Goal: Task Accomplishment & Management: Manage account settings

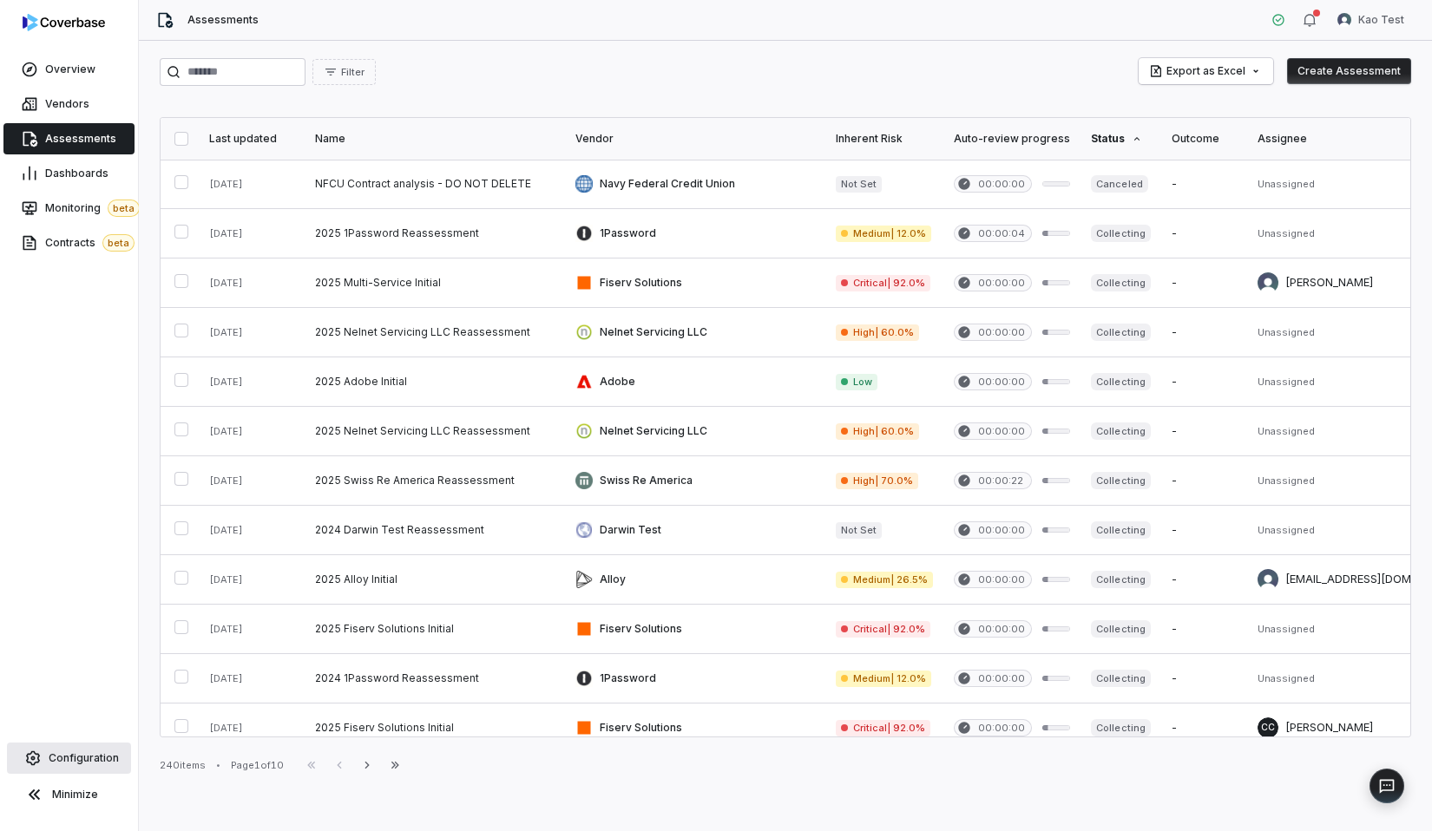
click at [95, 761] on span "Configuration" at bounding box center [84, 759] width 70 height 14
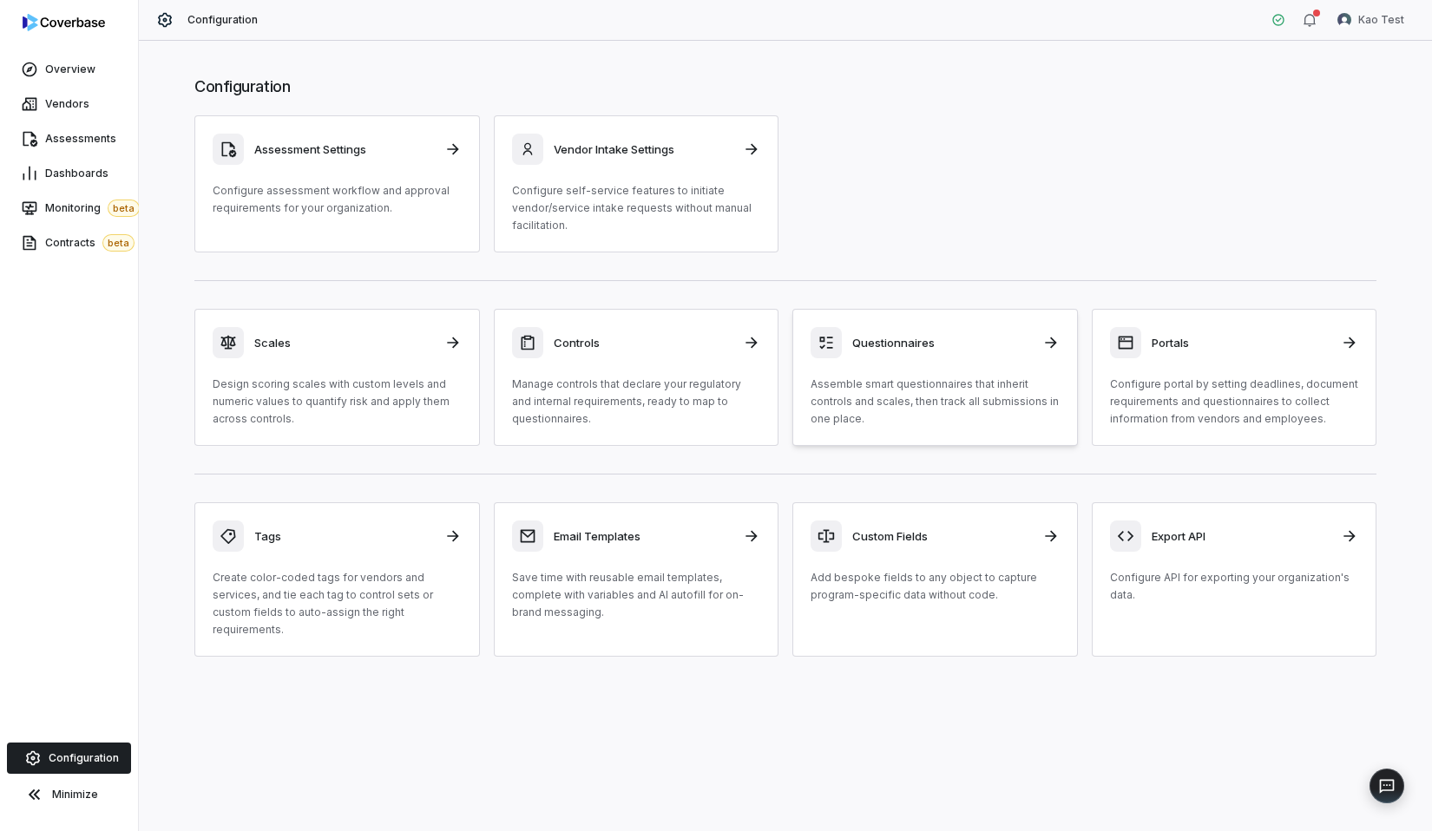
click at [985, 371] on div "Questionnaires Assemble smart questionnaires that inherit controls and scales, …" at bounding box center [935, 377] width 249 height 101
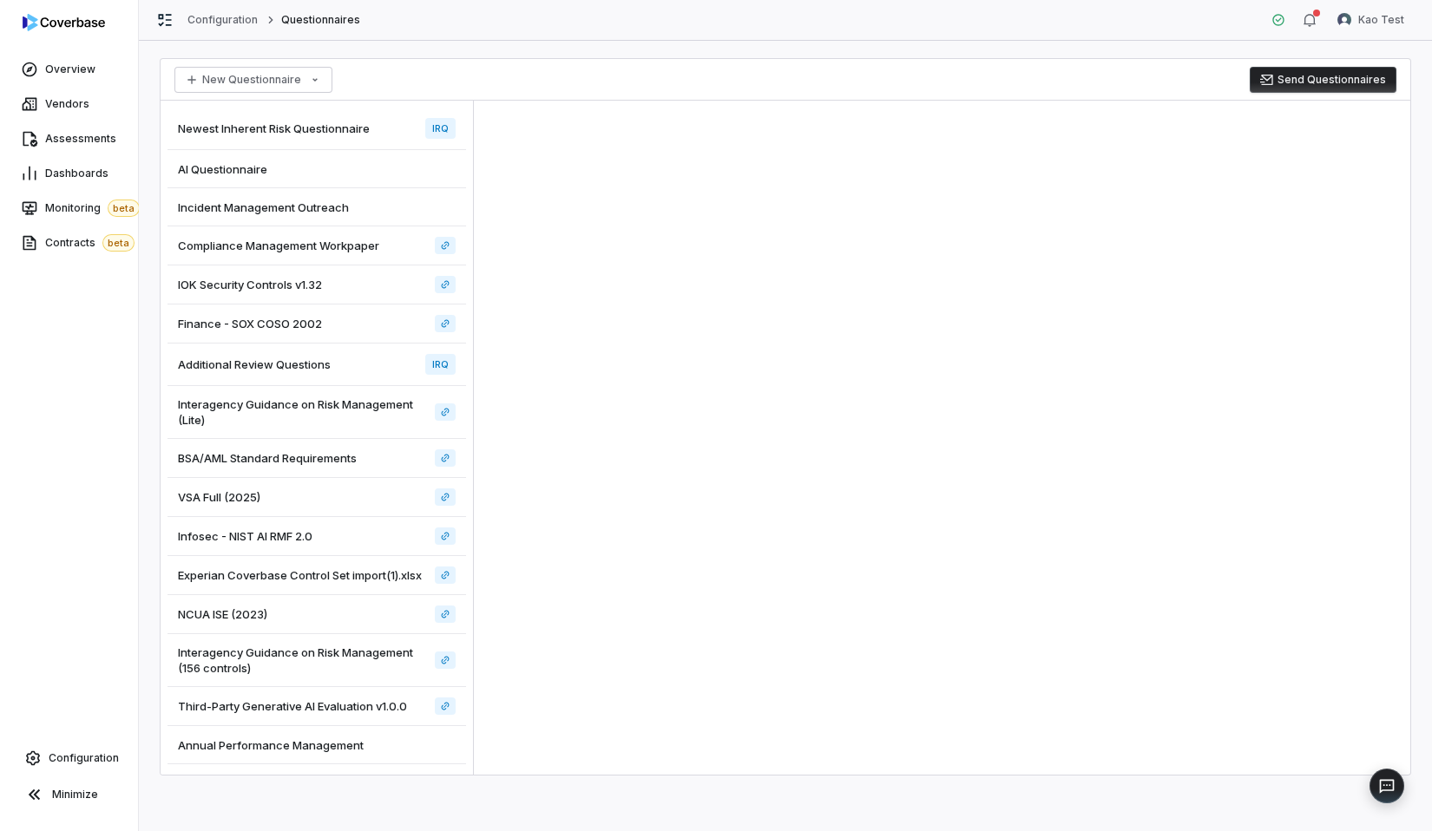
click at [333, 248] on span "Compliance Management Workpaper" at bounding box center [278, 246] width 201 height 16
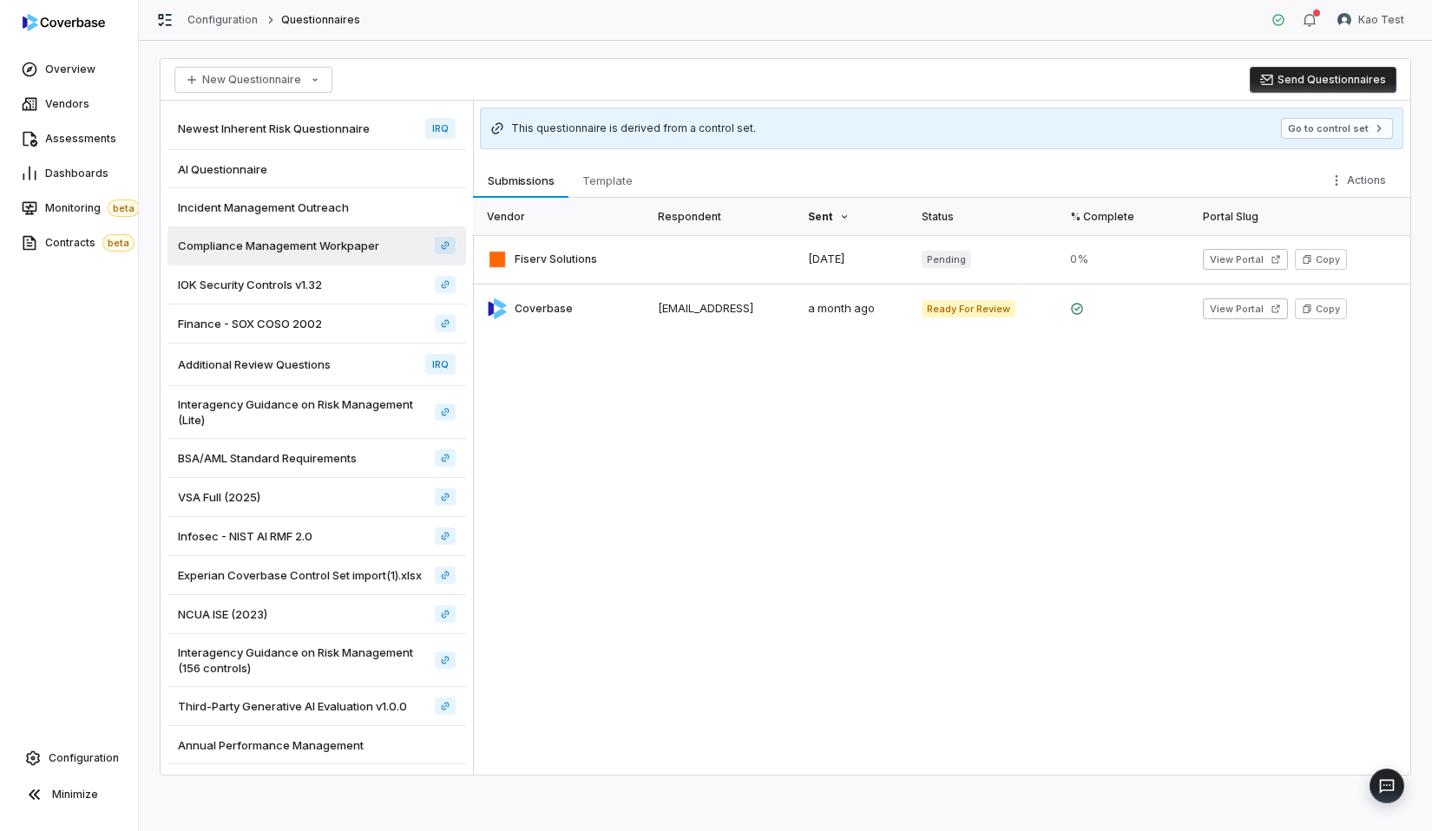
click at [322, 181] on div "AI Questionnaire" at bounding box center [316, 169] width 299 height 38
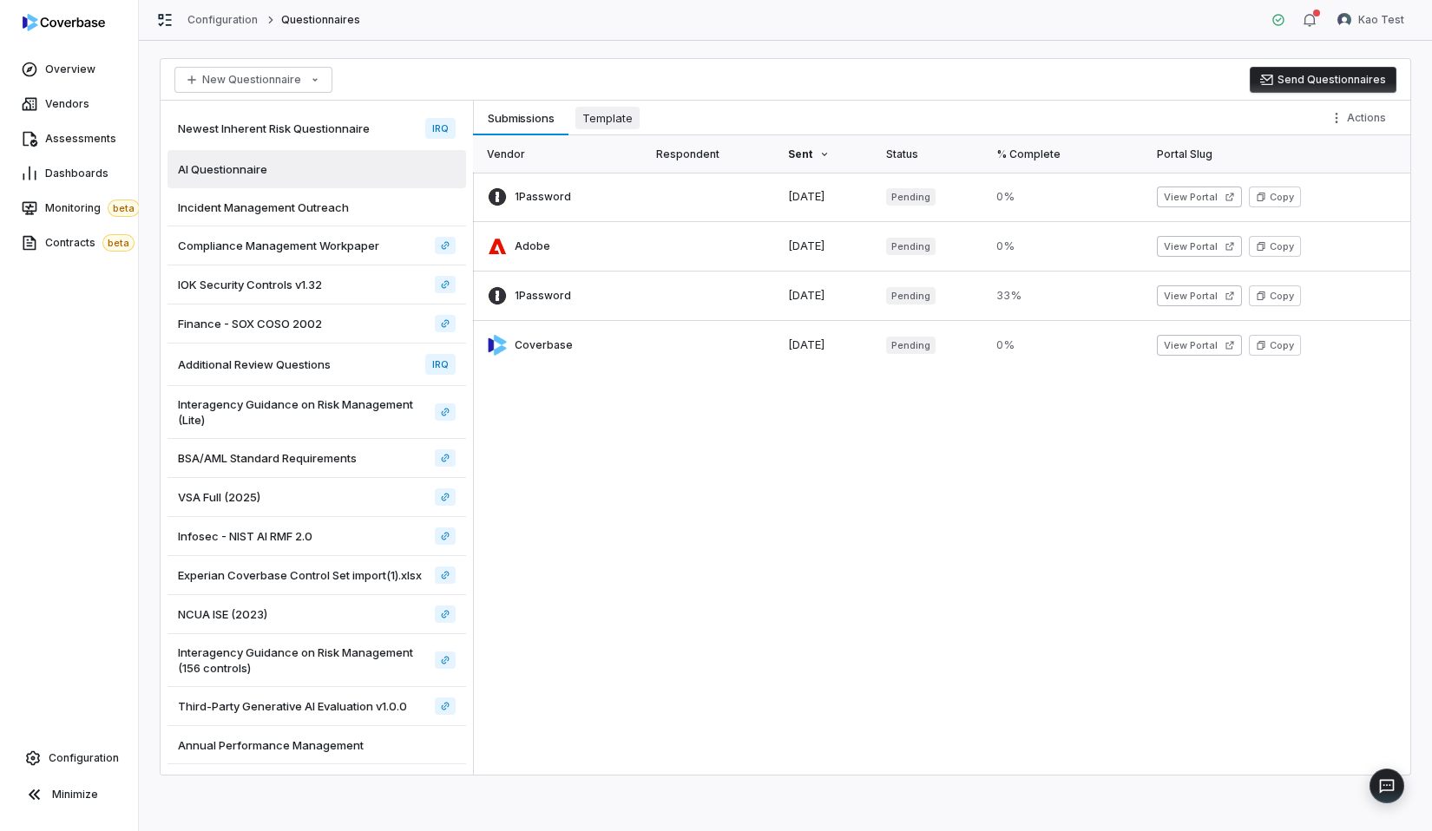
click at [609, 108] on span "Template" at bounding box center [607, 118] width 64 height 23
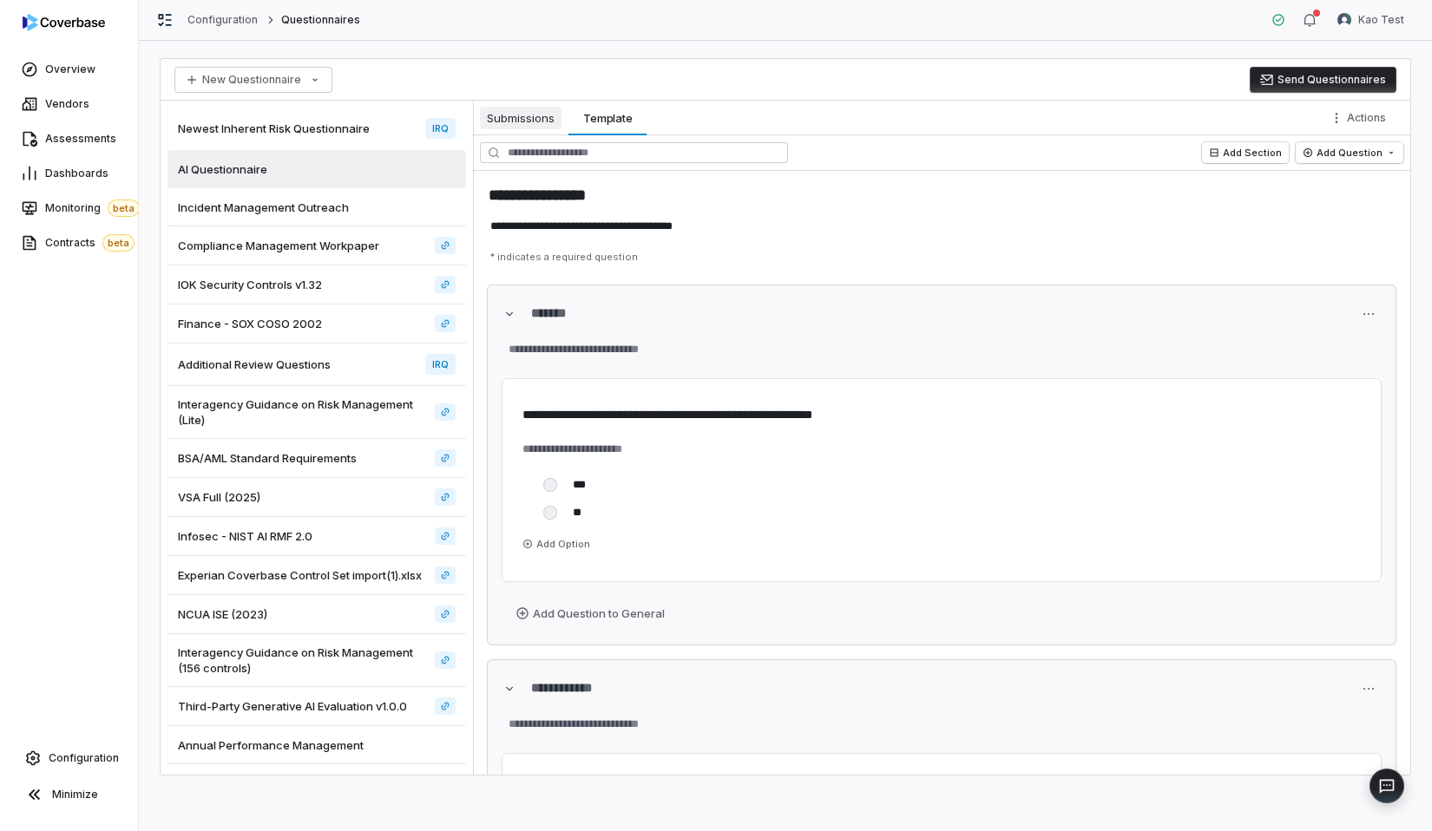
click at [546, 115] on span "Submissions" at bounding box center [521, 118] width 82 height 23
type textarea "*"
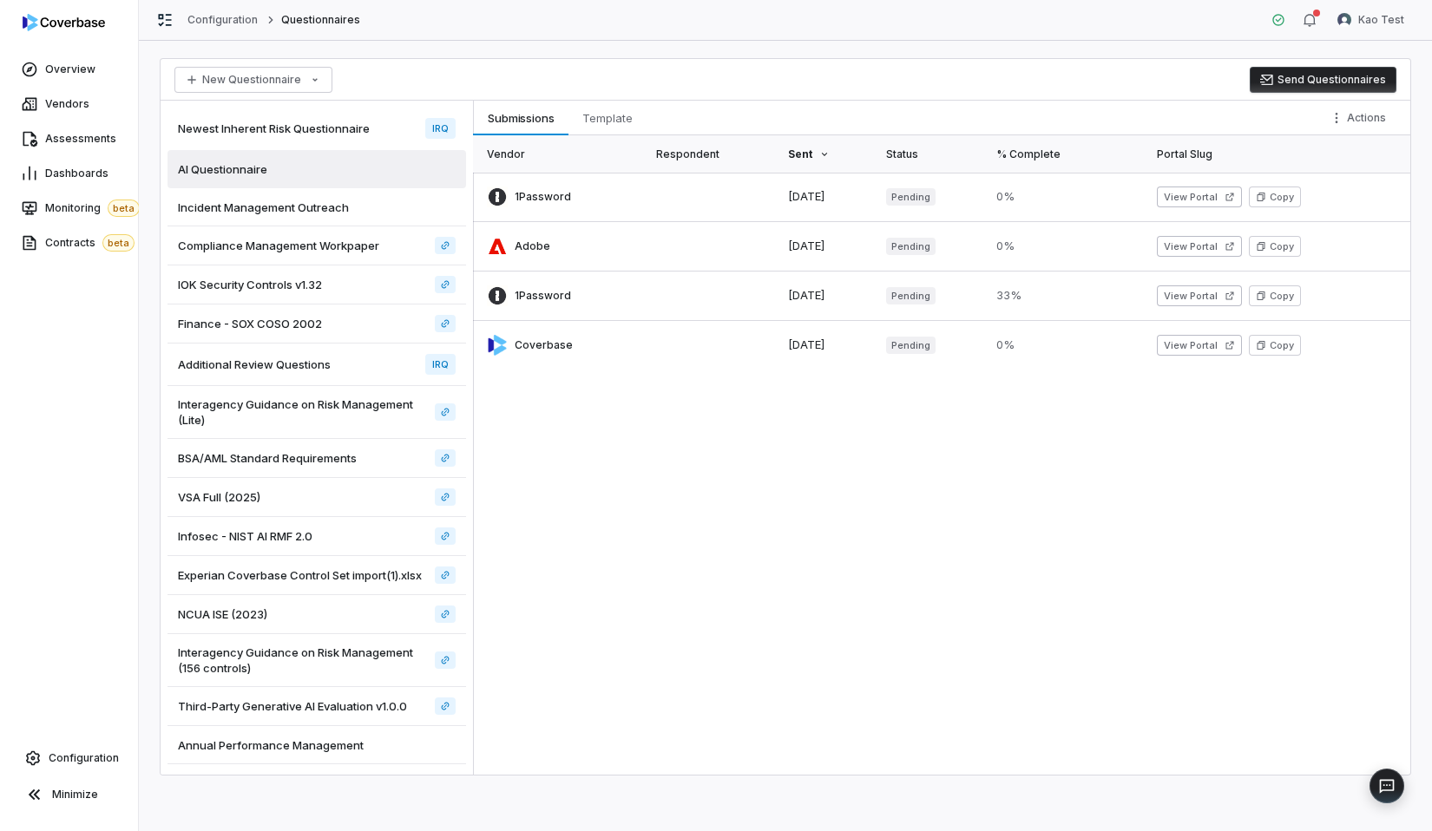
click at [1329, 81] on button "Send Questionnaires" at bounding box center [1323, 80] width 147 height 26
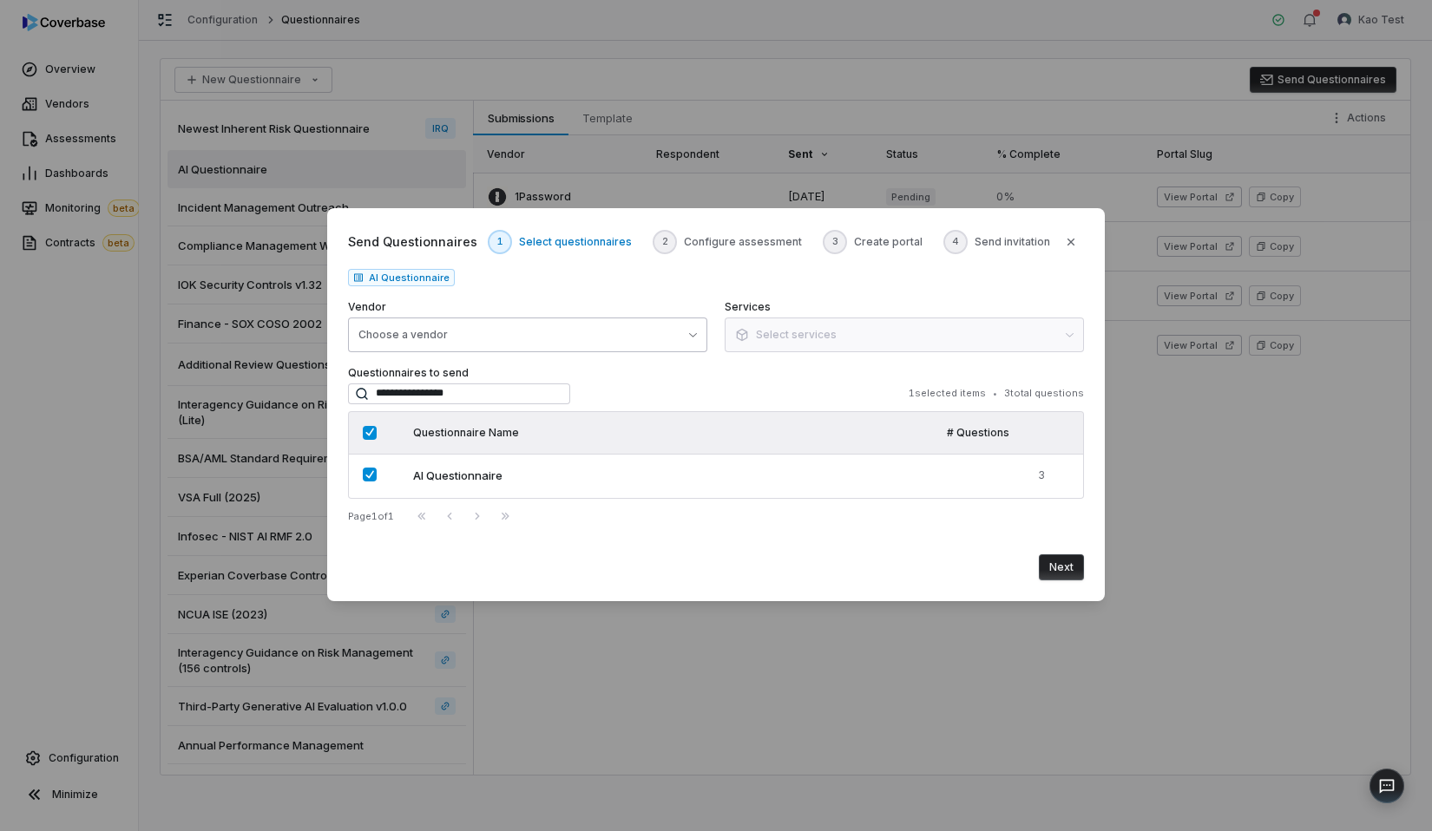
click at [456, 332] on button "Choose a vendor" at bounding box center [527, 335] width 359 height 35
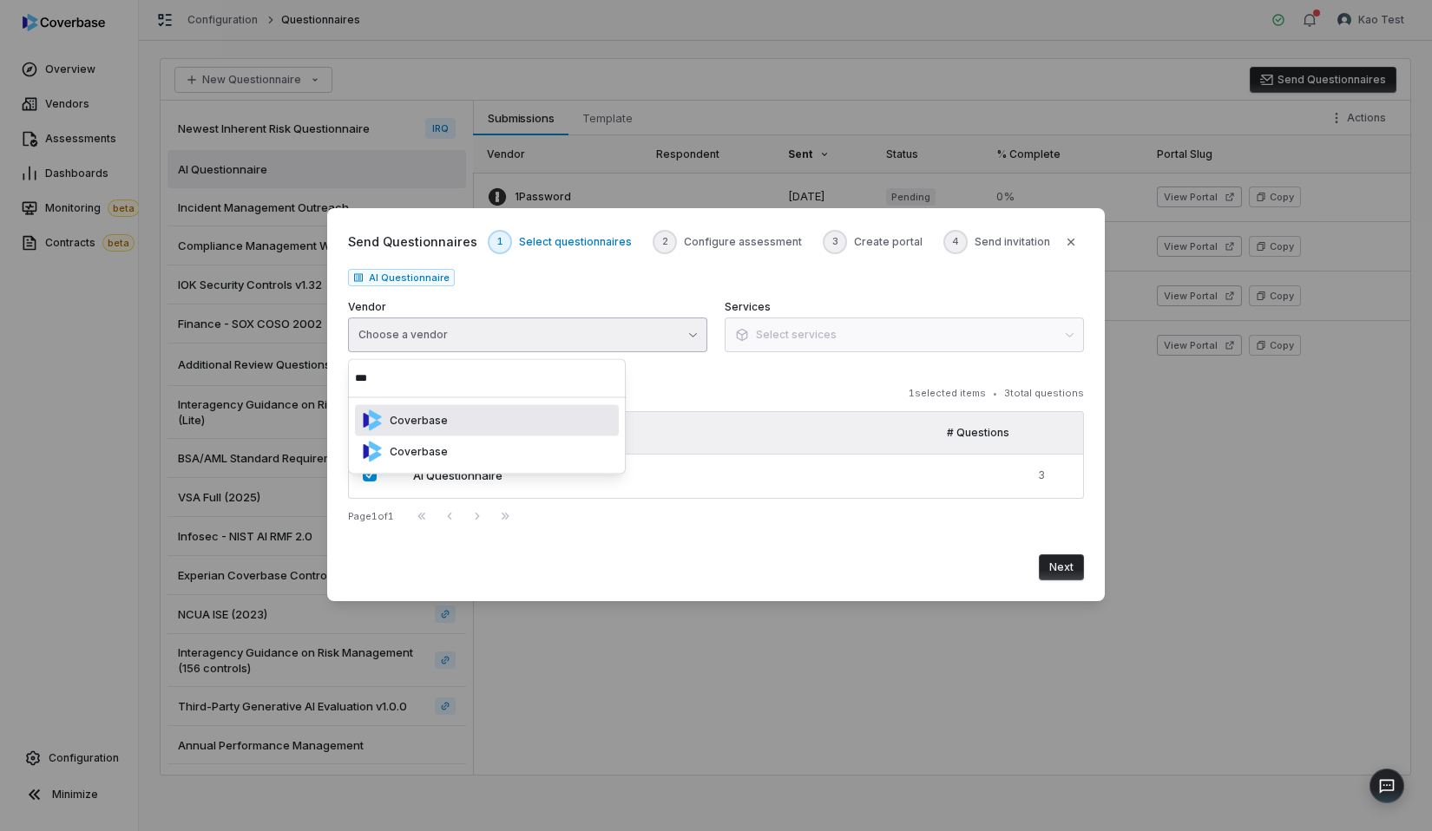
type input "***"
click at [568, 427] on div "Coverbase" at bounding box center [487, 420] width 264 height 31
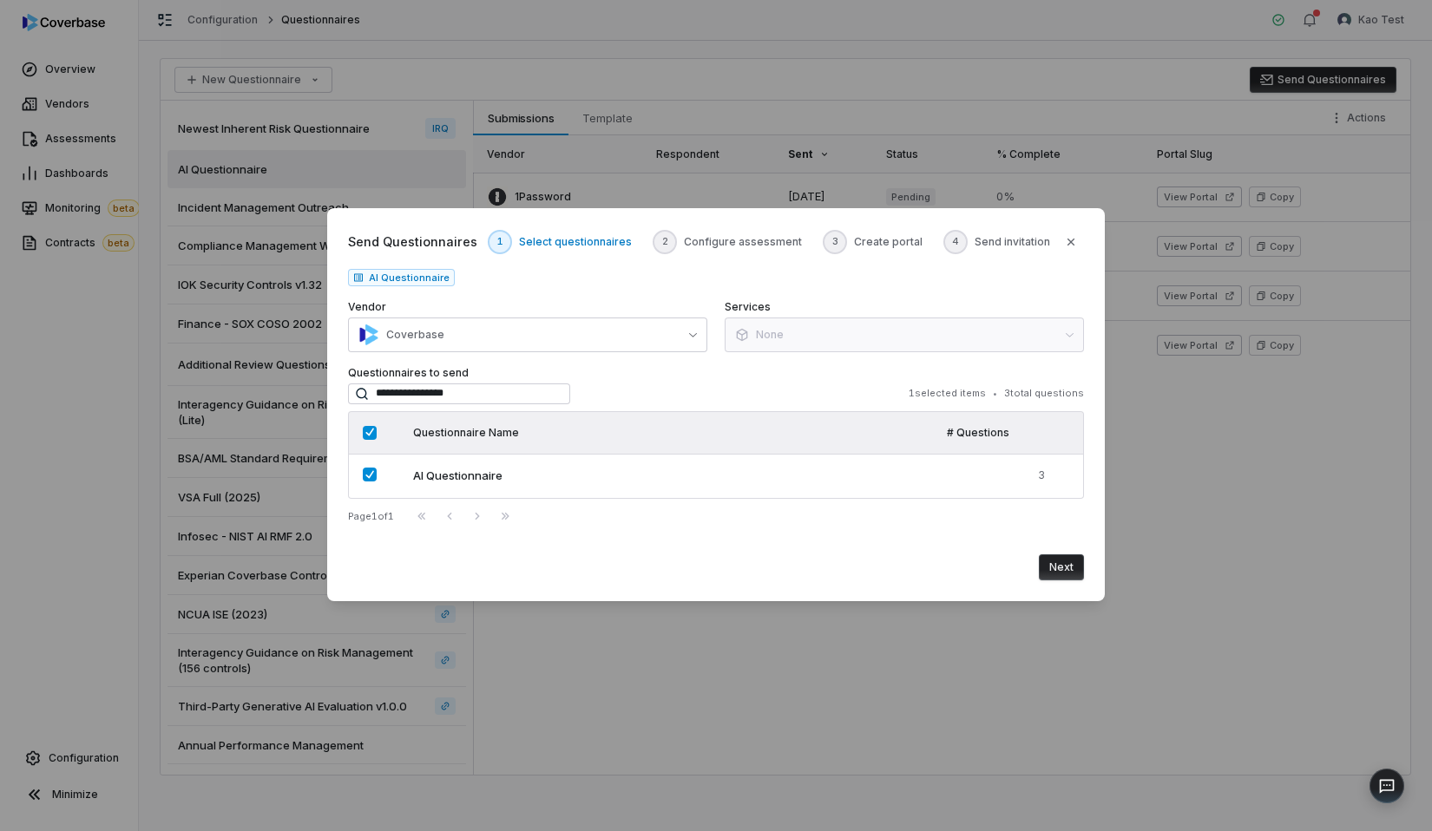
click at [1046, 555] on button "Next" at bounding box center [1061, 568] width 45 height 26
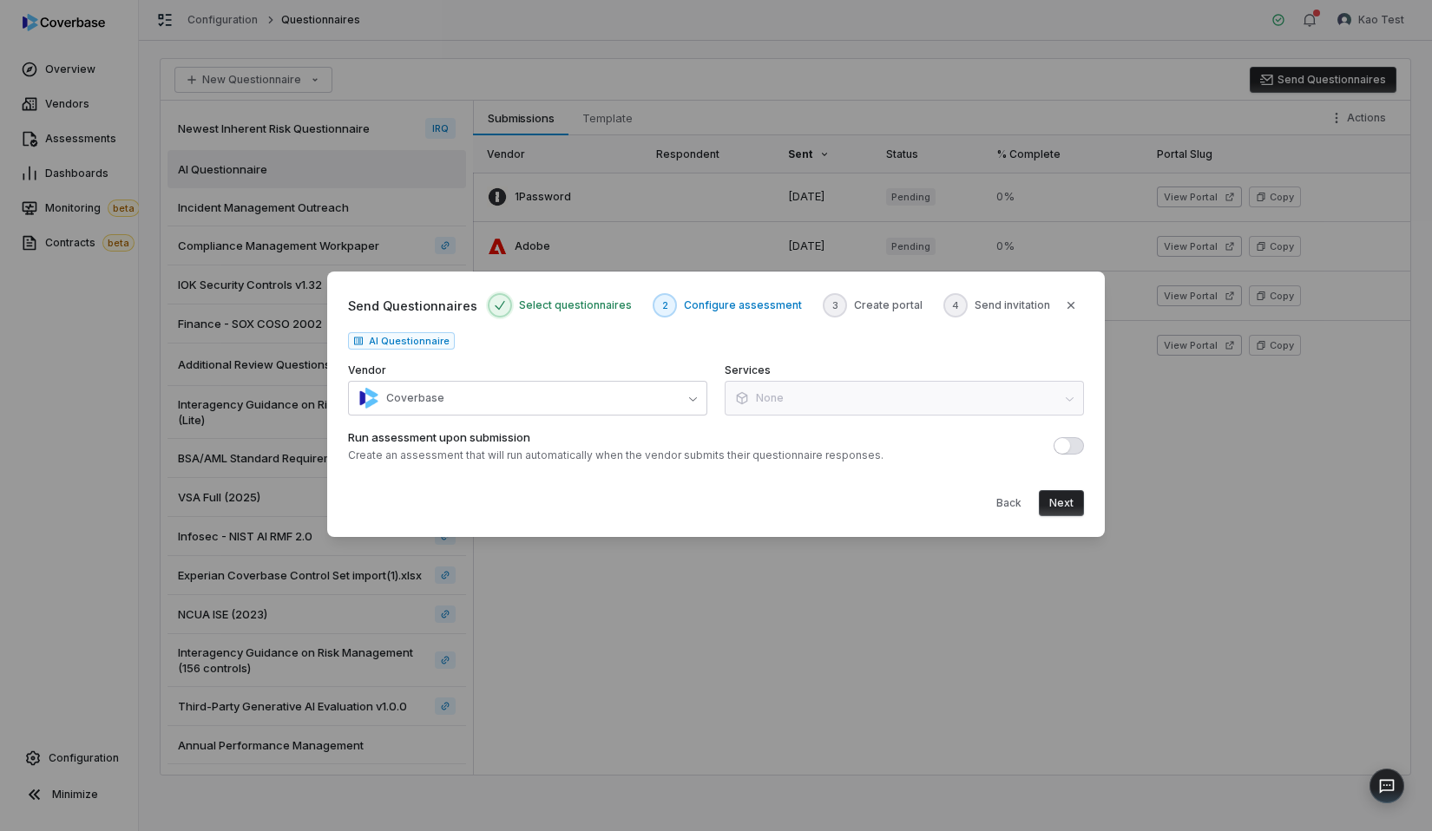
click at [1066, 505] on button "Next" at bounding box center [1061, 503] width 45 height 26
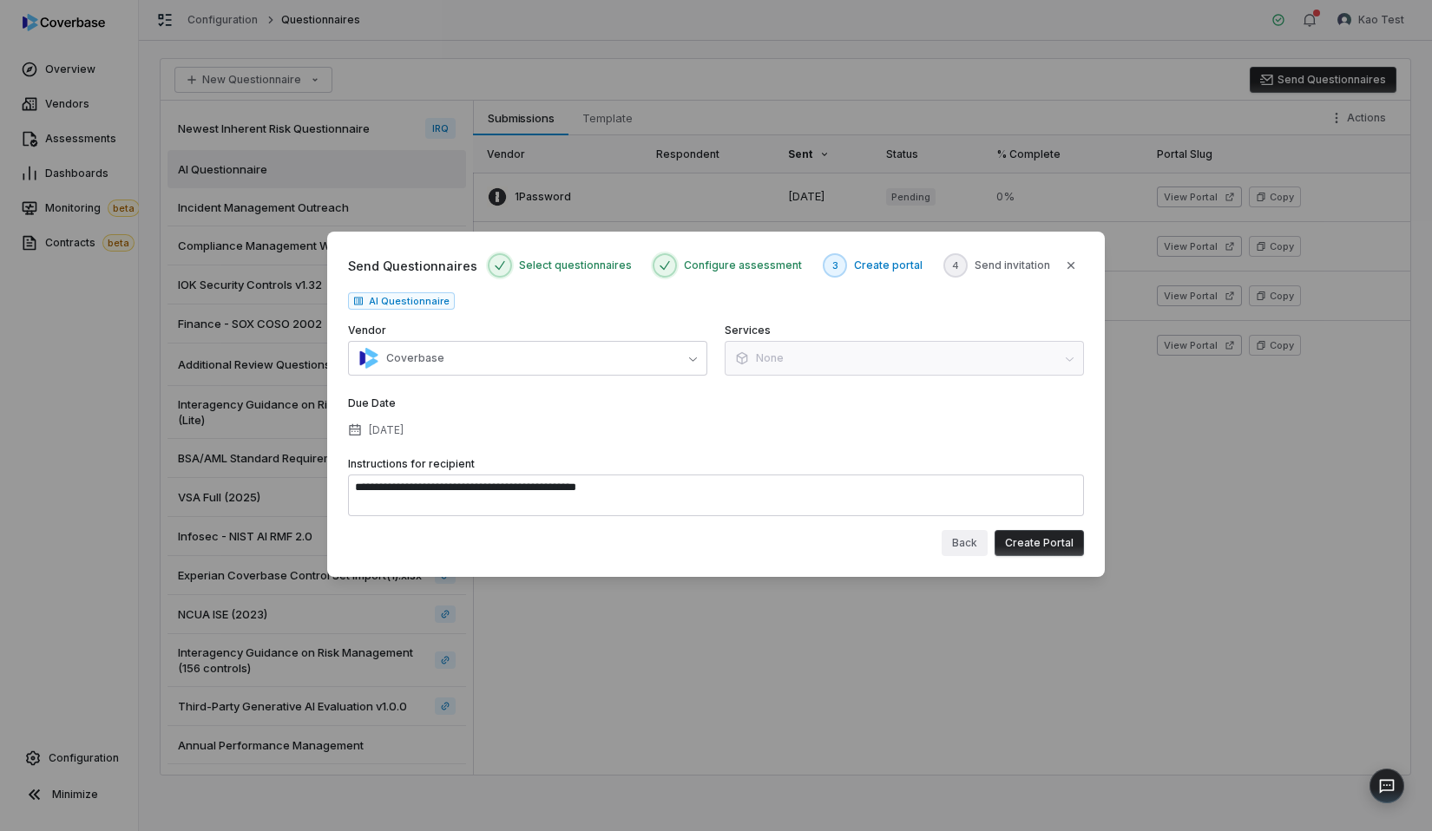
click at [965, 551] on button "Back" at bounding box center [965, 543] width 46 height 26
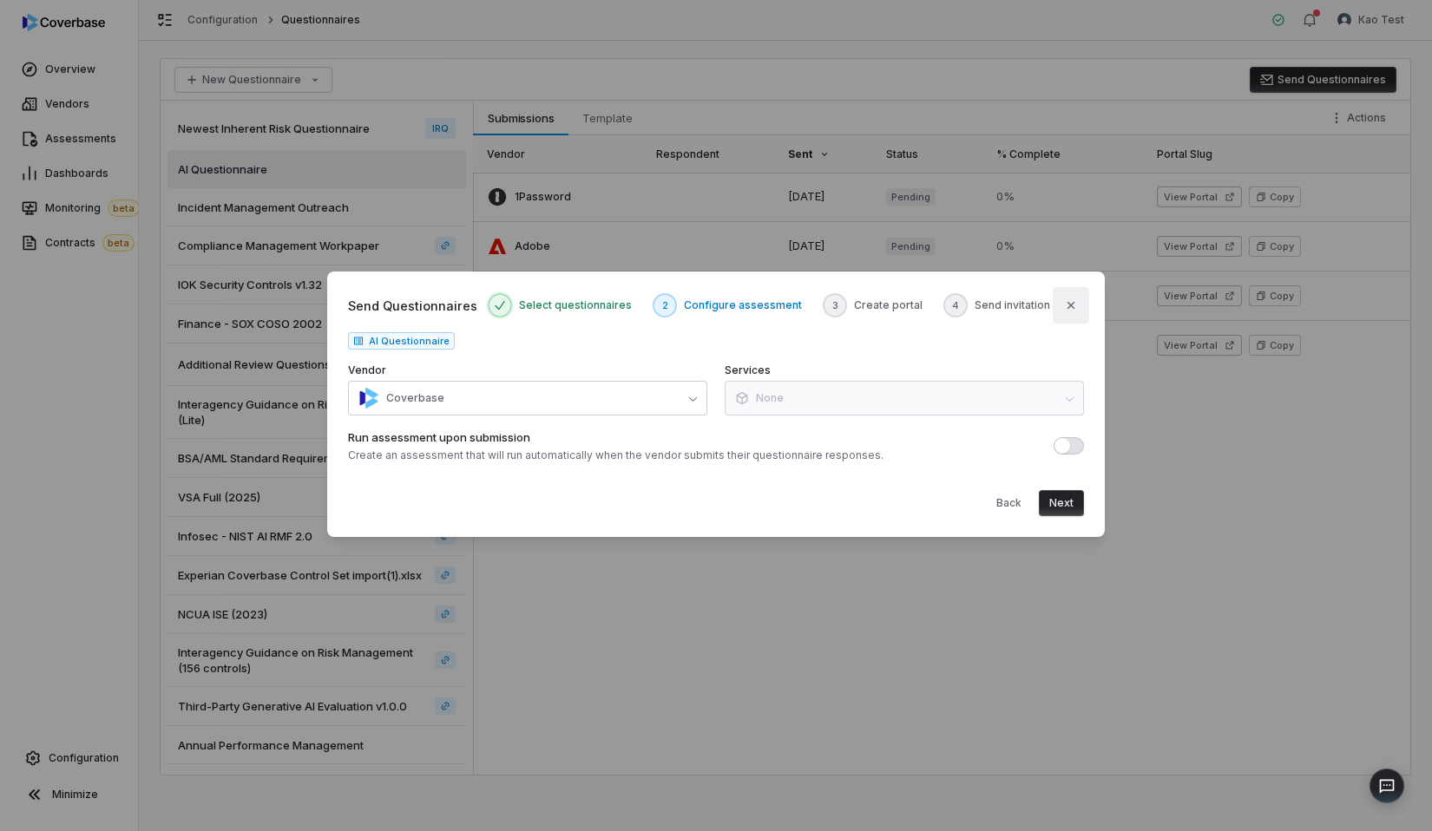
click at [1076, 318] on button "Close" at bounding box center [1071, 305] width 36 height 36
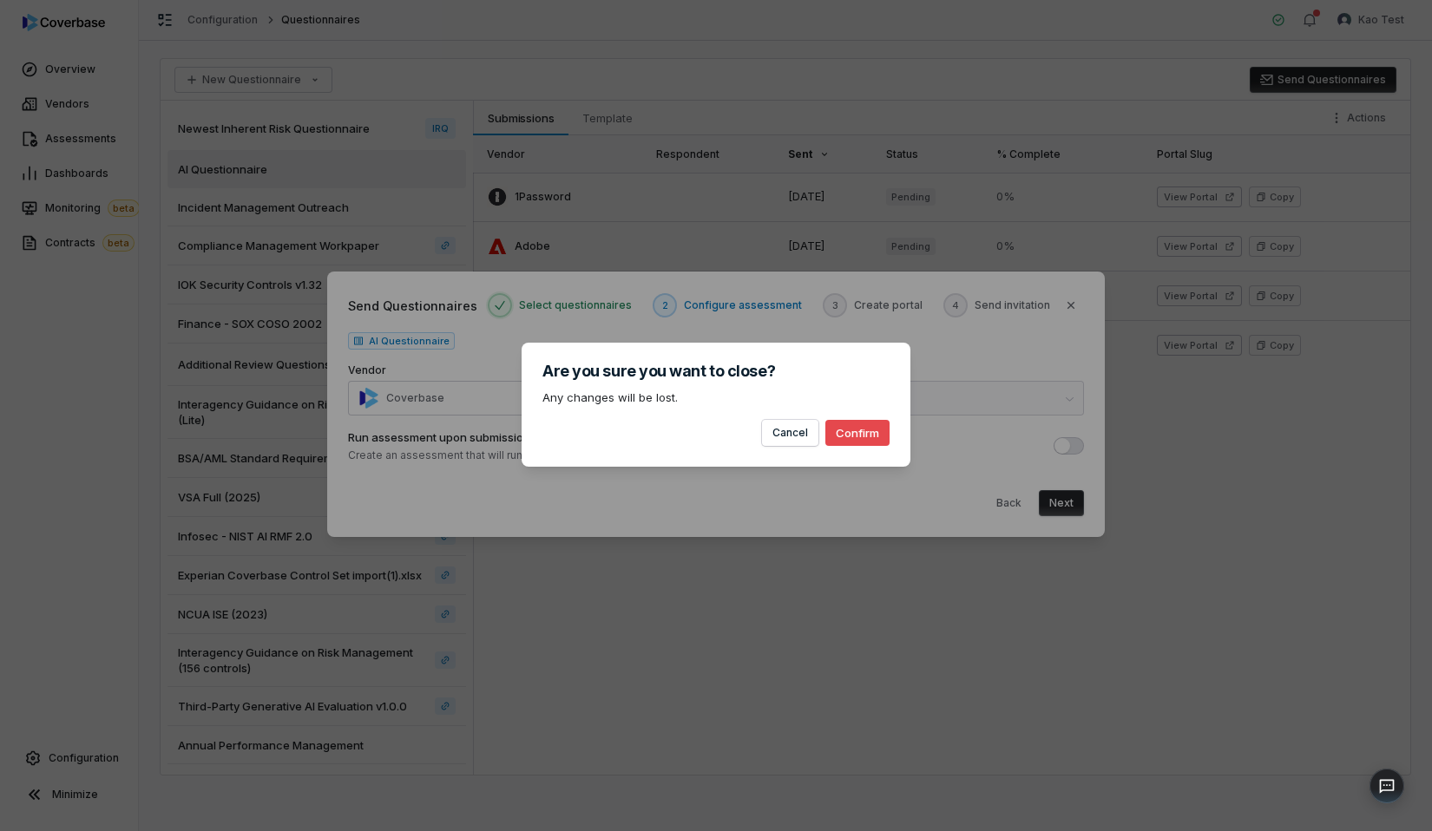
click at [831, 416] on div "Cancel Confirm" at bounding box center [715, 426] width 347 height 40
click at [844, 437] on button "Confirm" at bounding box center [857, 433] width 64 height 26
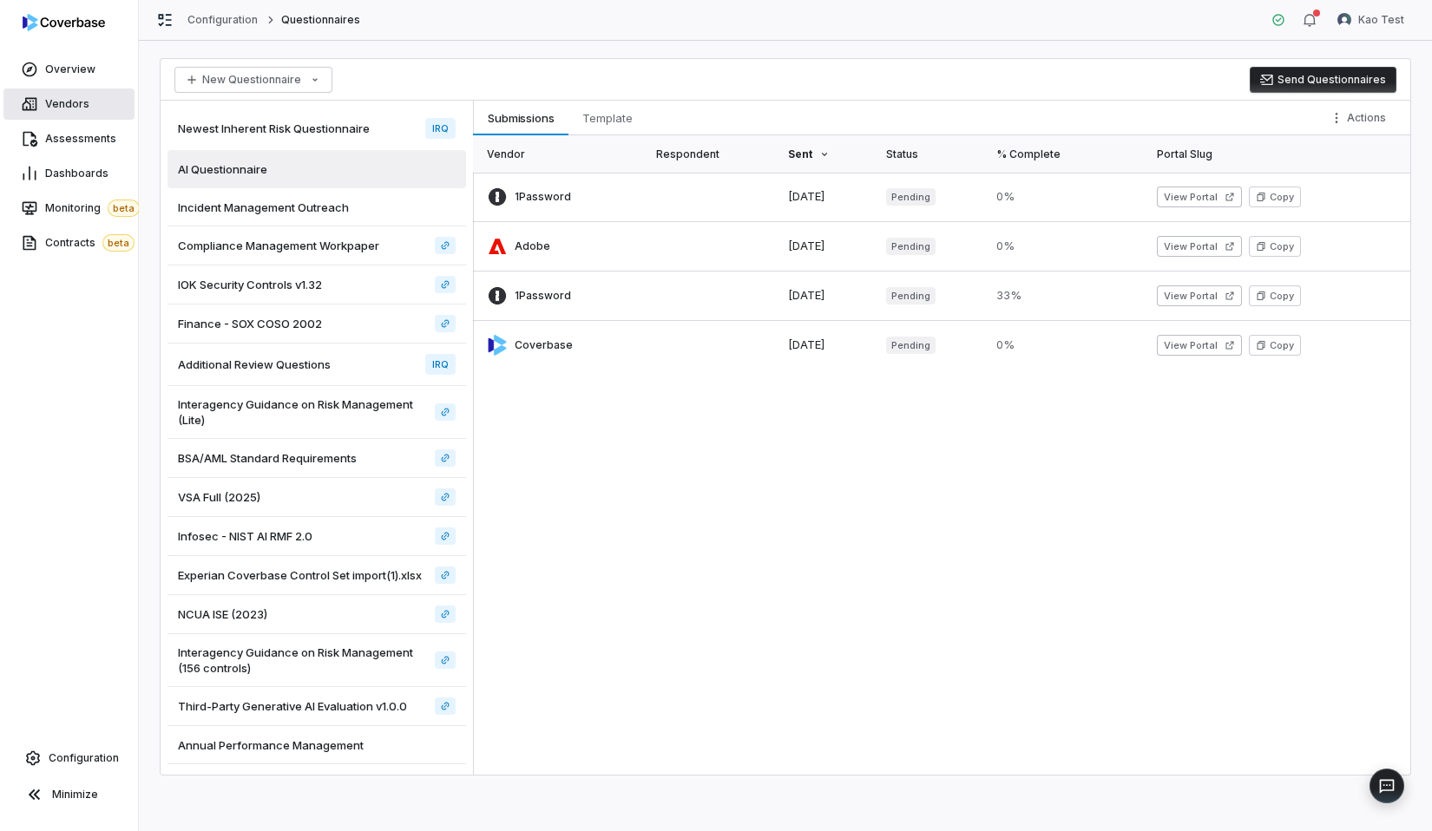
click at [83, 106] on span "Vendors" at bounding box center [67, 104] width 44 height 14
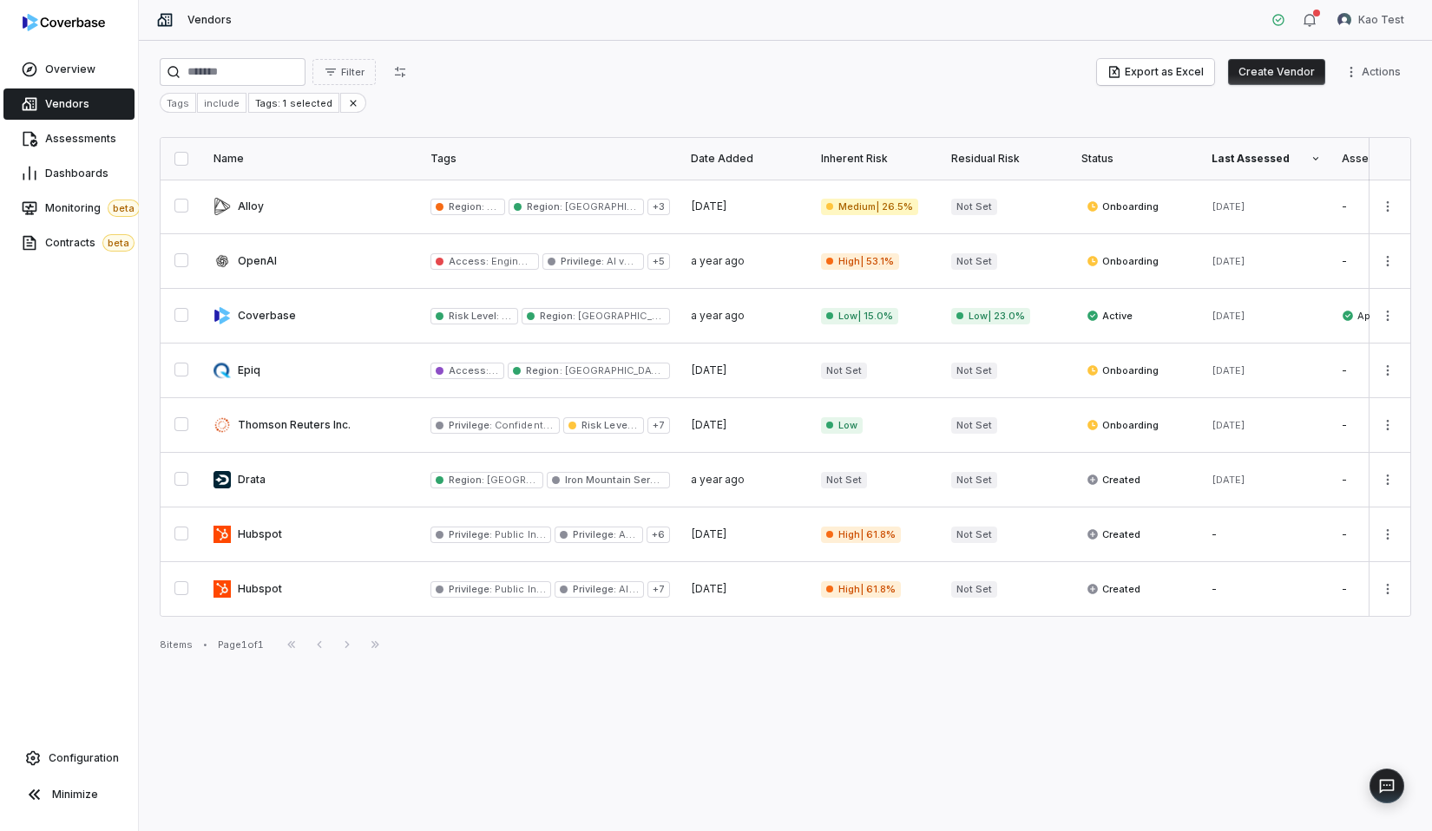
click at [1286, 90] on div "Filter Export as Excel Create Vendor Actions Tags include Tags: 1 selected" at bounding box center [785, 85] width 1251 height 55
click at [1291, 71] on button "Create Vendor" at bounding box center [1276, 72] width 97 height 26
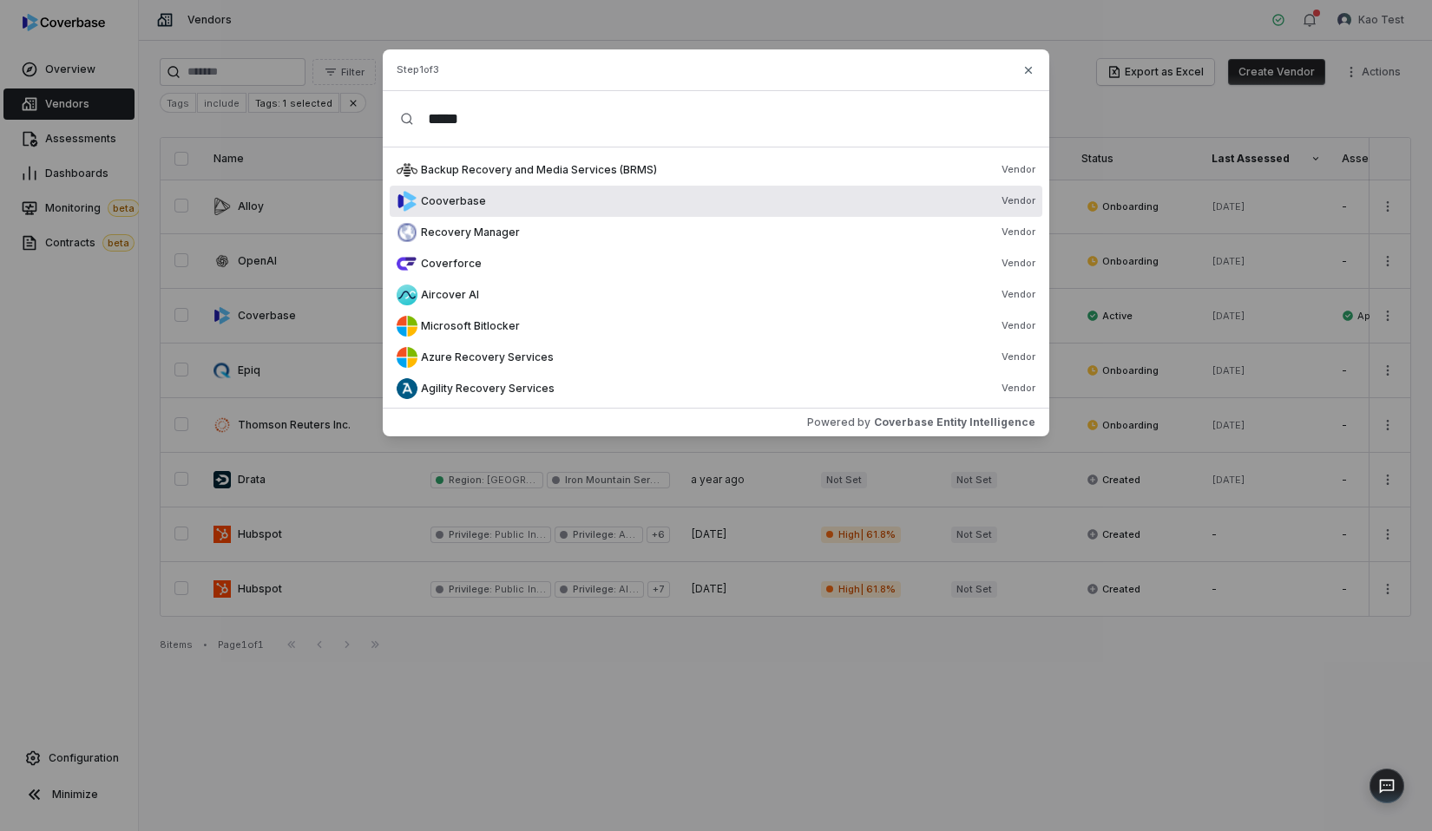
type input "*****"
click at [542, 201] on div "Cooverbase Vendor" at bounding box center [728, 201] width 614 height 14
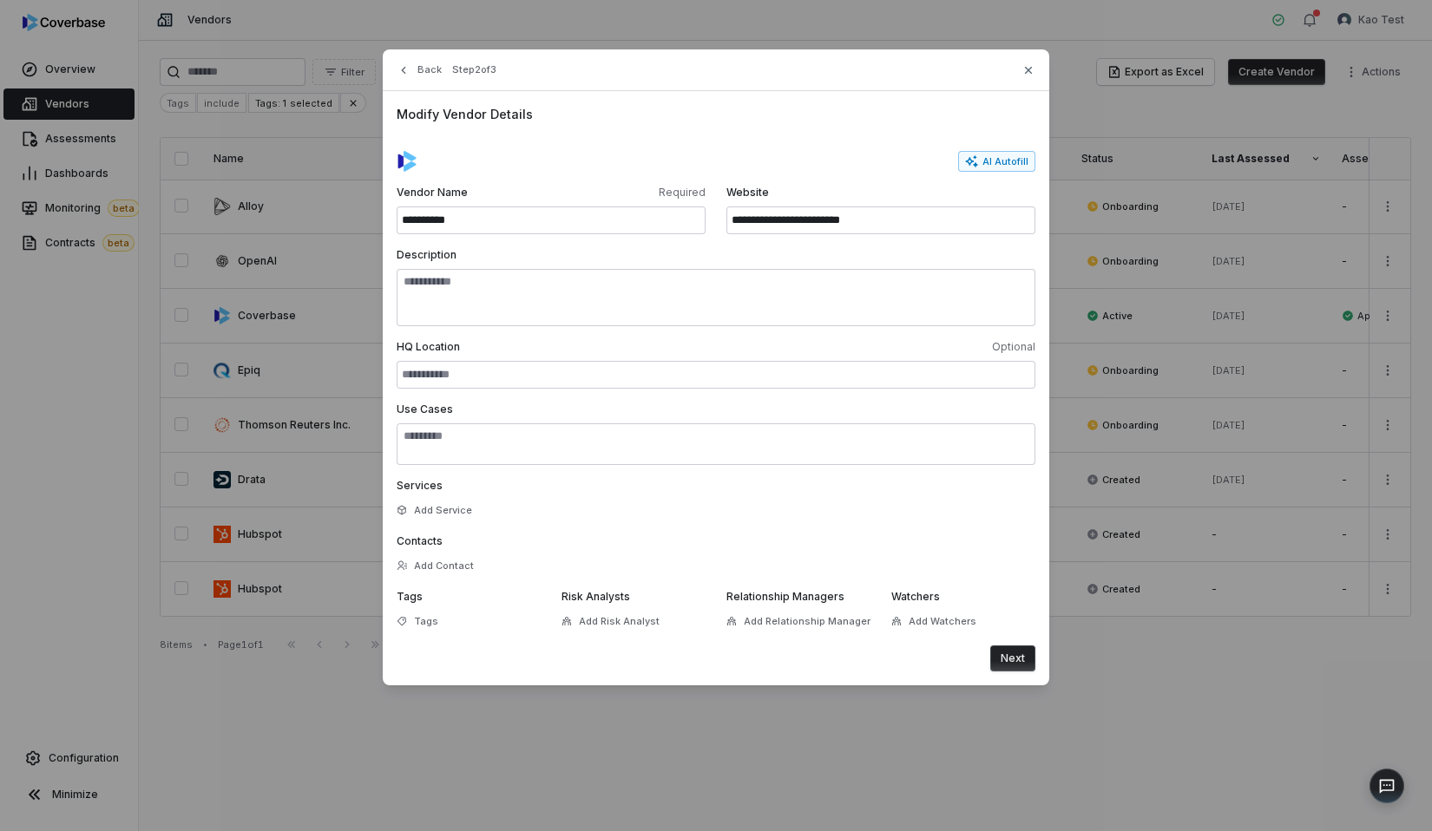
click at [584, 235] on form "**********" at bounding box center [716, 411] width 639 height 521
click at [567, 222] on input "**********" at bounding box center [551, 221] width 309 height 28
click at [594, 234] on input "**********" at bounding box center [551, 221] width 309 height 28
type input "**********"
click at [1009, 651] on button "Next" at bounding box center [1012, 659] width 45 height 26
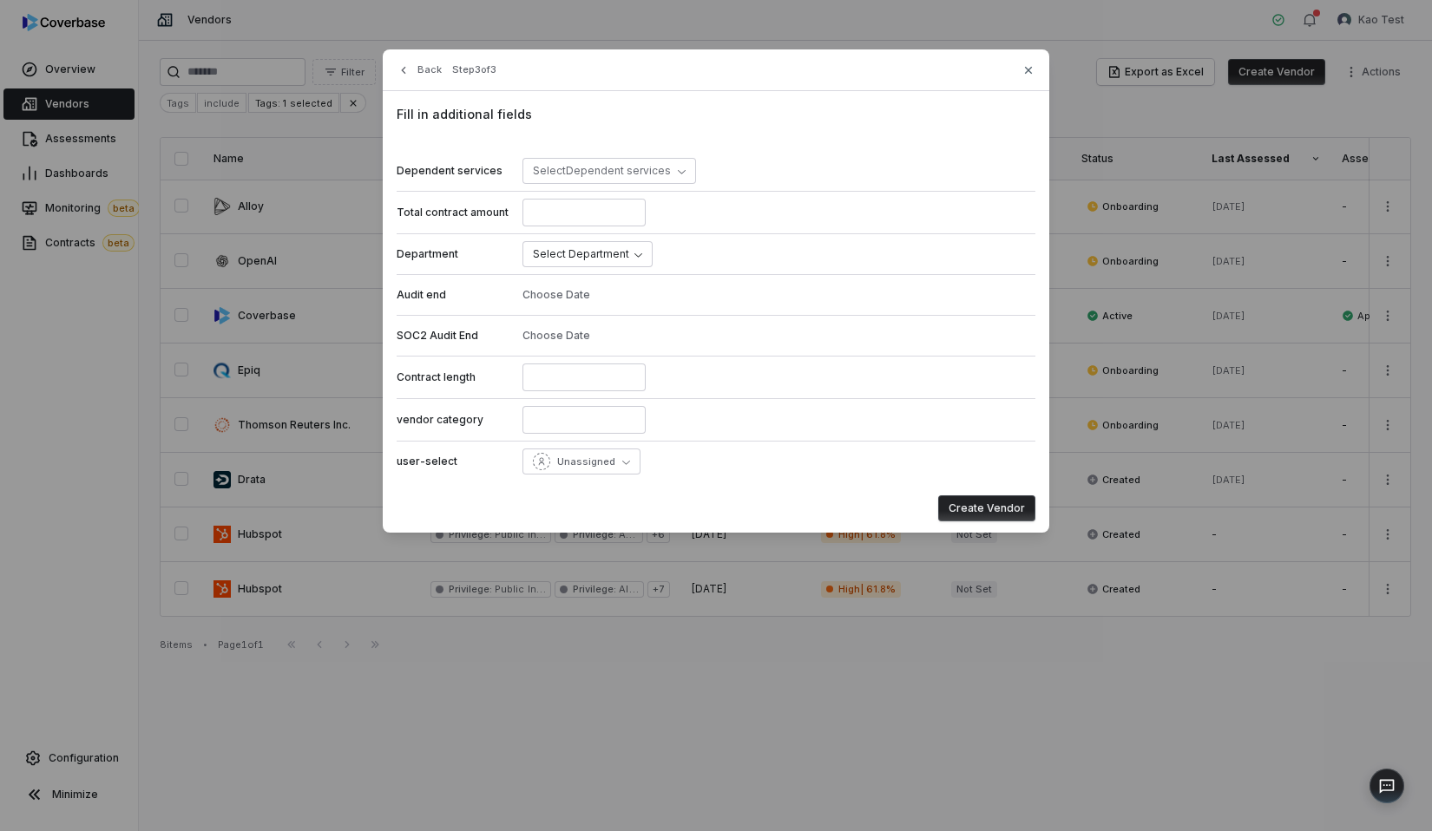
click at [973, 509] on button "Create Vendor" at bounding box center [986, 509] width 97 height 26
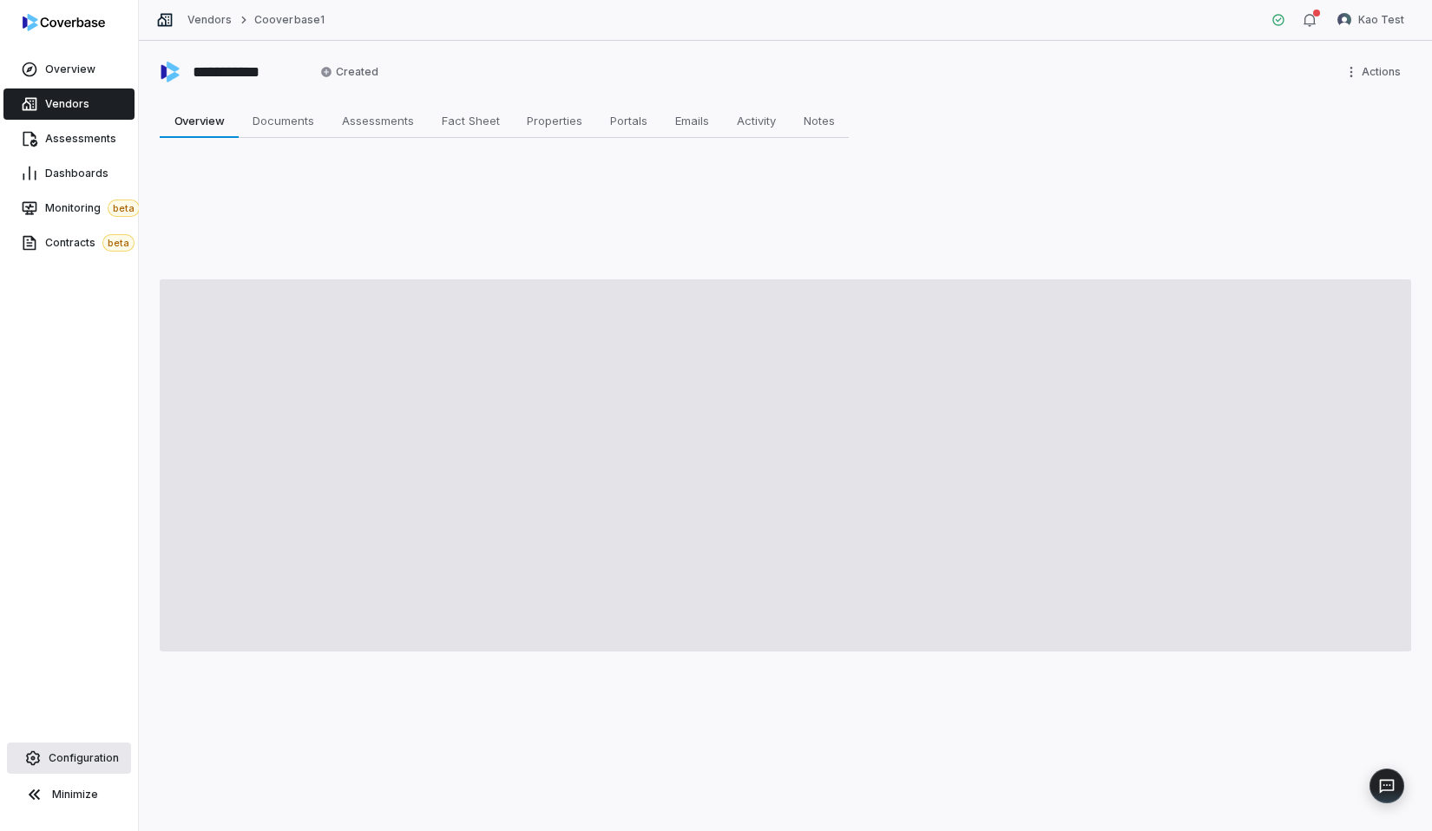
type textarea "*"
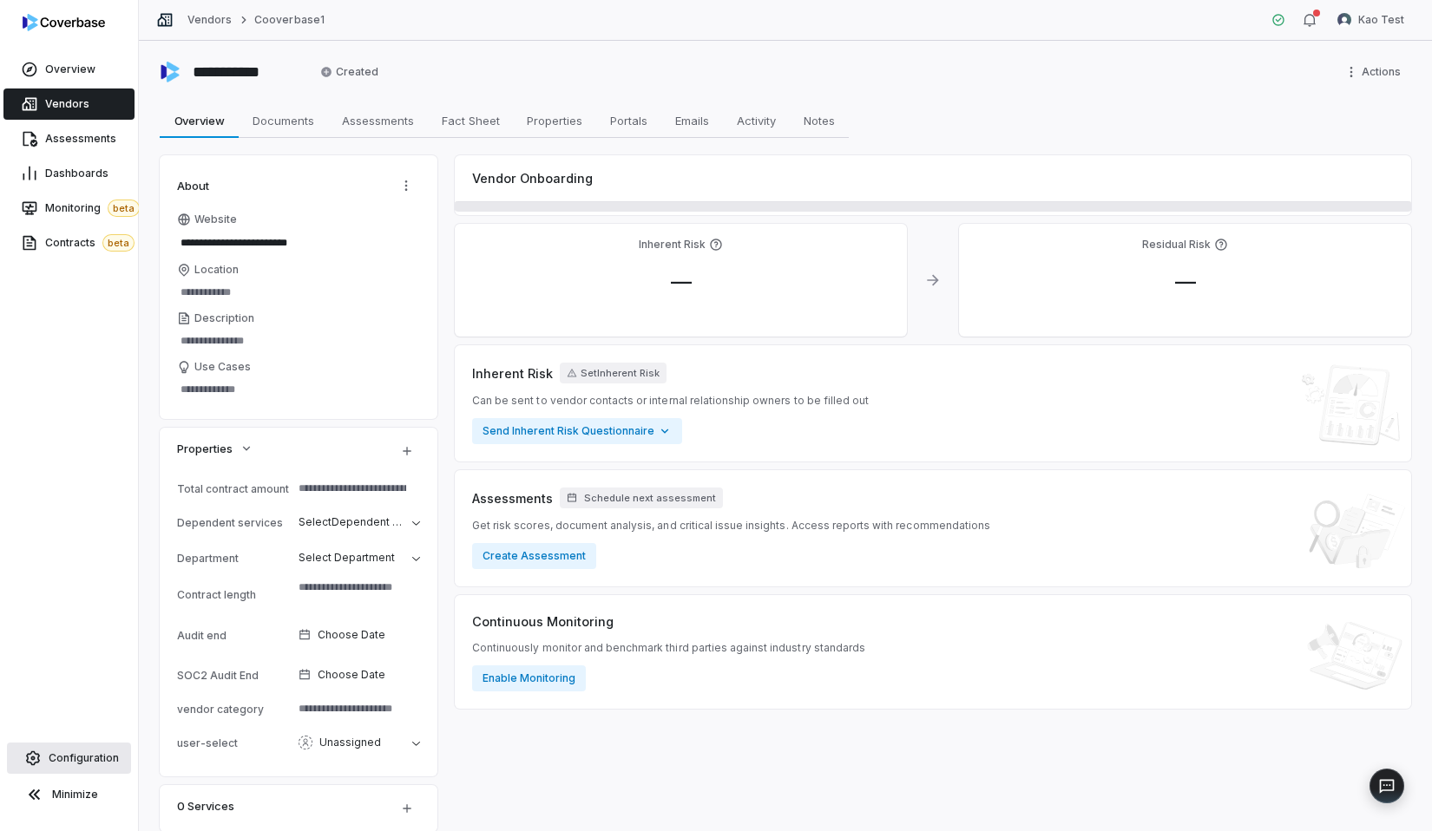
click at [94, 753] on span "Configuration" at bounding box center [84, 759] width 70 height 14
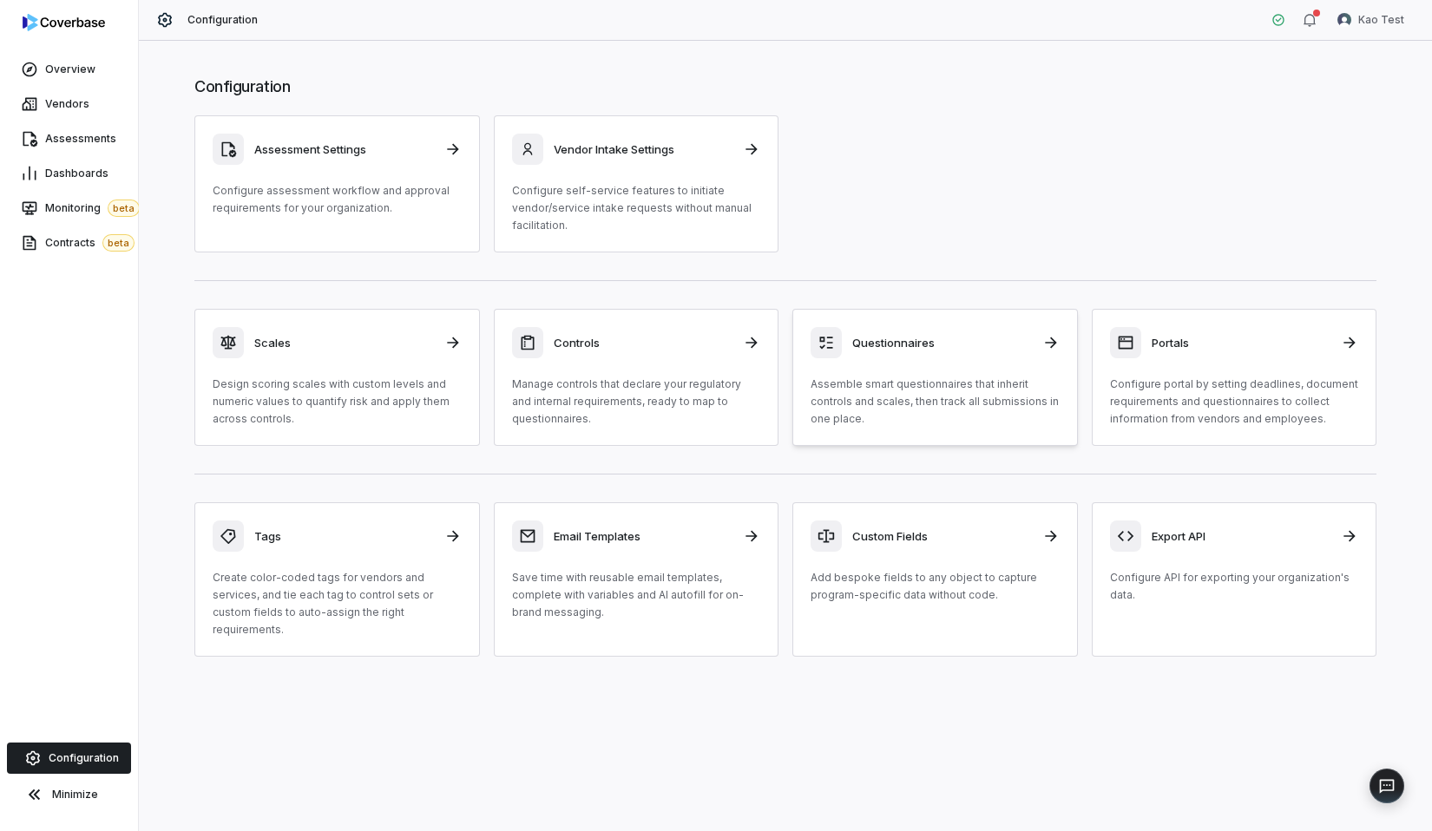
click at [828, 361] on div "Questionnaires Assemble smart questionnaires that inherit controls and scales, …" at bounding box center [935, 377] width 249 height 101
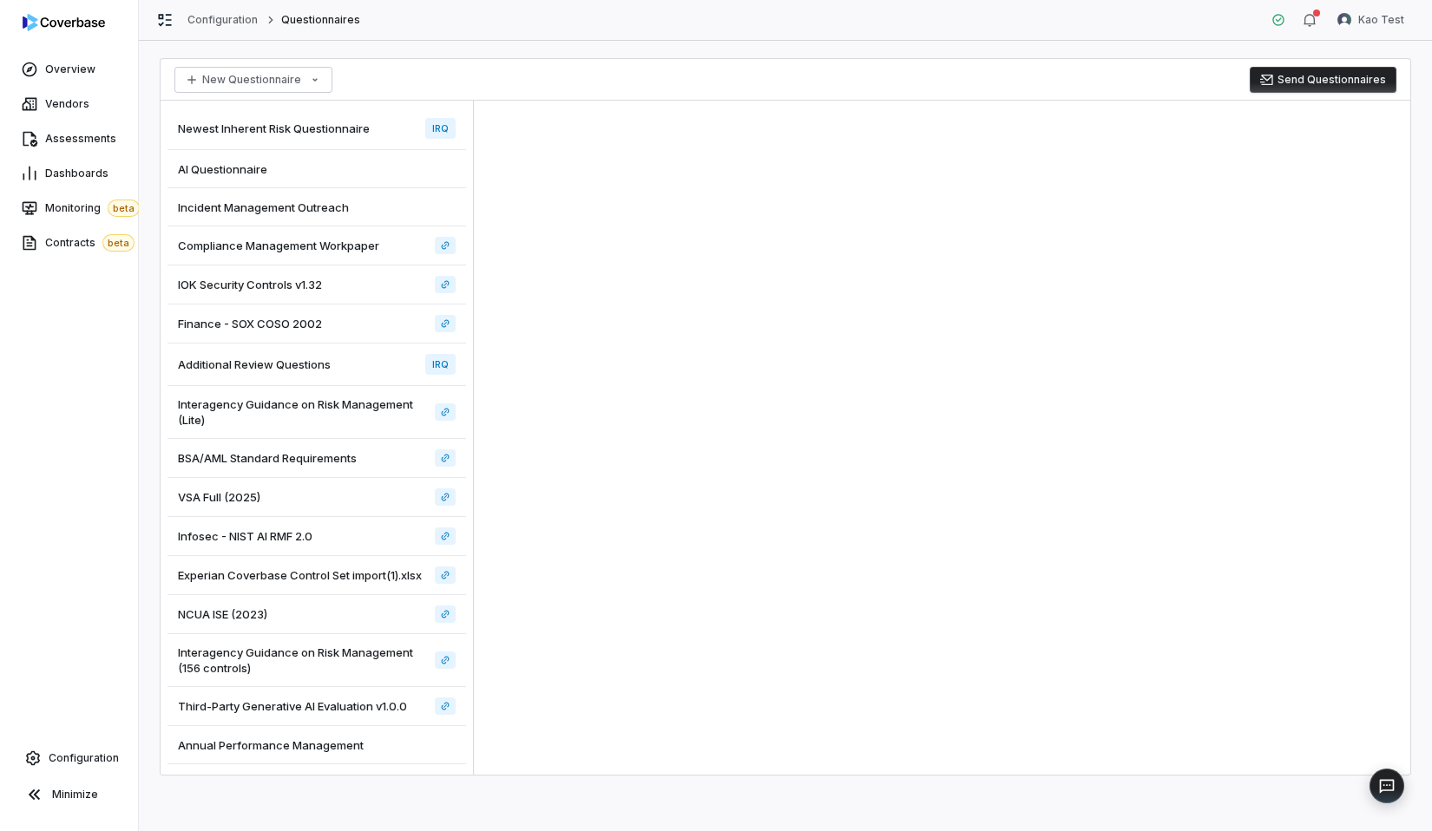
click at [318, 166] on div "AI Questionnaire" at bounding box center [316, 169] width 299 height 38
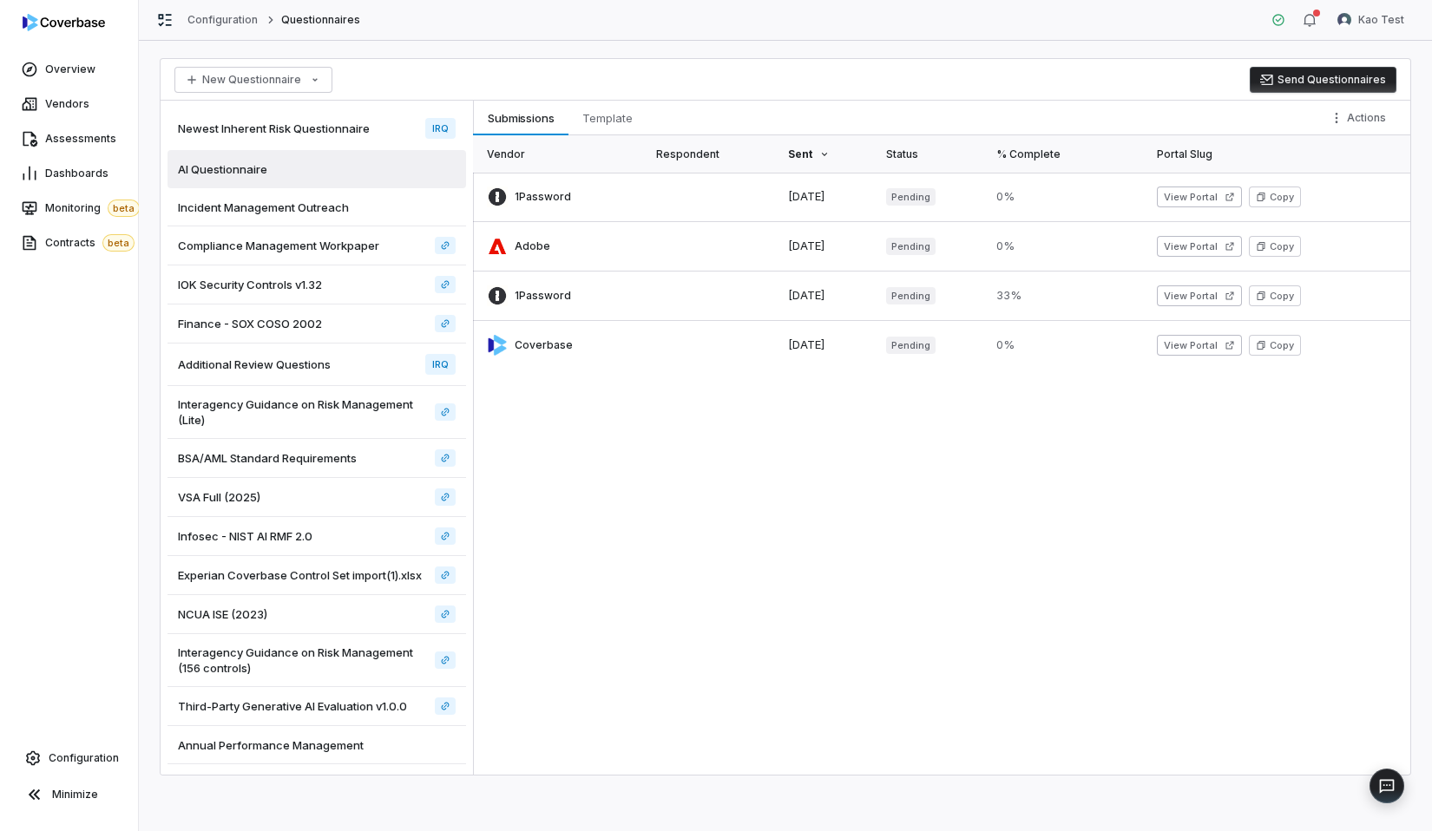
click at [1302, 89] on button "Send Questionnaires" at bounding box center [1323, 80] width 147 height 26
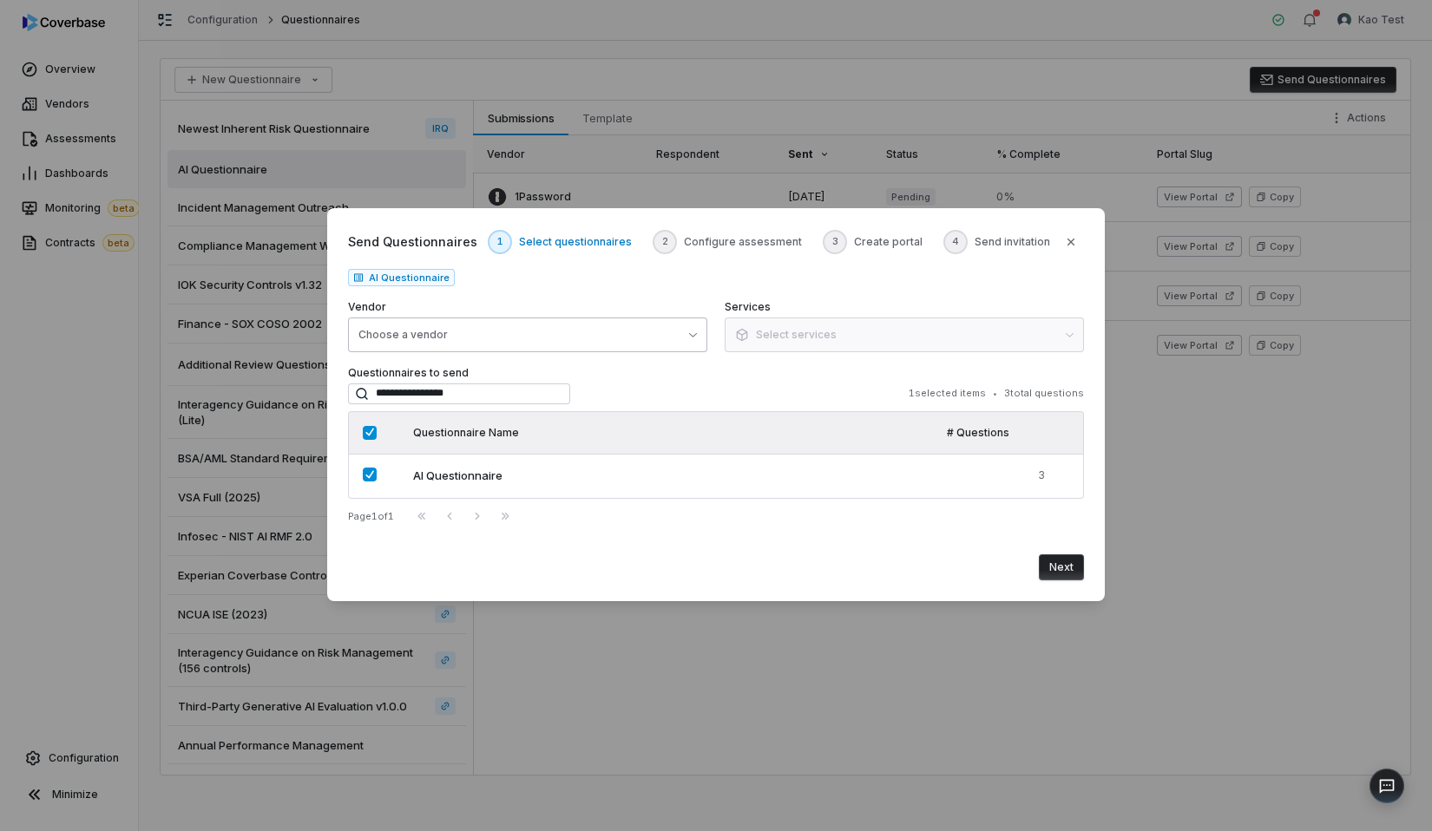
click at [490, 342] on button "Choose a vendor" at bounding box center [527, 335] width 359 height 35
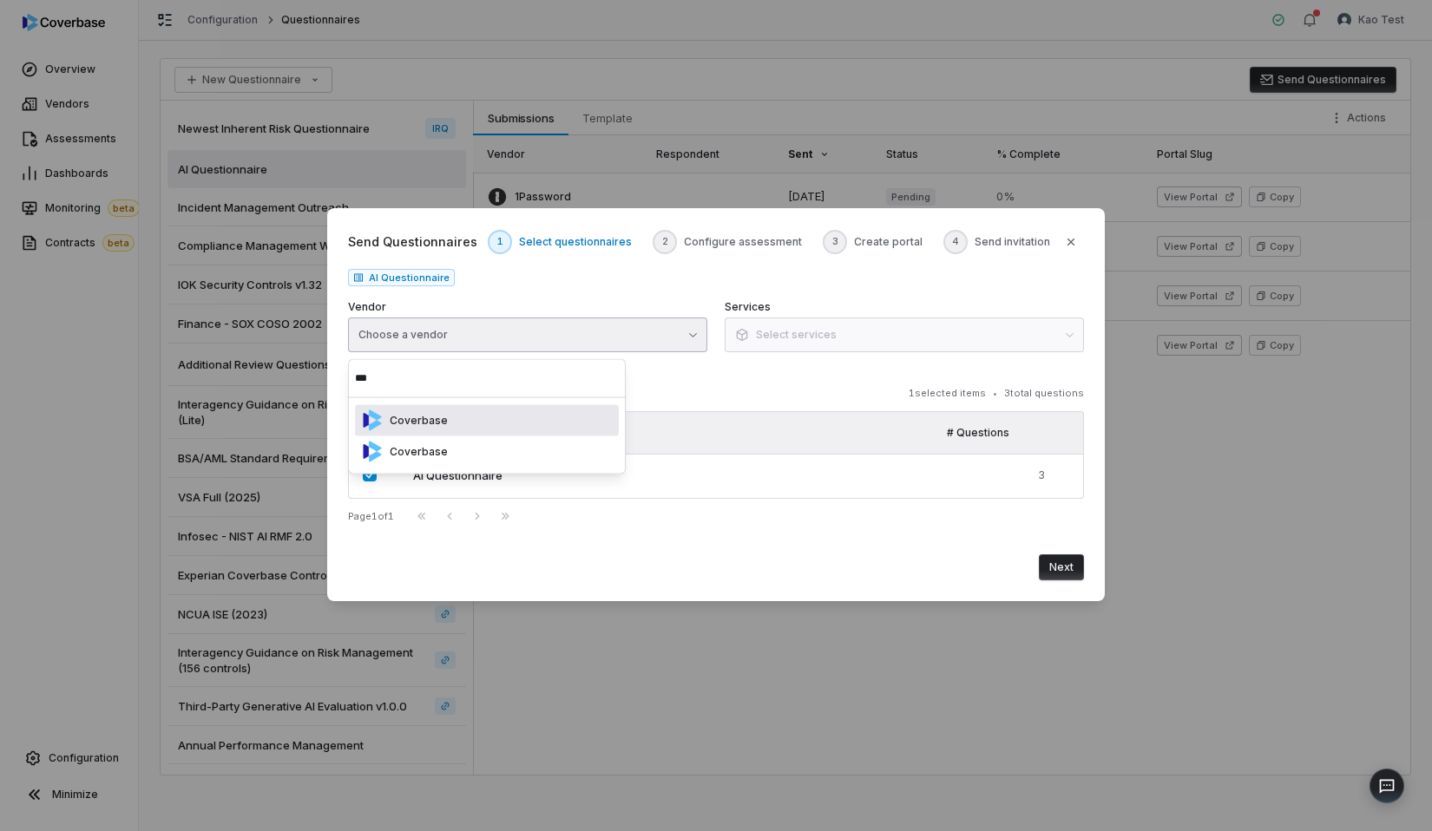
type input "***"
click at [474, 415] on div "Coverbase" at bounding box center [487, 420] width 264 height 31
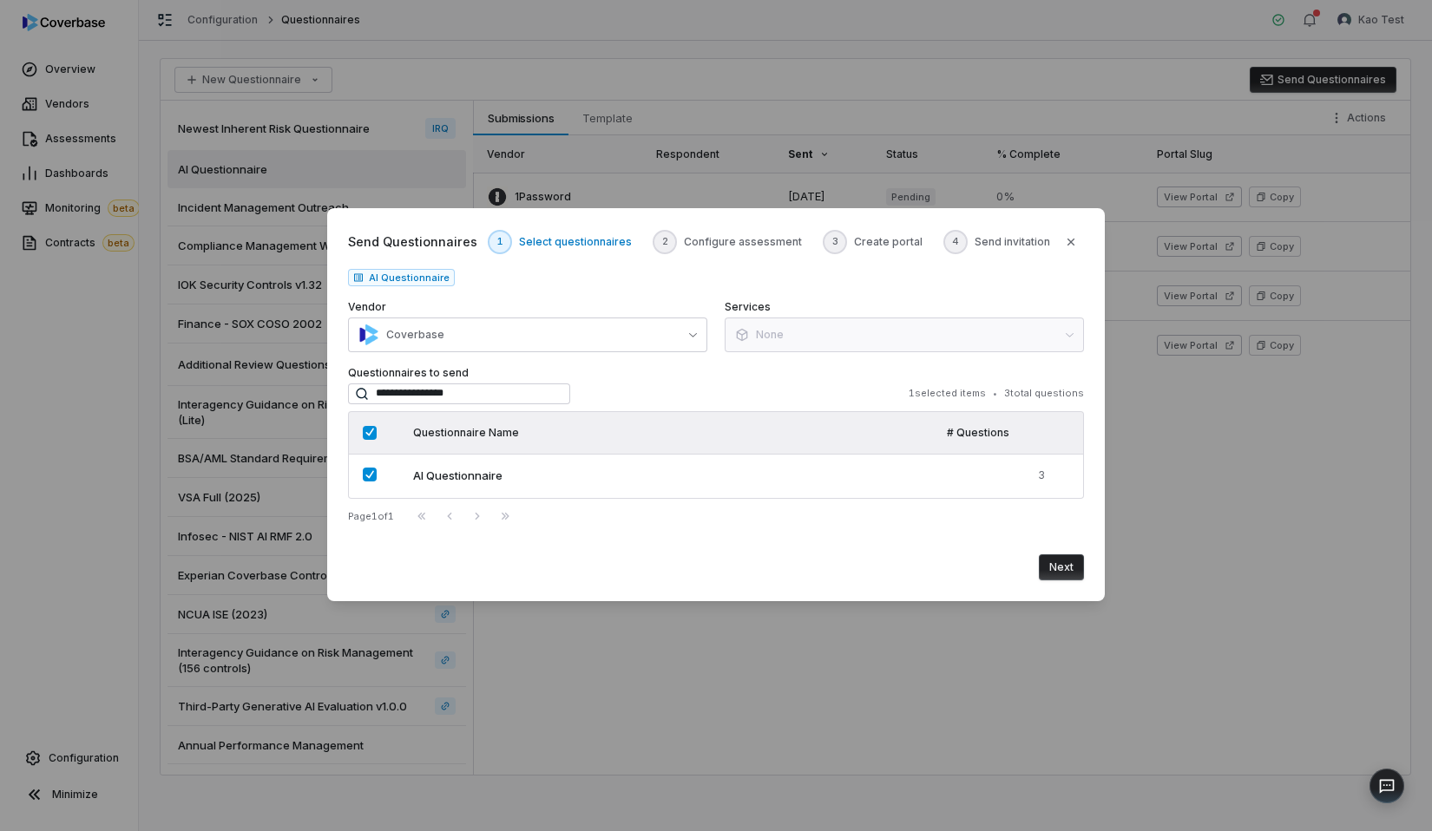
click at [648, 379] on div "**********" at bounding box center [716, 446] width 736 height 161
click at [1068, 564] on button "Next" at bounding box center [1061, 568] width 45 height 26
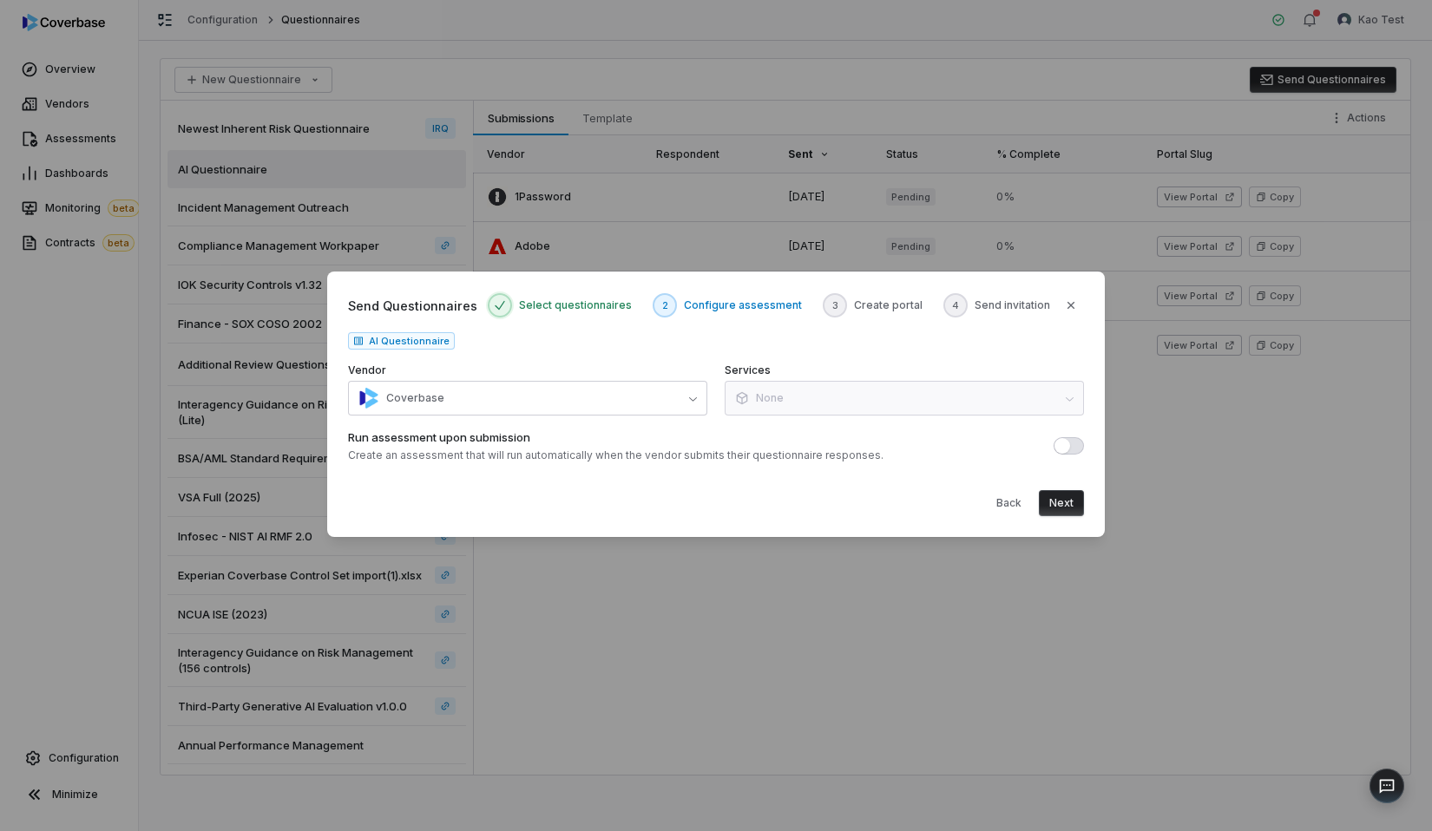
click at [1060, 511] on button "Next" at bounding box center [1061, 503] width 45 height 26
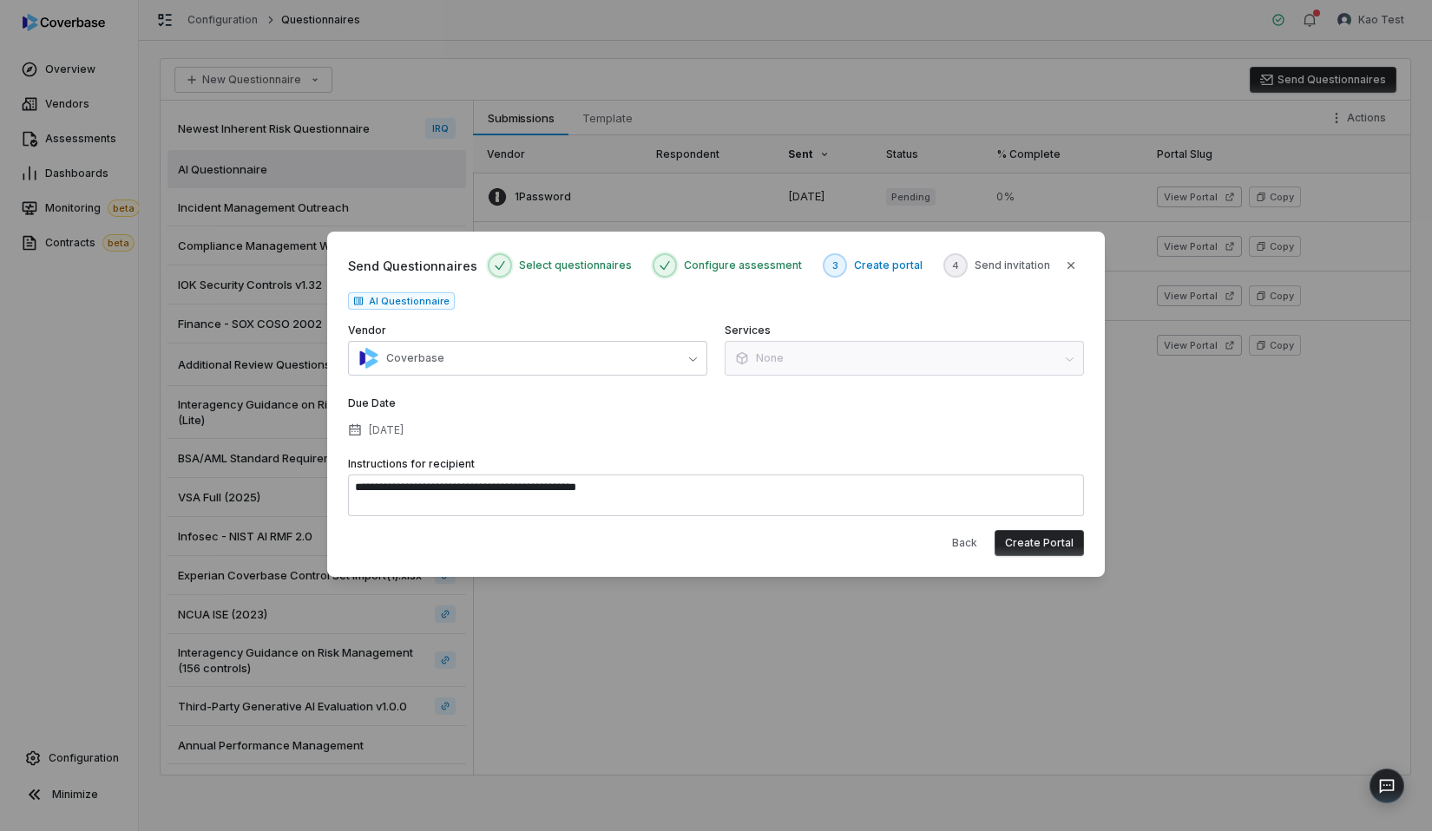
click at [1042, 545] on button "Create Portal" at bounding box center [1039, 543] width 89 height 26
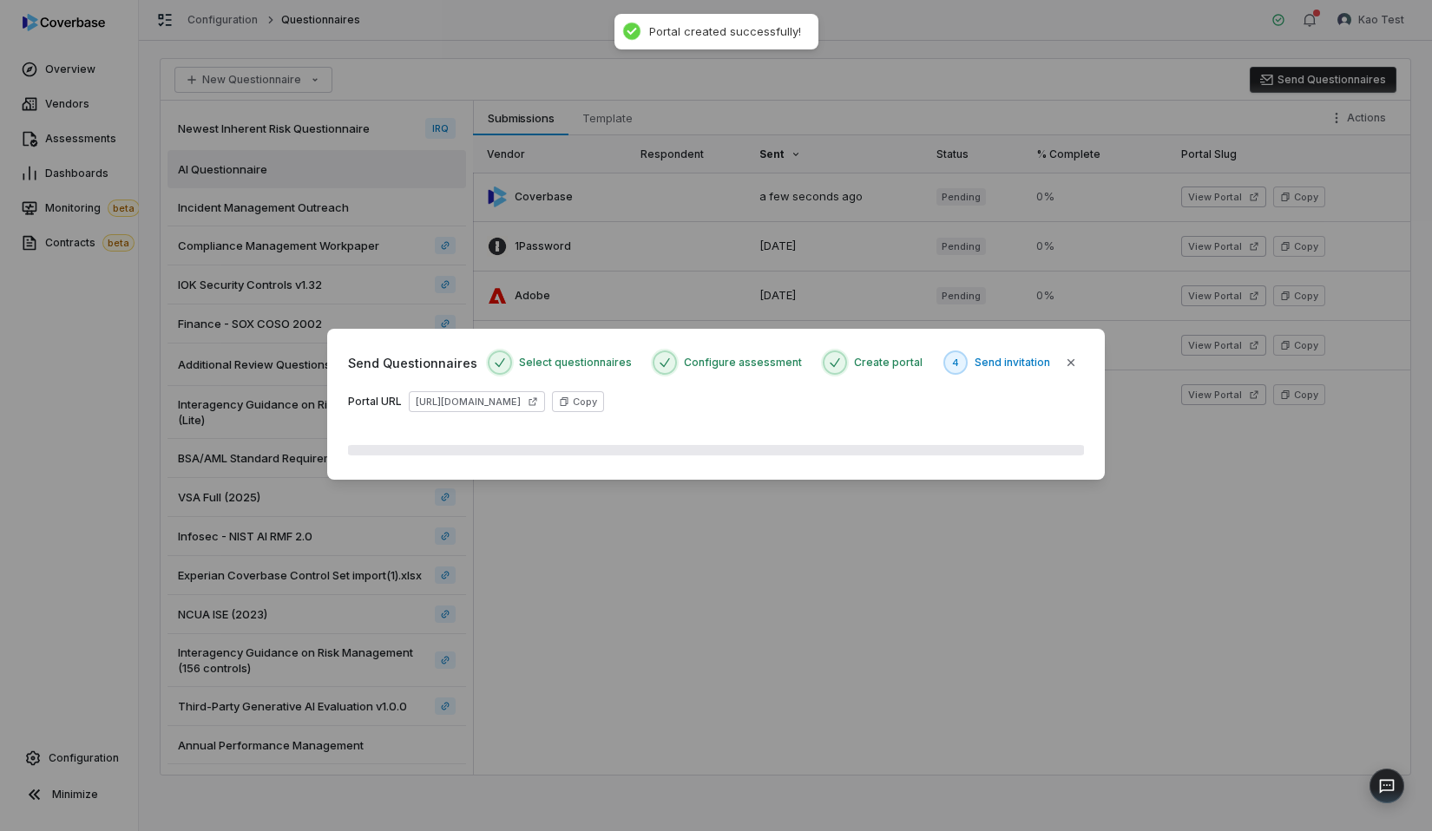
click at [886, 541] on div "Send Questionnaires Select questionnaires Configure assessment Create portal 4 …" at bounding box center [716, 415] width 1432 height 831
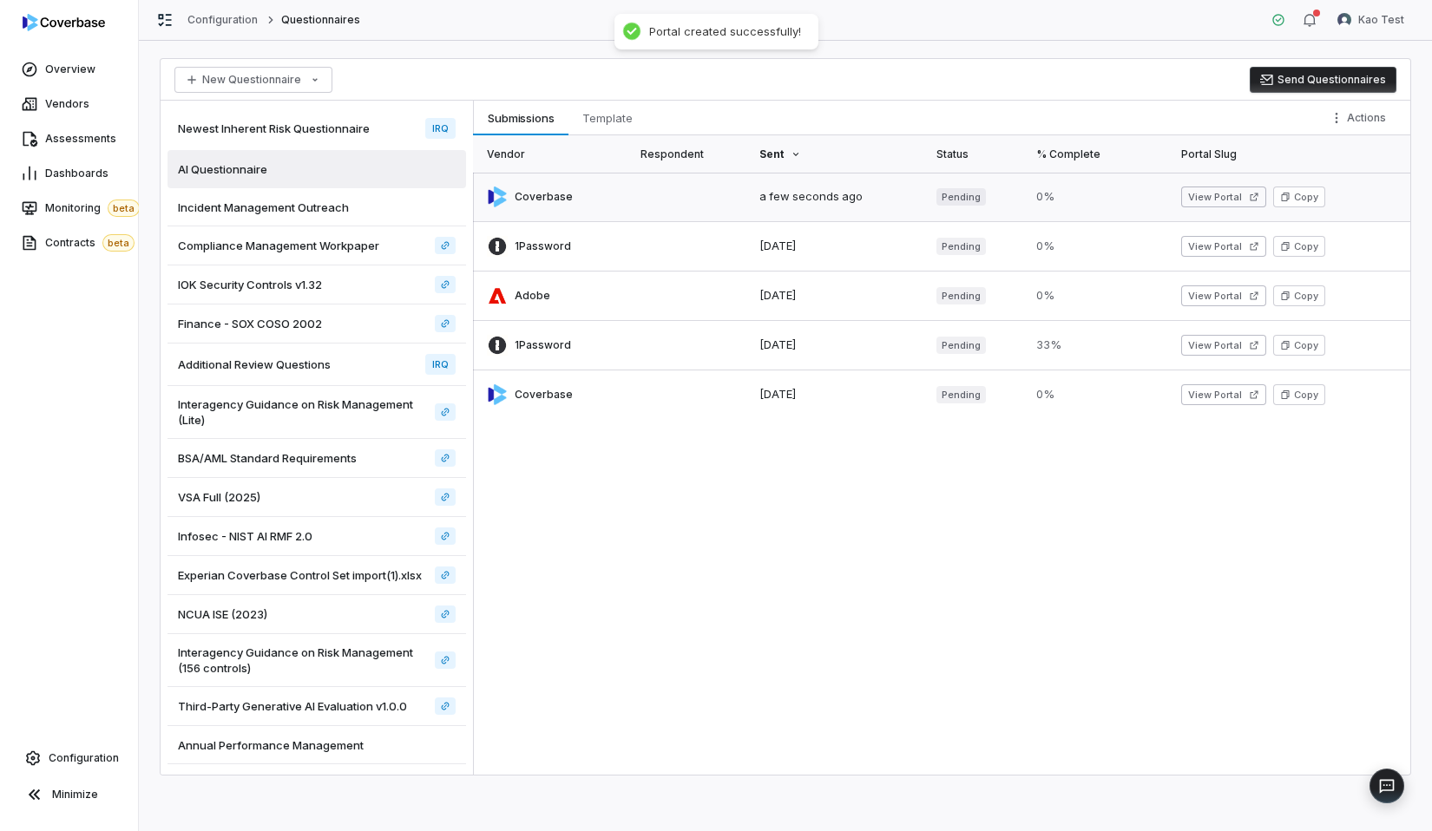
click at [855, 200] on link at bounding box center [837, 197] width 176 height 49
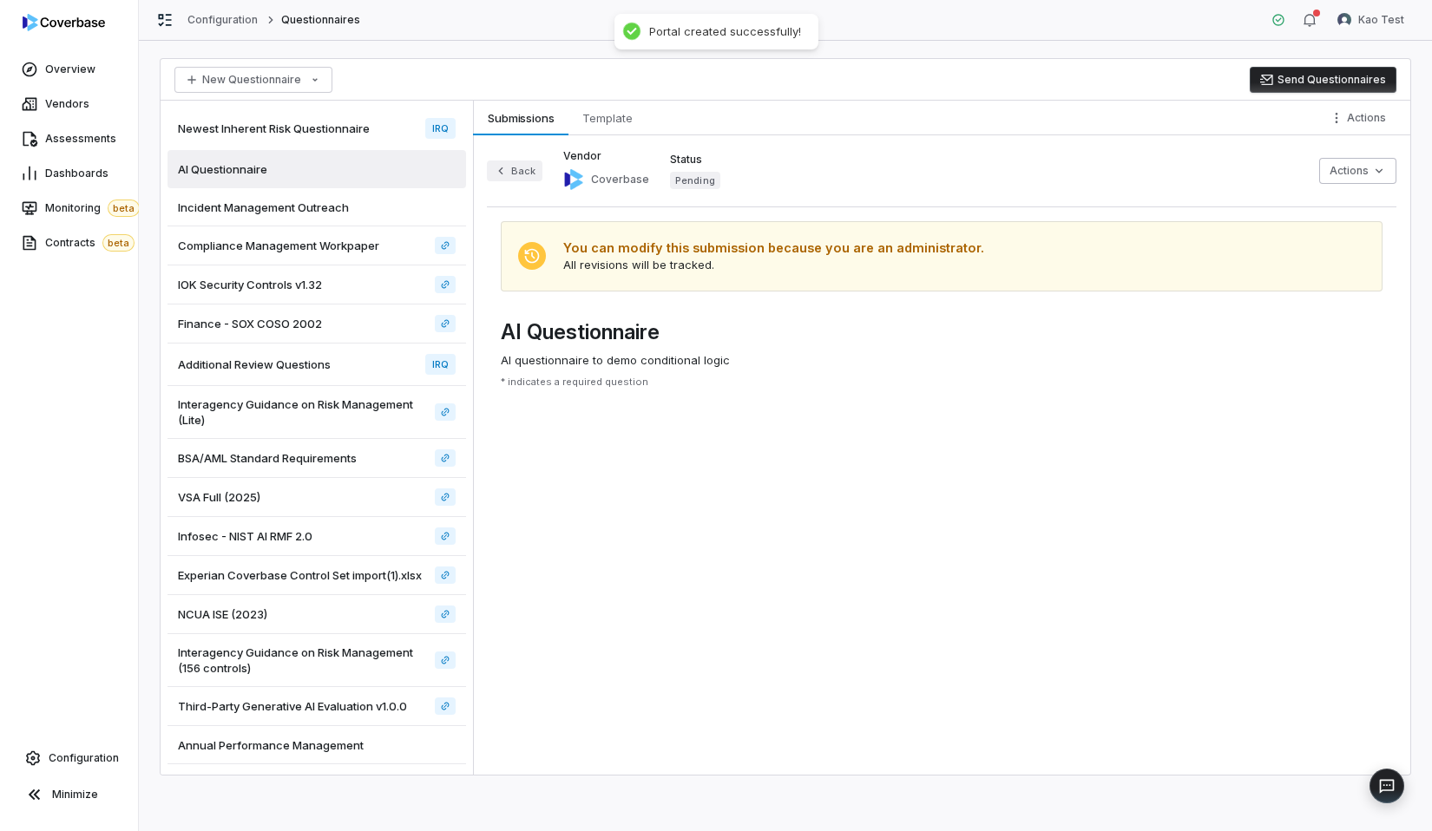
click at [523, 166] on button "Back" at bounding box center [515, 171] width 56 height 21
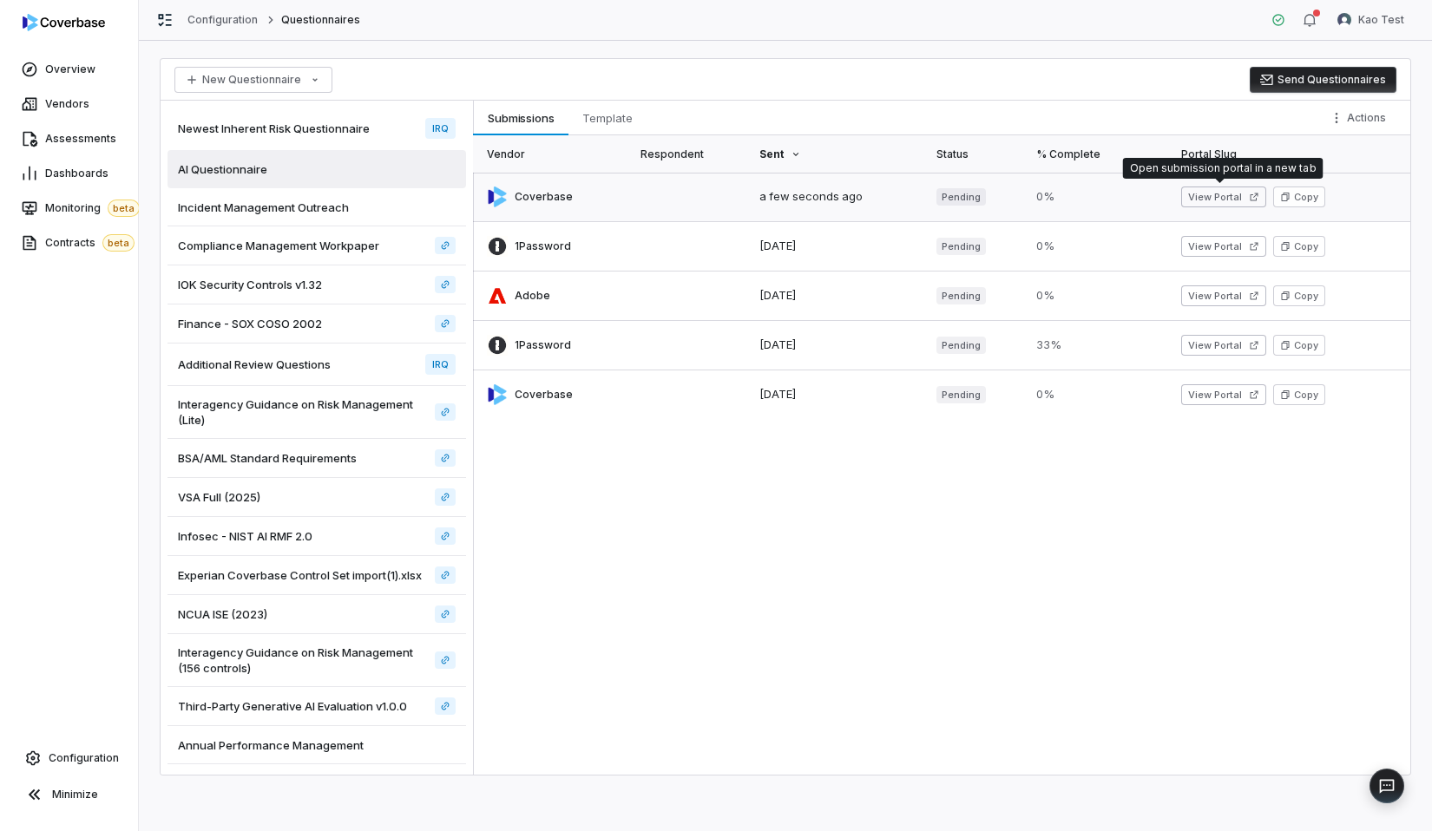
click at [1176, 194] on link at bounding box center [1291, 197] width 240 height 49
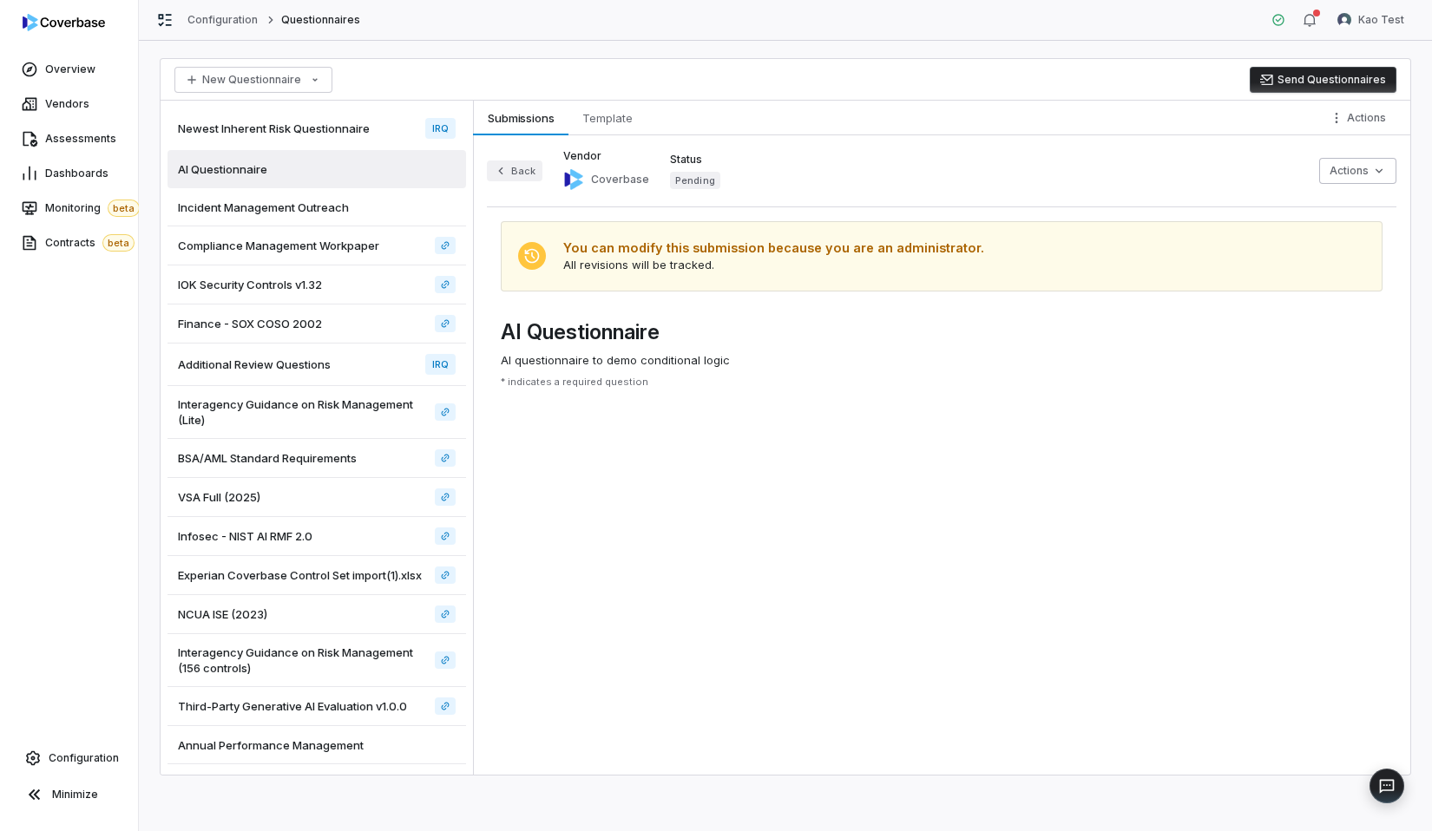
click at [494, 172] on icon "button" at bounding box center [501, 171] width 14 height 14
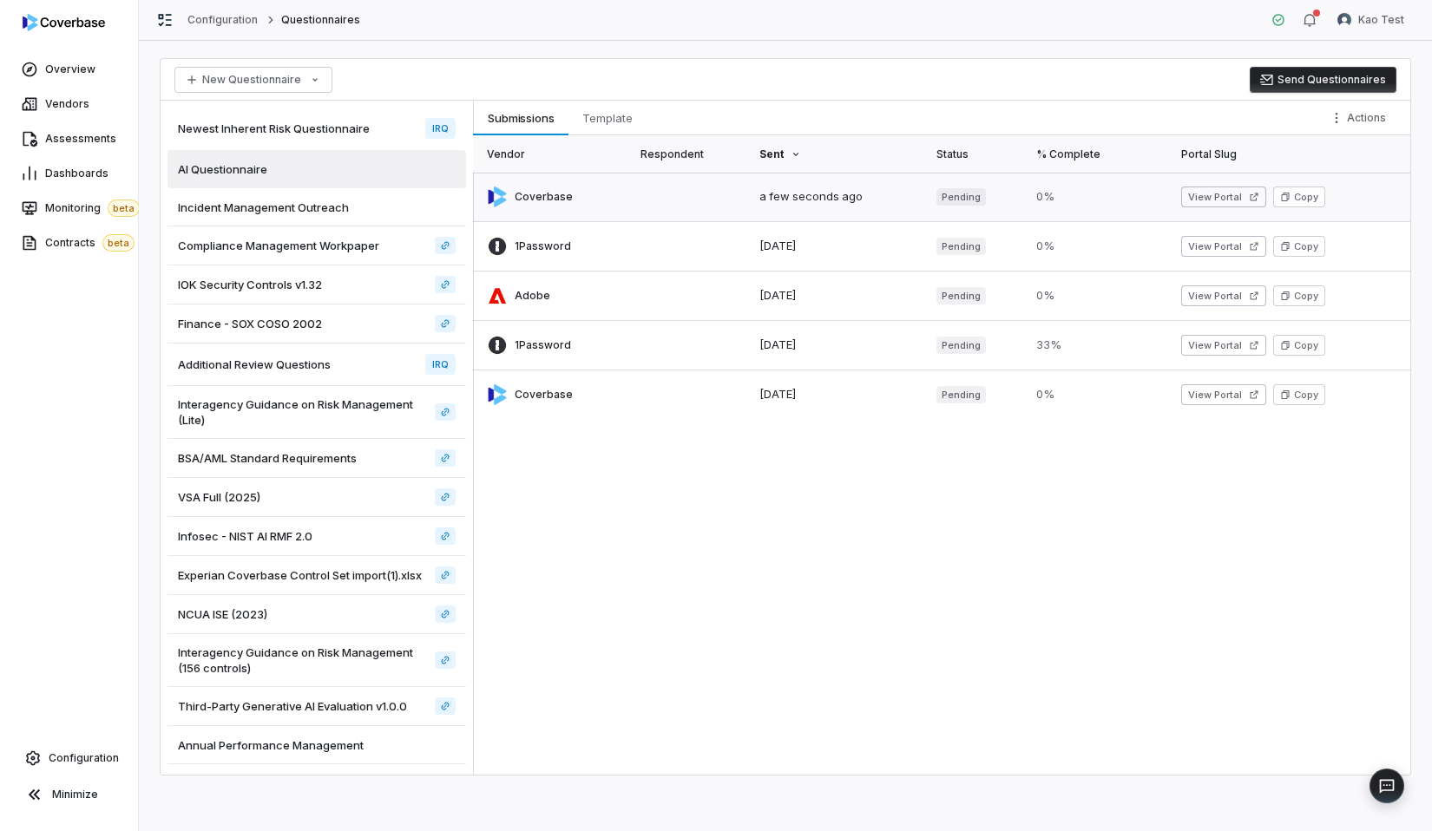
click at [1249, 207] on link at bounding box center [1291, 197] width 240 height 49
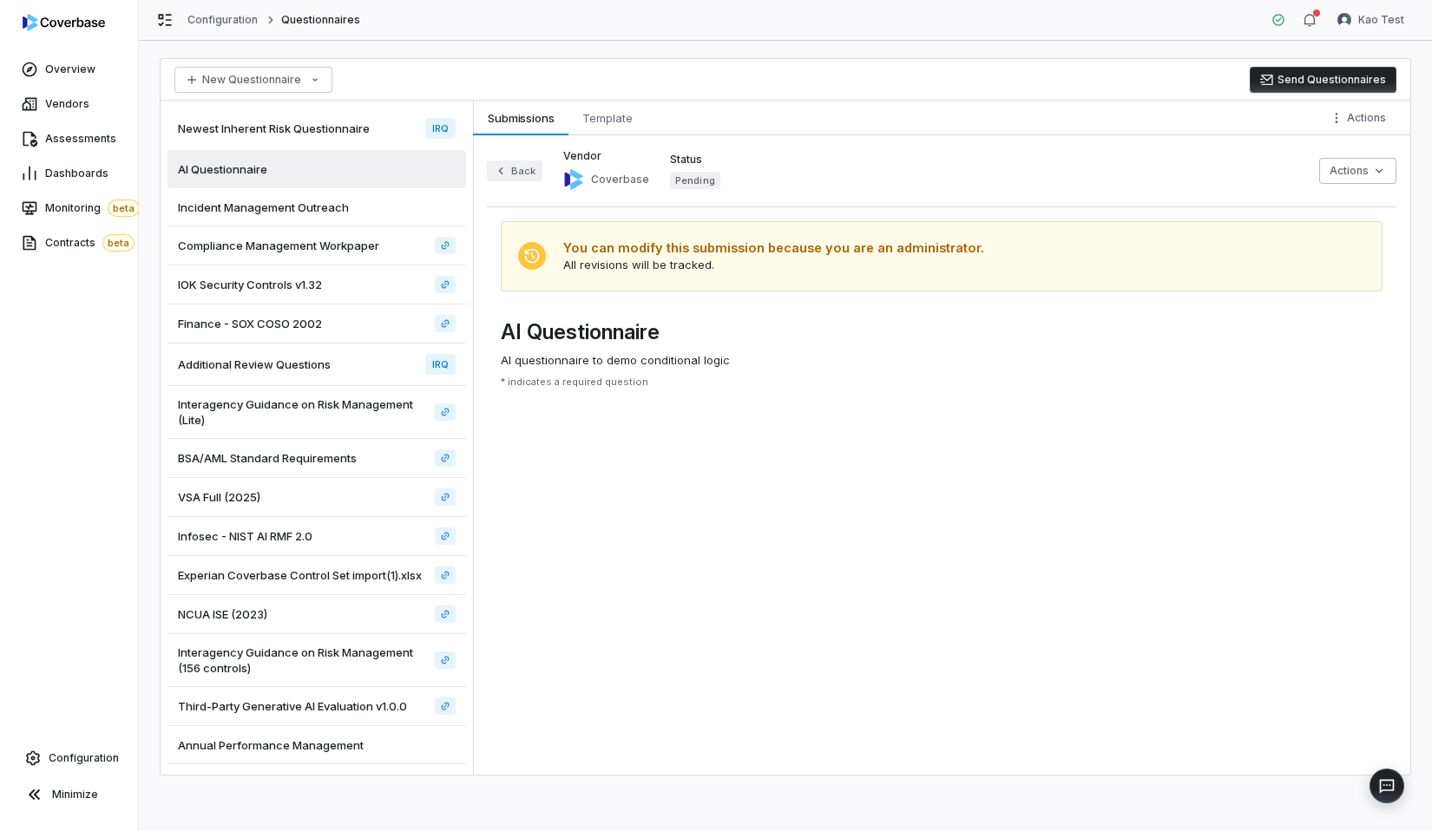
click at [519, 174] on button "Back" at bounding box center [515, 171] width 56 height 21
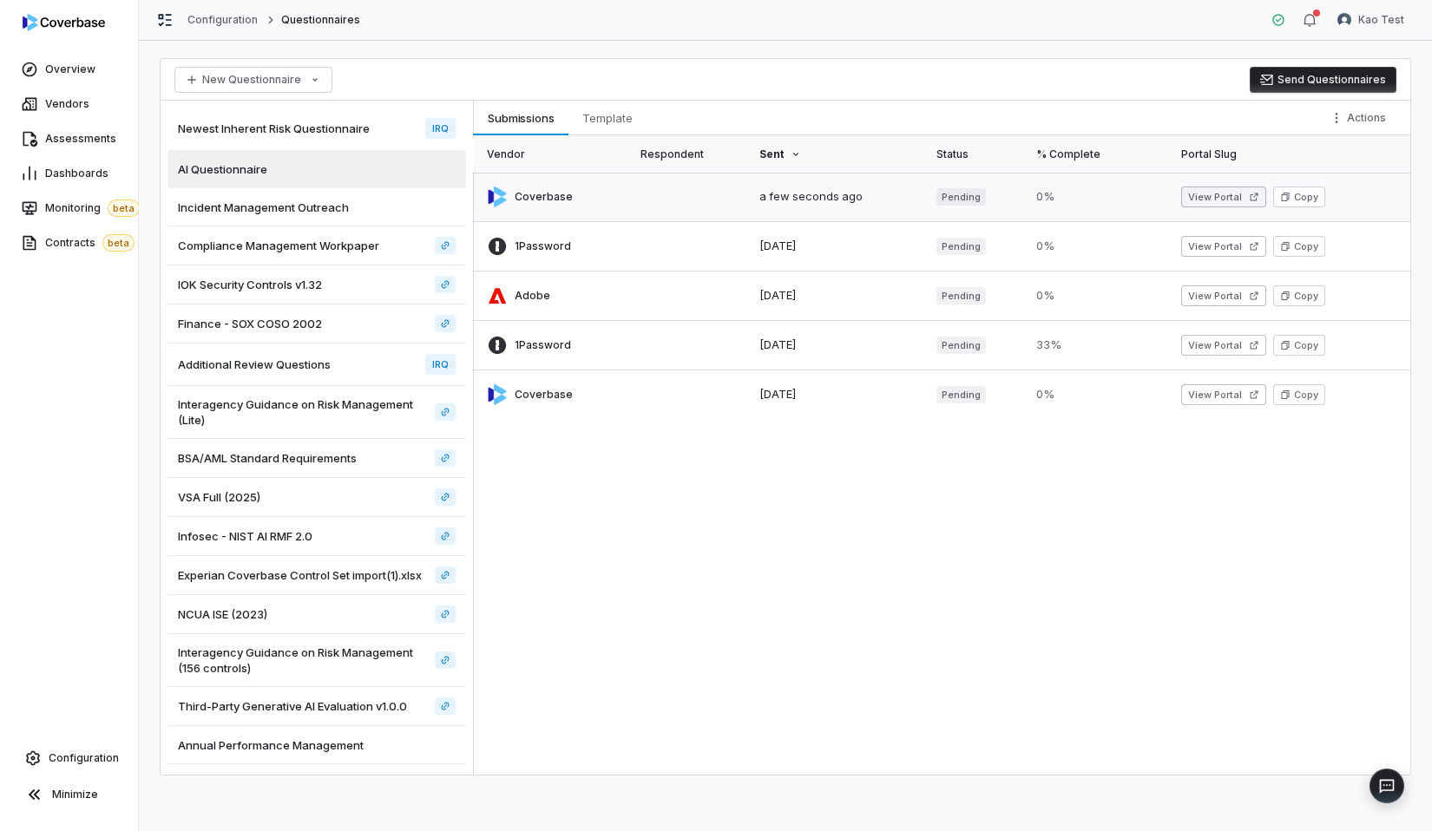
click at [1191, 193] on button "View Portal" at bounding box center [1223, 197] width 85 height 21
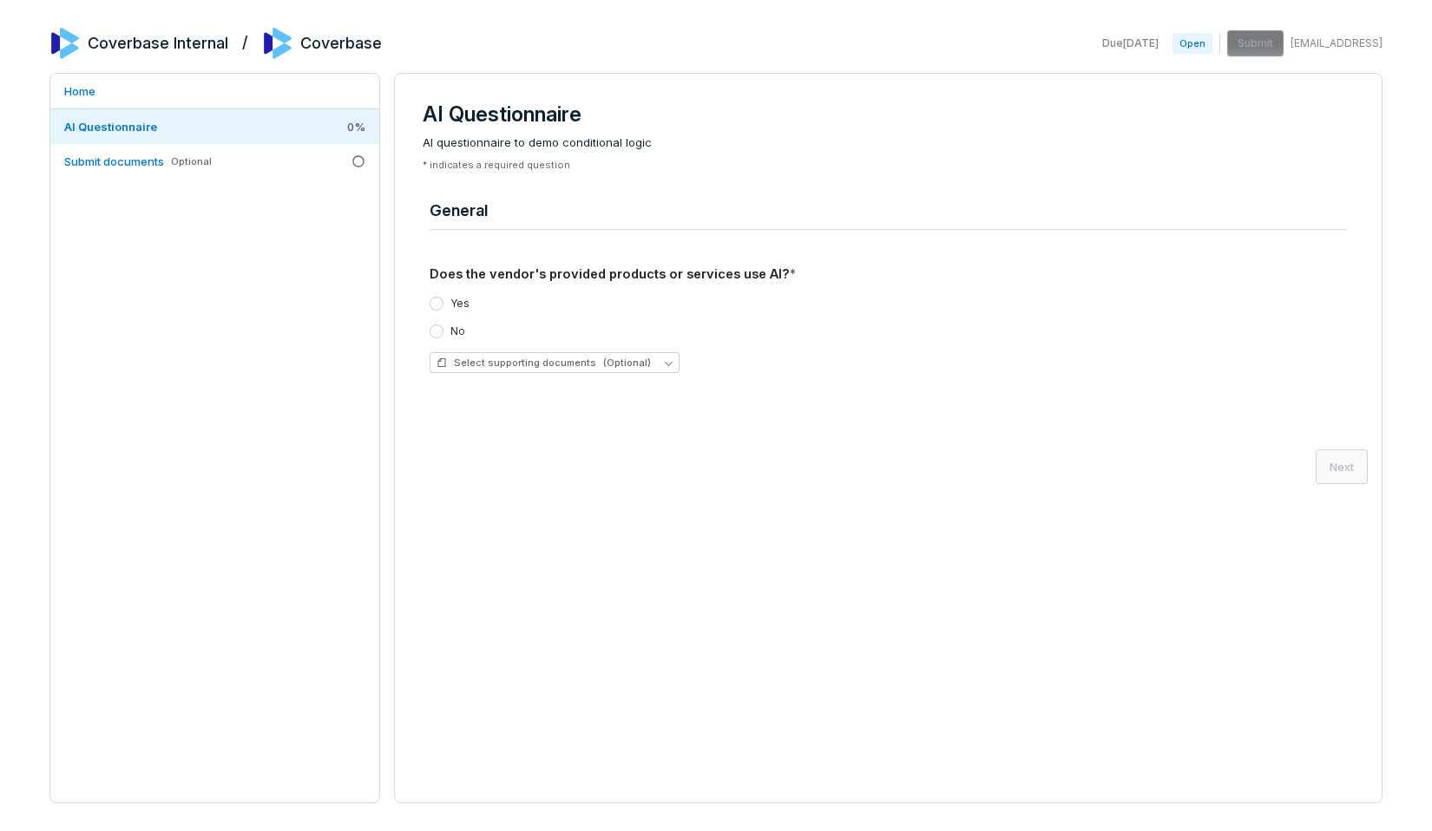
click at [451, 306] on label "Yes" at bounding box center [459, 304] width 19 height 14
click at [443, 306] on button "Yes" at bounding box center [437, 304] width 14 height 14
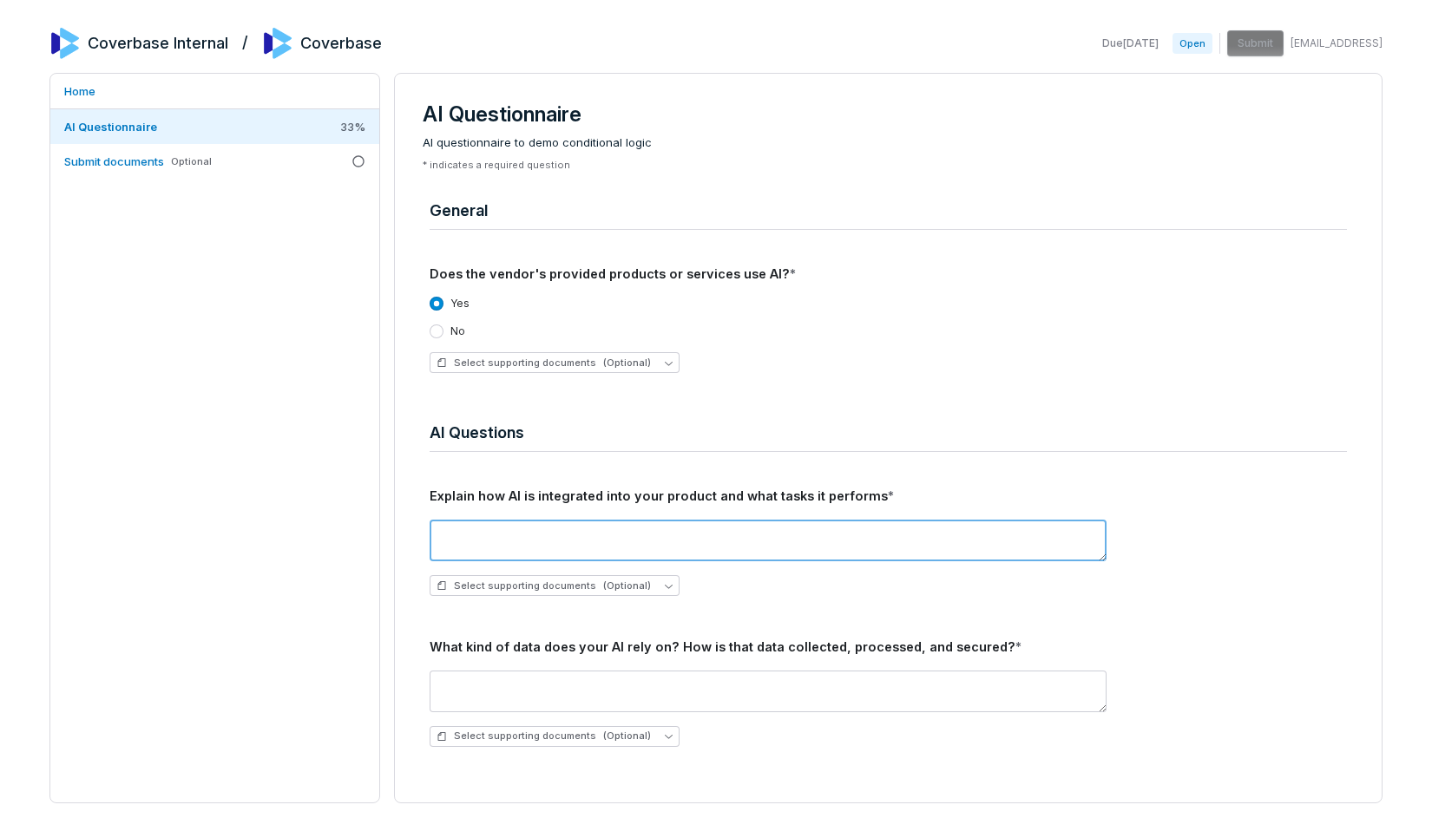
click at [495, 535] on textarea at bounding box center [768, 541] width 677 height 42
type textarea "****"
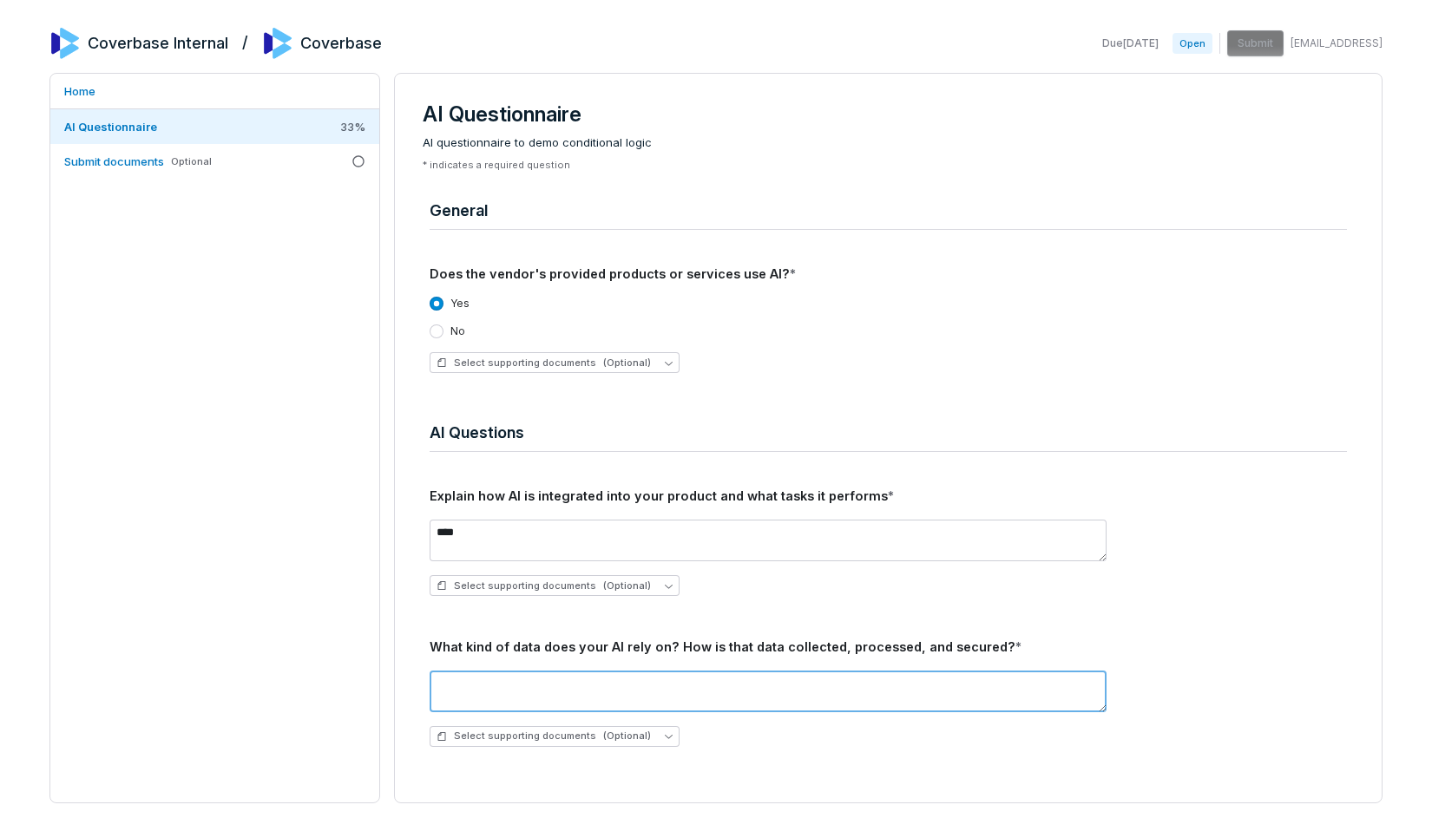
click at [505, 700] on textarea at bounding box center [768, 692] width 677 height 42
type textarea "****"
click at [812, 645] on div "What kind of data does your AI rely on? How is that data collected, processed, …" at bounding box center [888, 647] width 917 height 19
click at [824, 627] on div "Explain how AI is integrated into your product and what tasks it performs * ***…" at bounding box center [888, 624] width 917 height 274
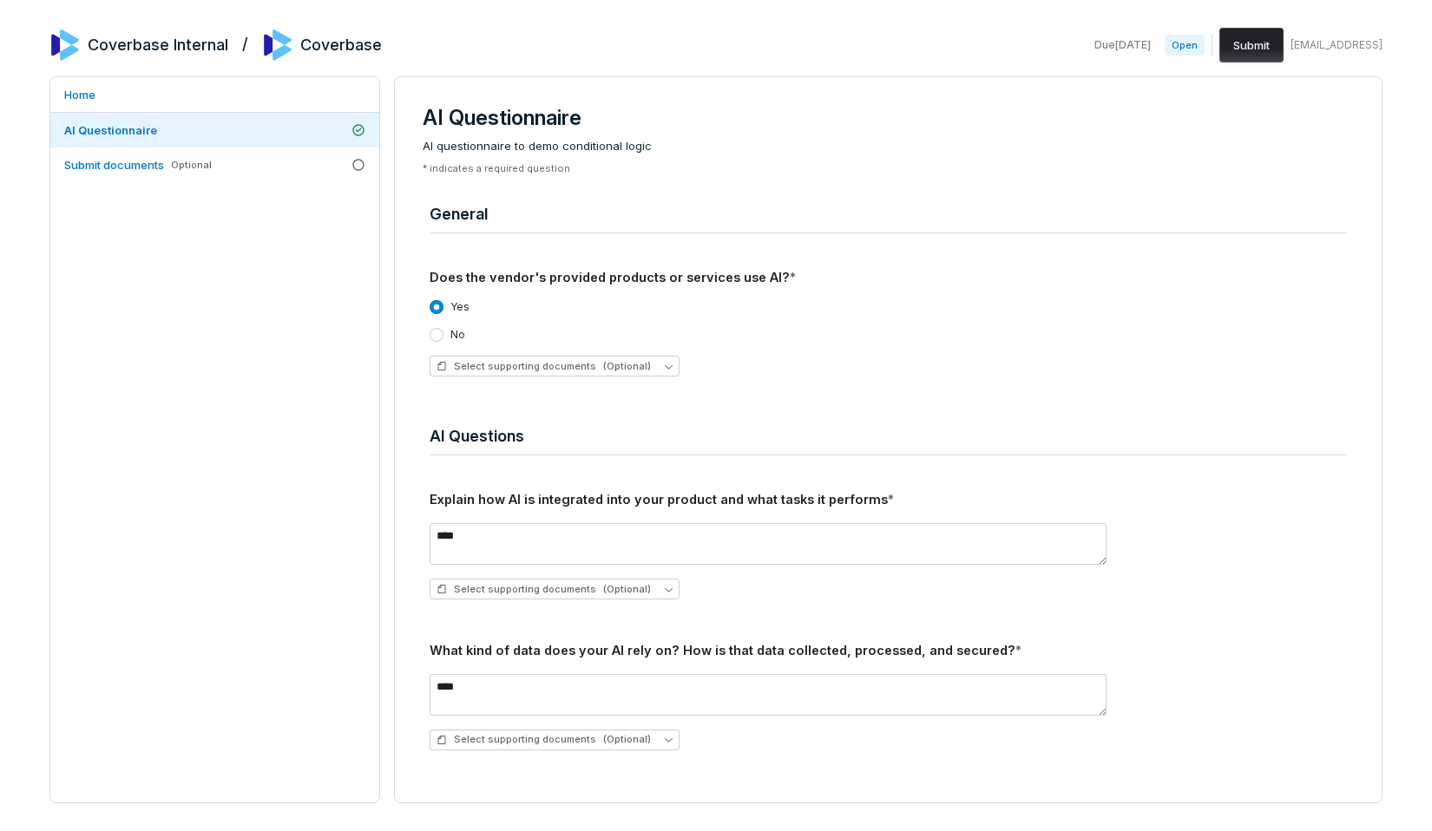
click at [1219, 35] on button "Submit" at bounding box center [1251, 45] width 64 height 35
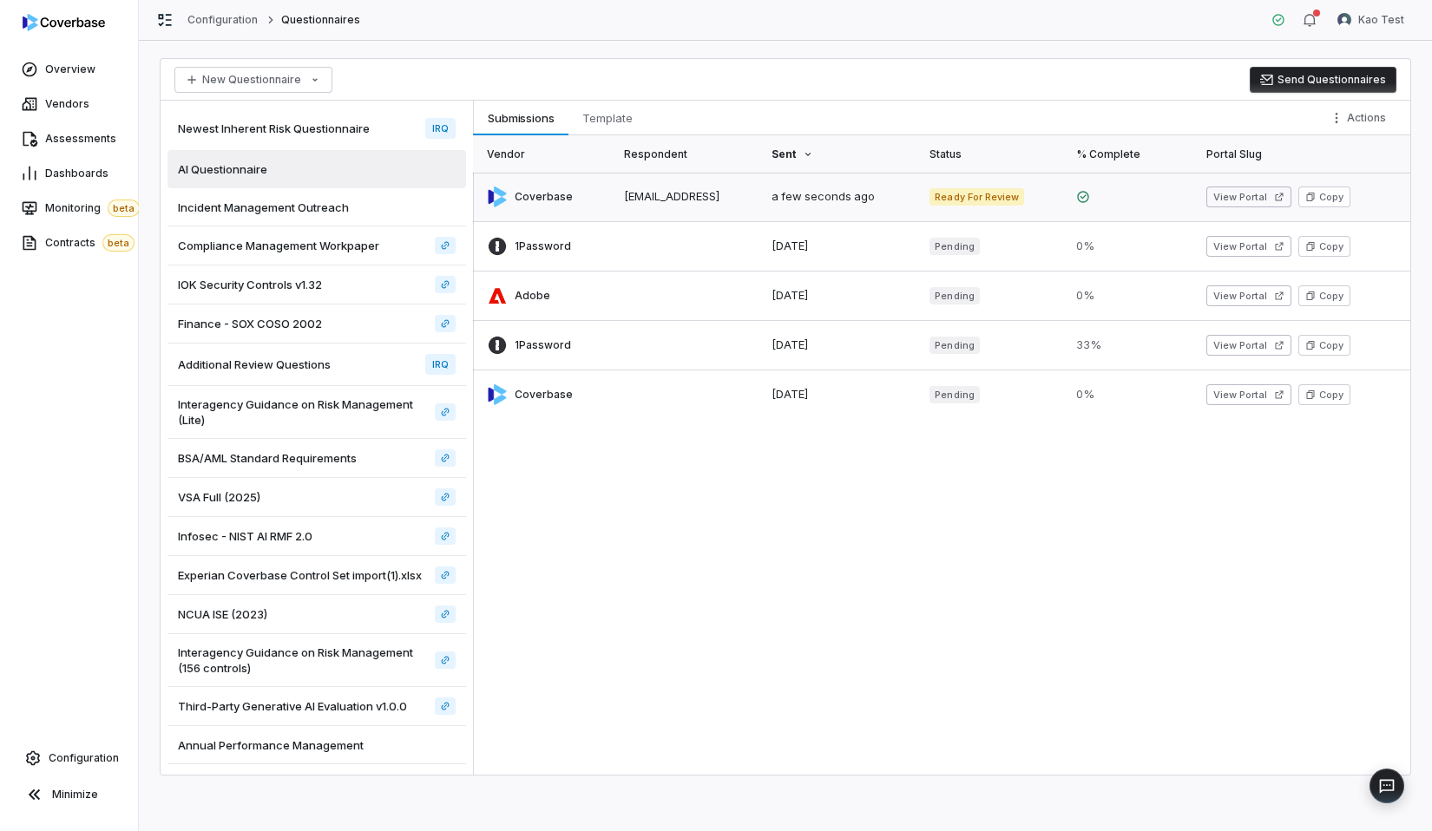
click at [1047, 207] on link at bounding box center [992, 197] width 147 height 49
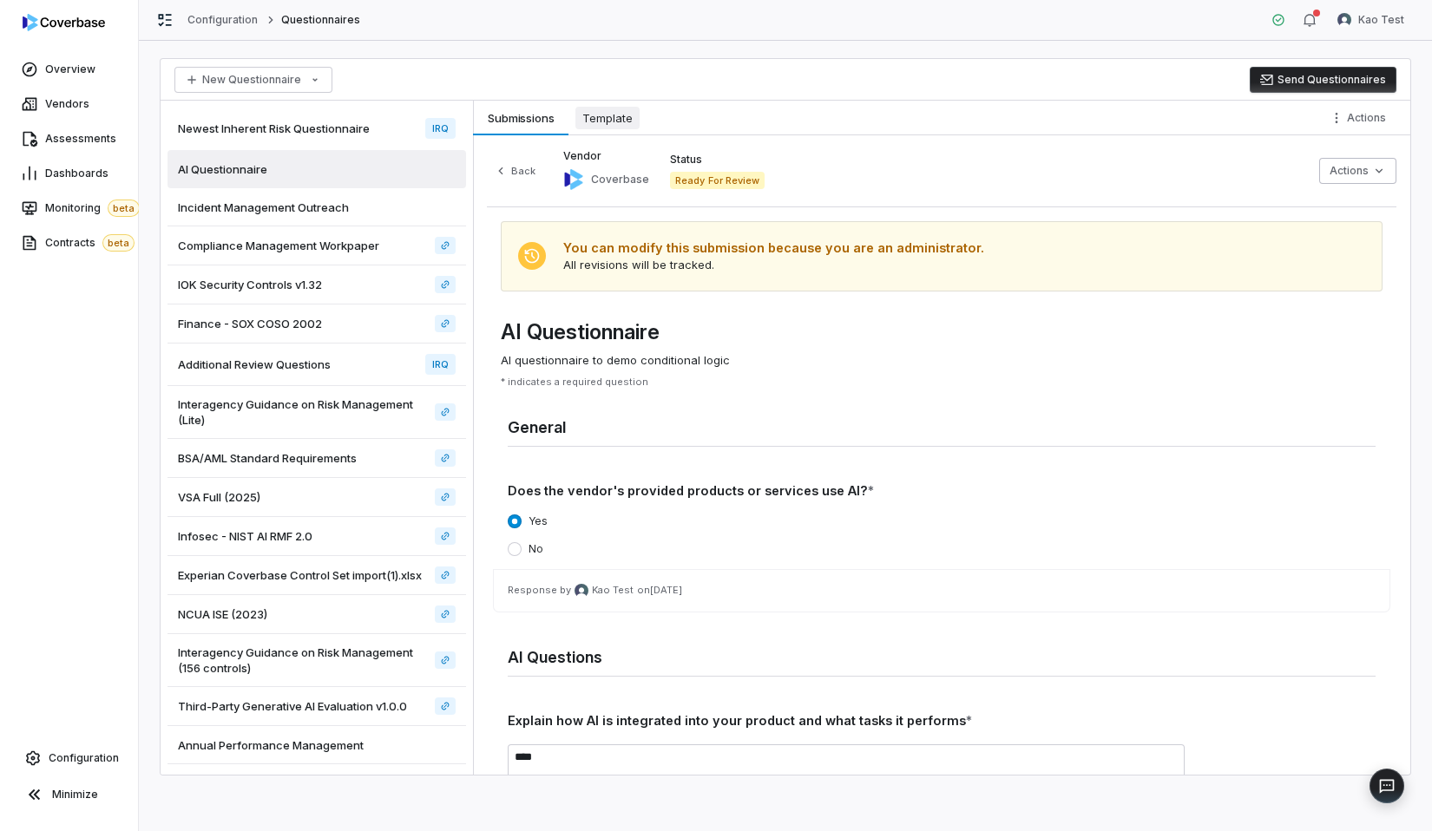
click at [612, 117] on span "Template" at bounding box center [607, 118] width 64 height 23
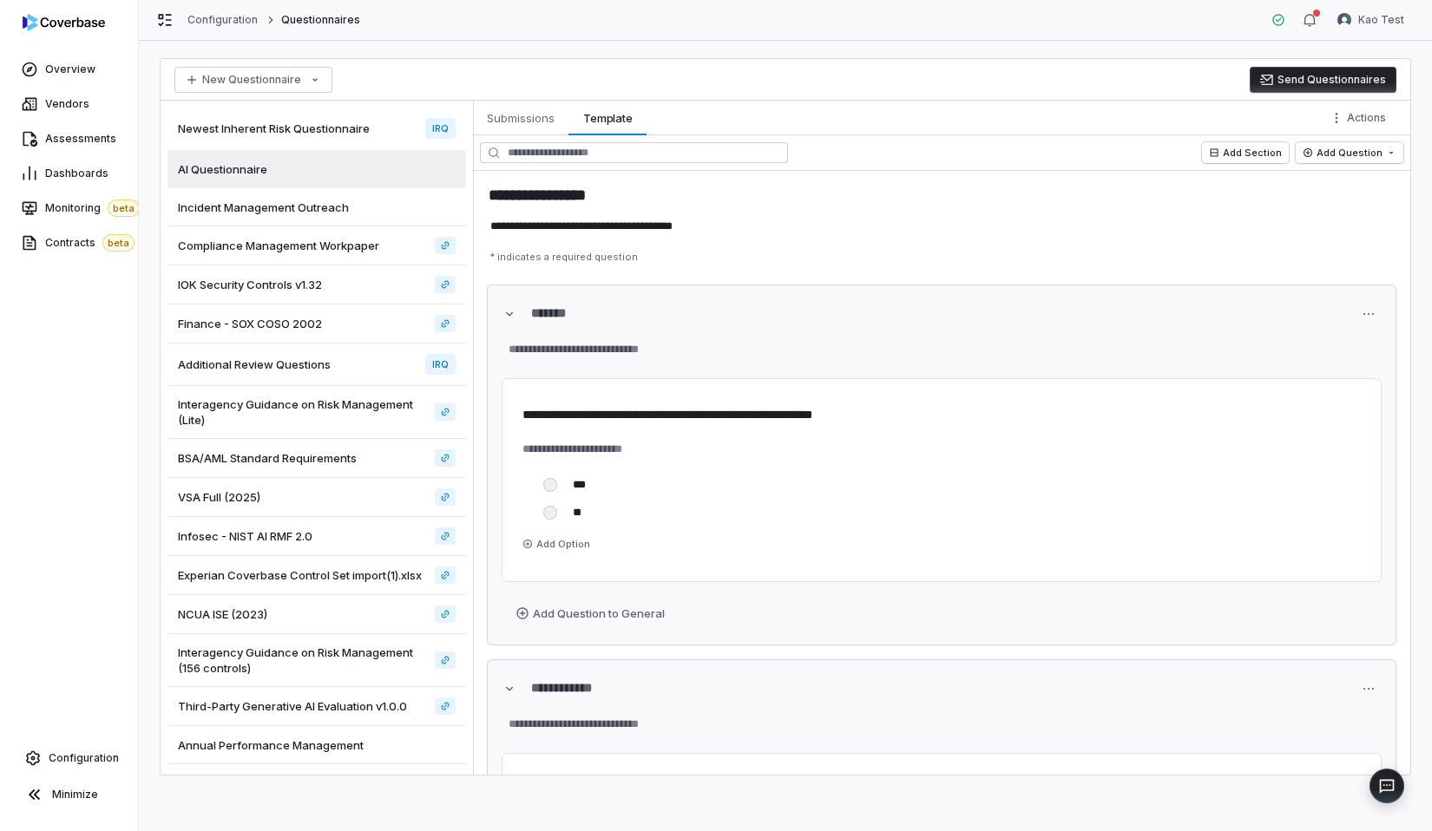
scroll to position [498, 0]
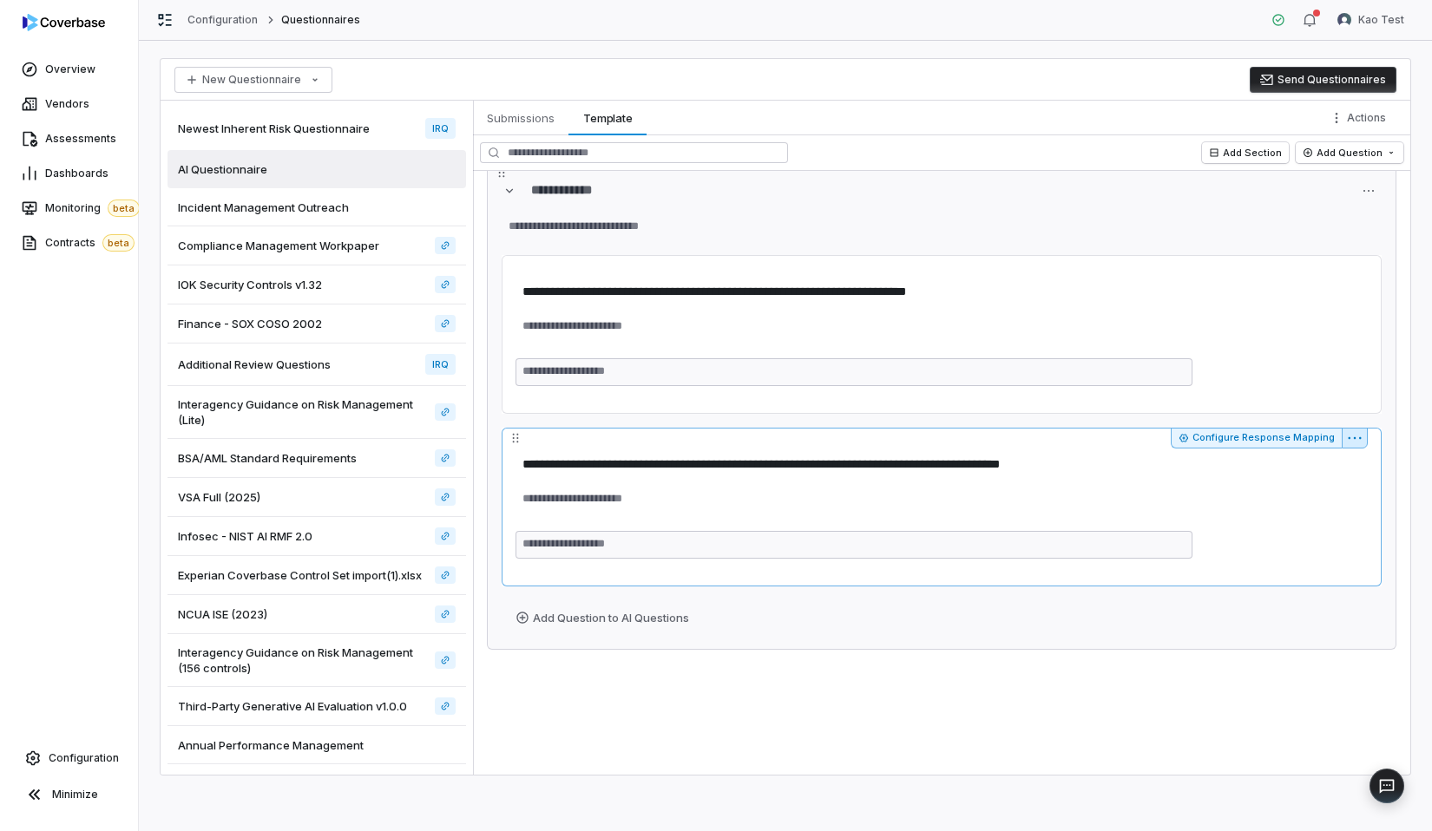
click at [1356, 444] on html "**********" at bounding box center [716, 415] width 1432 height 831
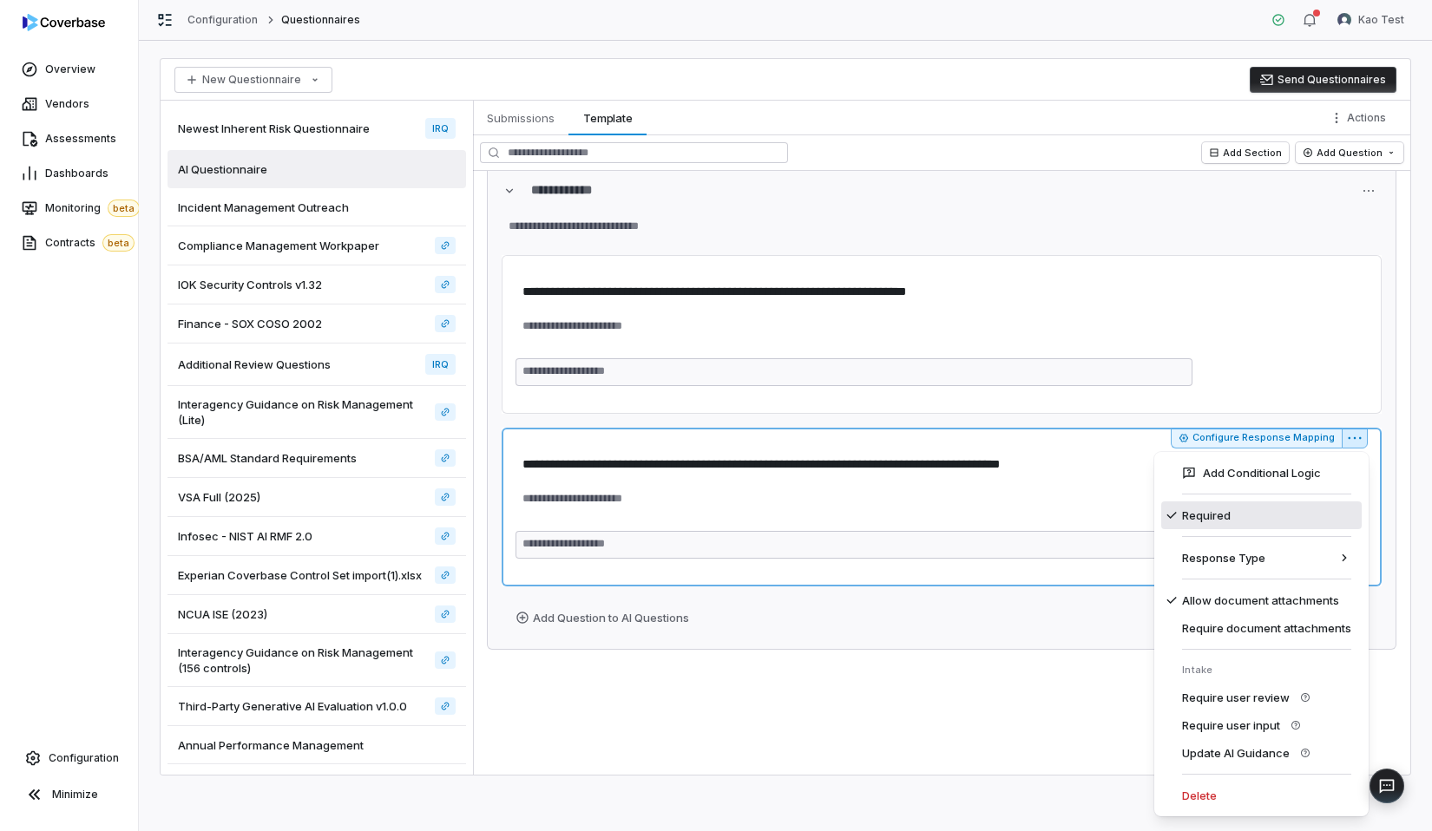
click at [1201, 517] on div "Required" at bounding box center [1261, 516] width 200 height 28
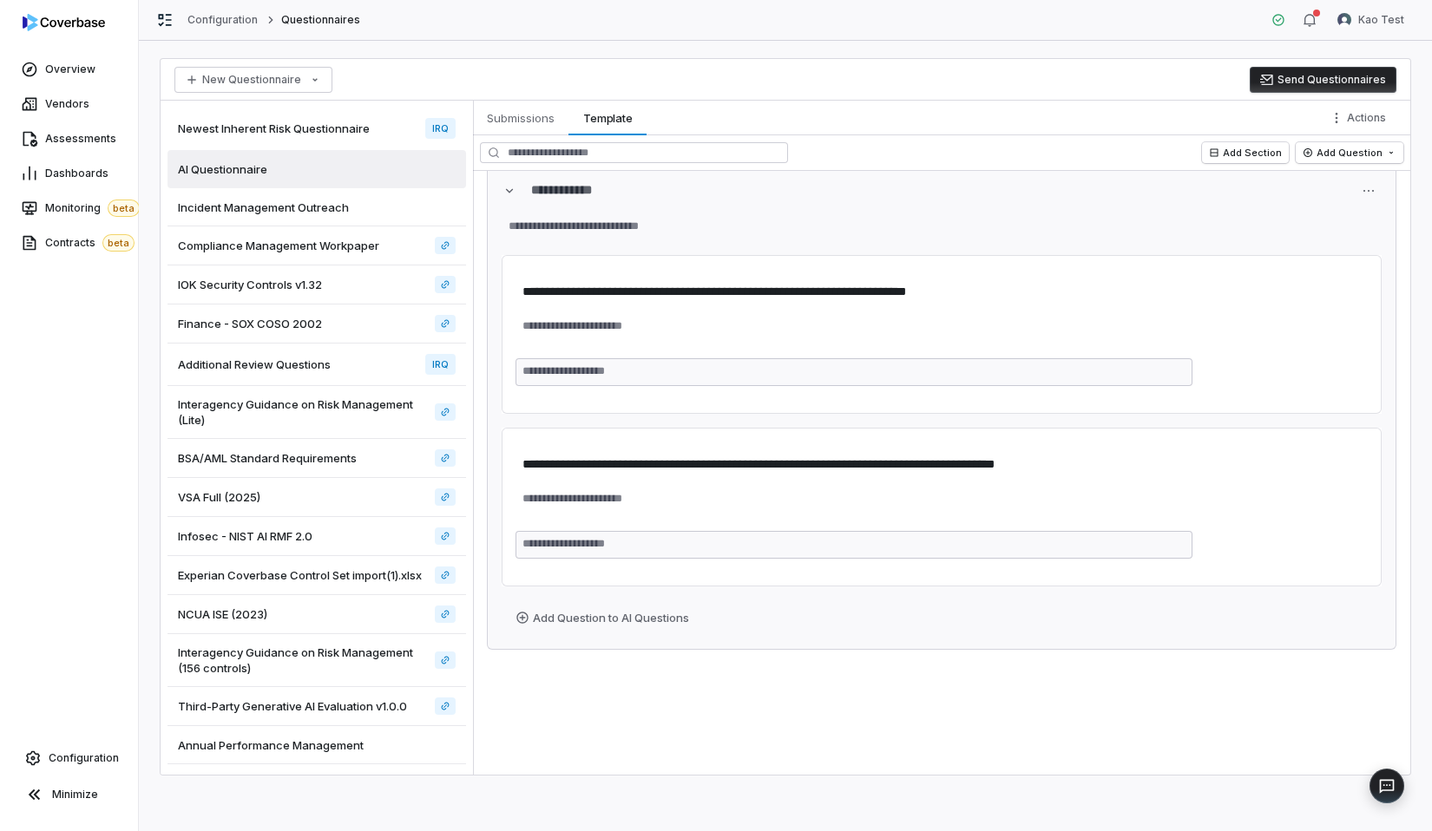
click at [911, 691] on div "**********" at bounding box center [941, 472] width 937 height 605
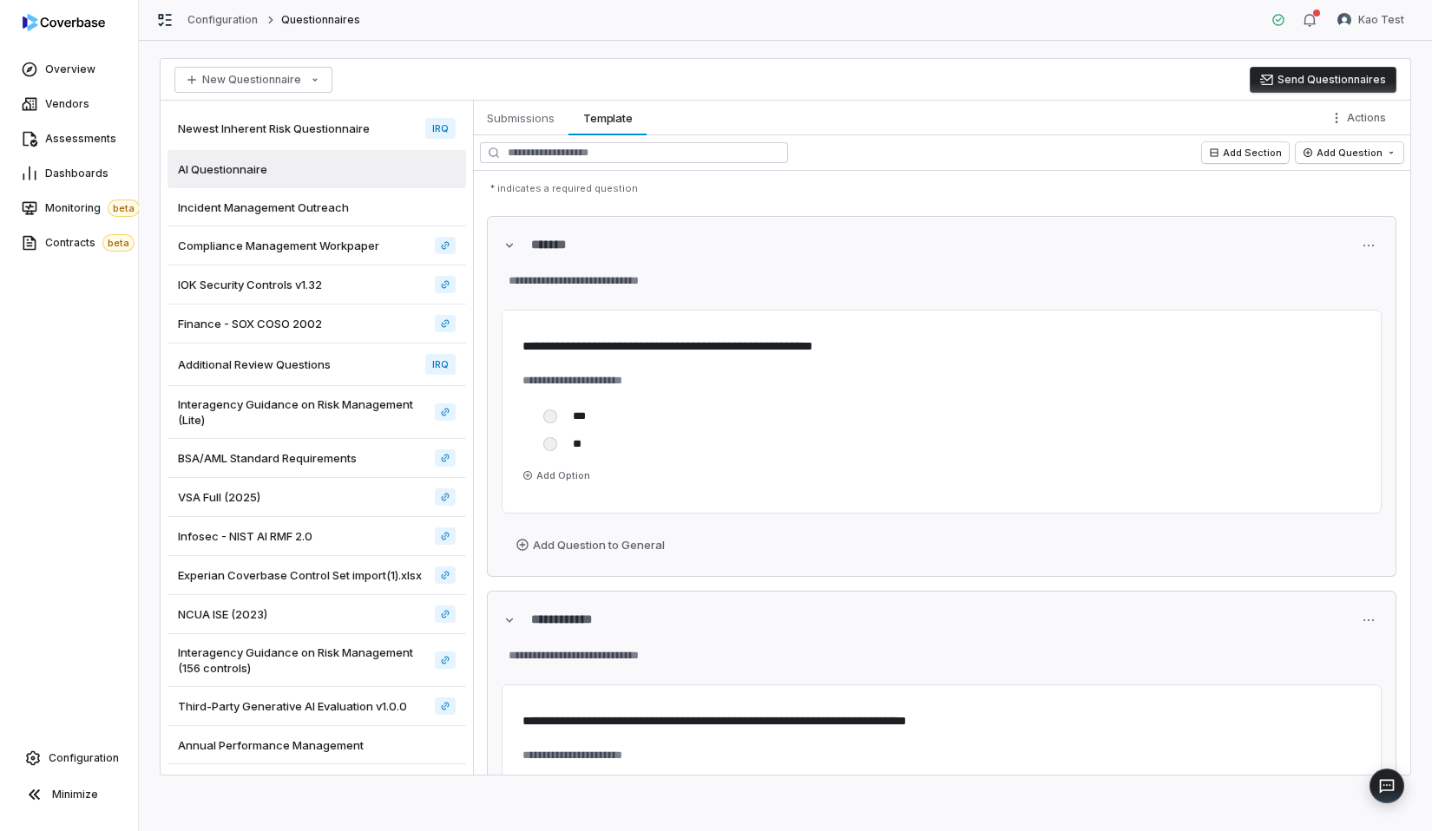
scroll to position [0, 0]
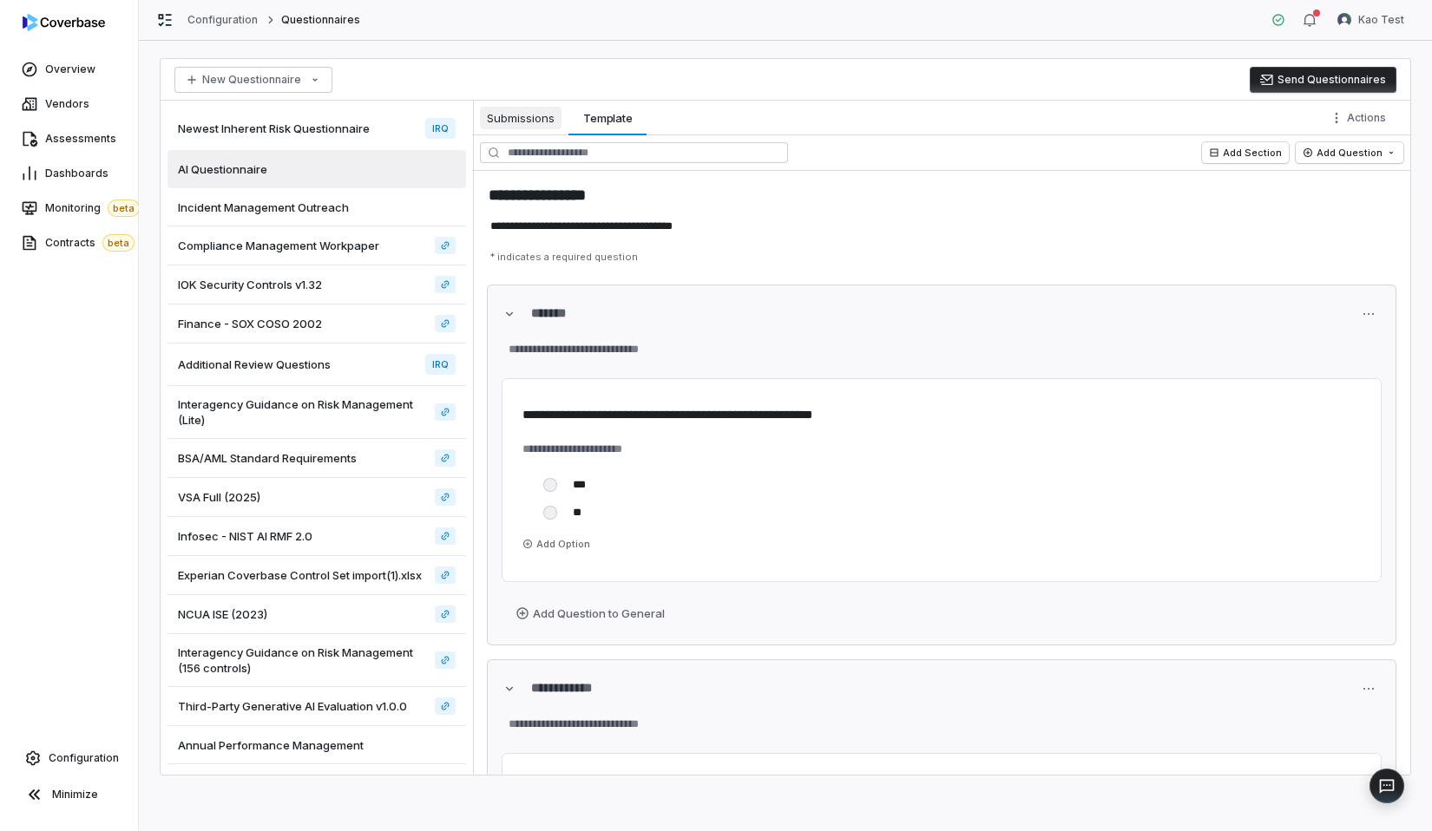
click at [538, 101] on button "Submissions Submissions" at bounding box center [520, 118] width 95 height 35
type textarea "*"
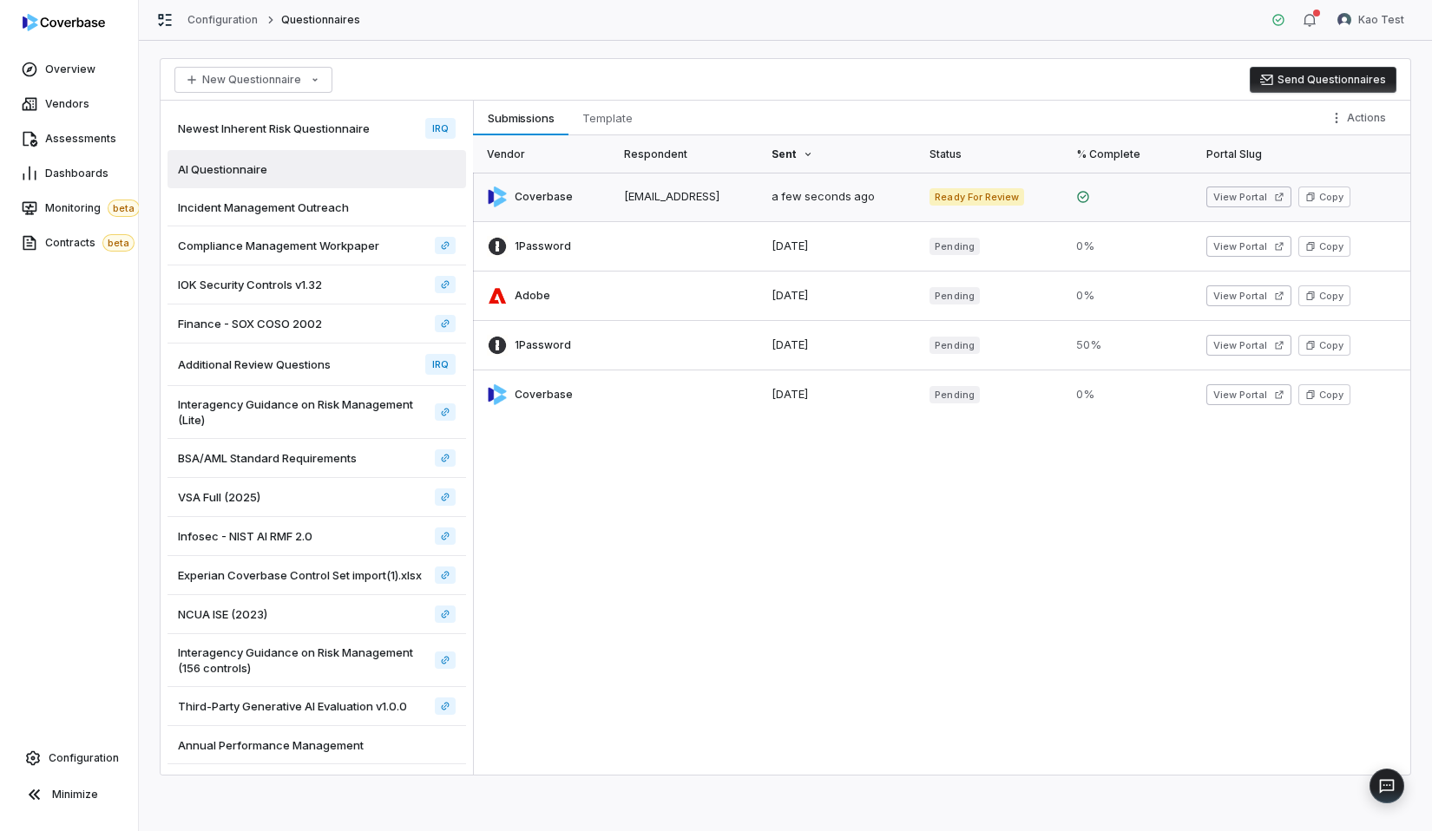
click at [638, 173] on link at bounding box center [688, 197] width 148 height 49
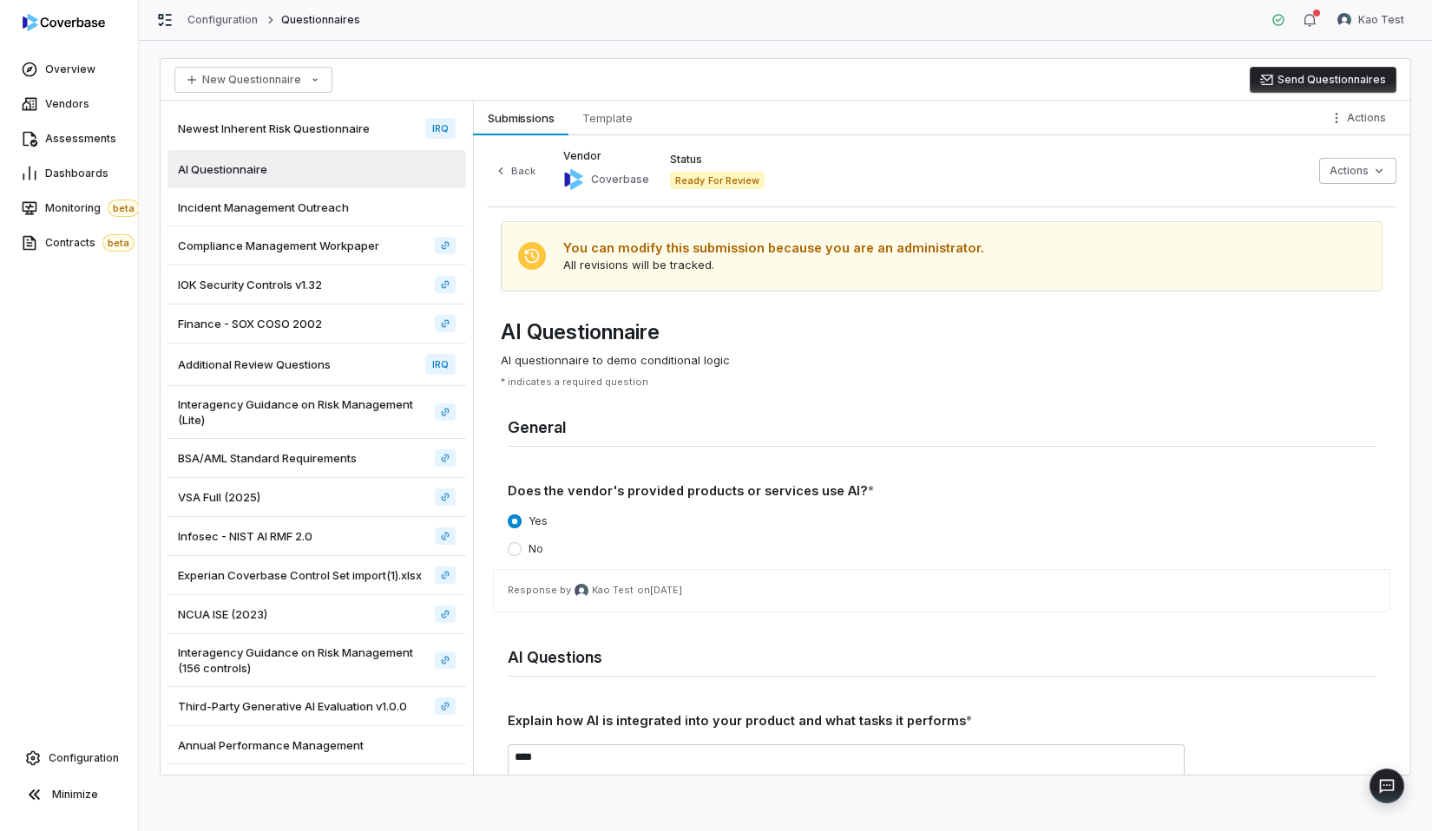
scroll to position [259, 0]
click at [619, 128] on span "Template" at bounding box center [607, 118] width 64 height 23
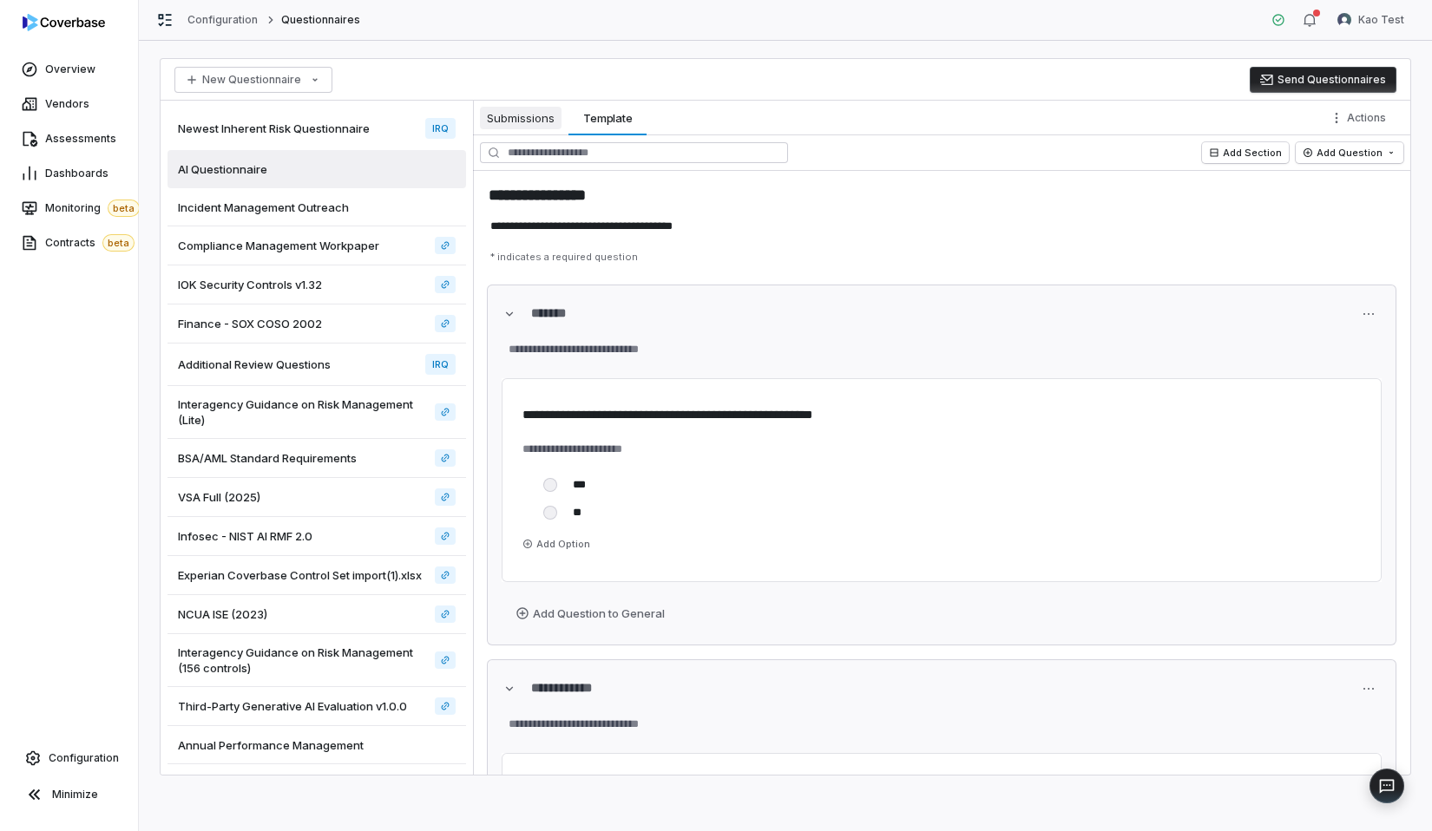
click at [542, 110] on span "Submissions" at bounding box center [521, 118] width 82 height 23
type textarea "*"
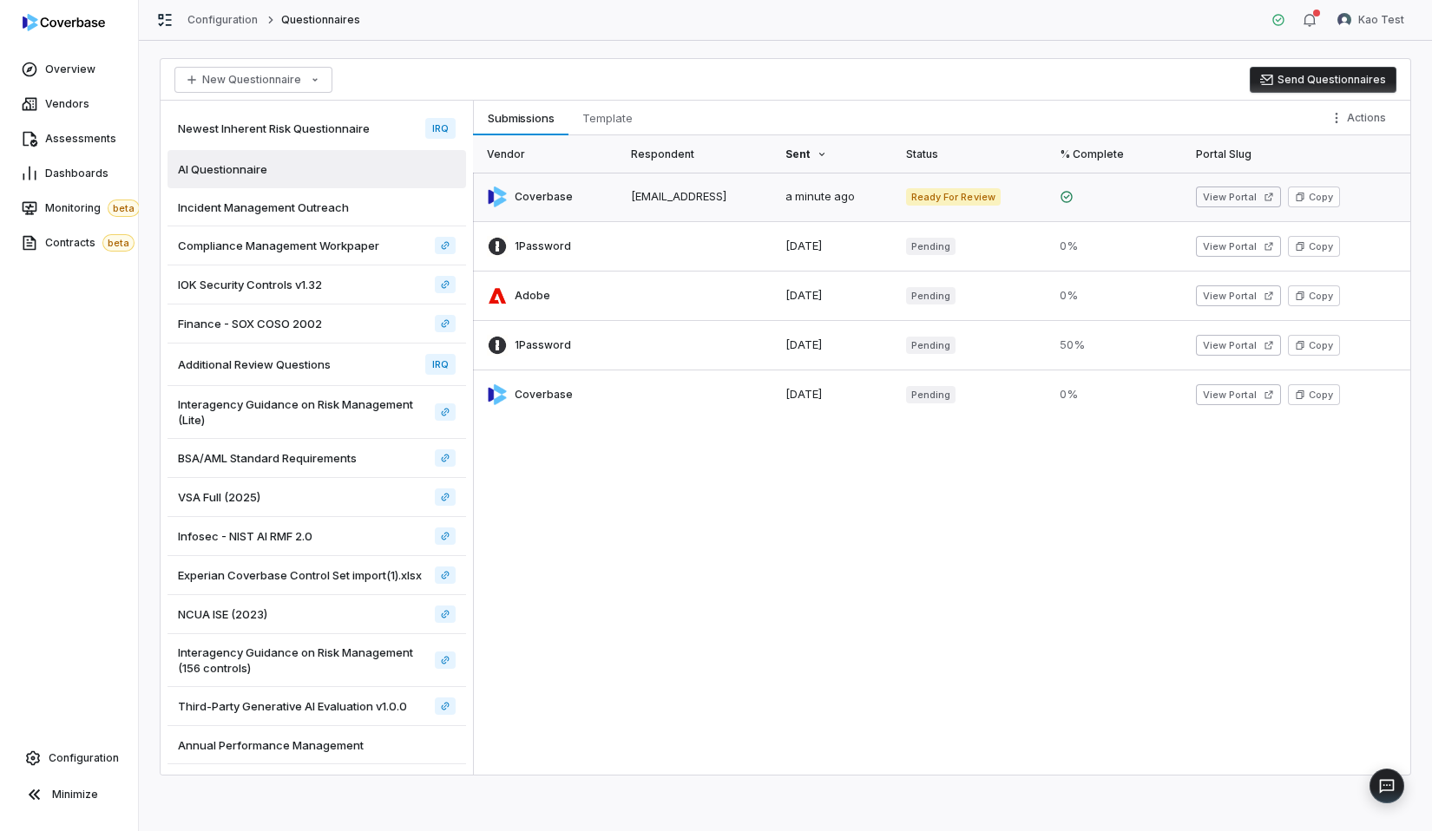
click at [681, 215] on link at bounding box center [698, 197] width 155 height 49
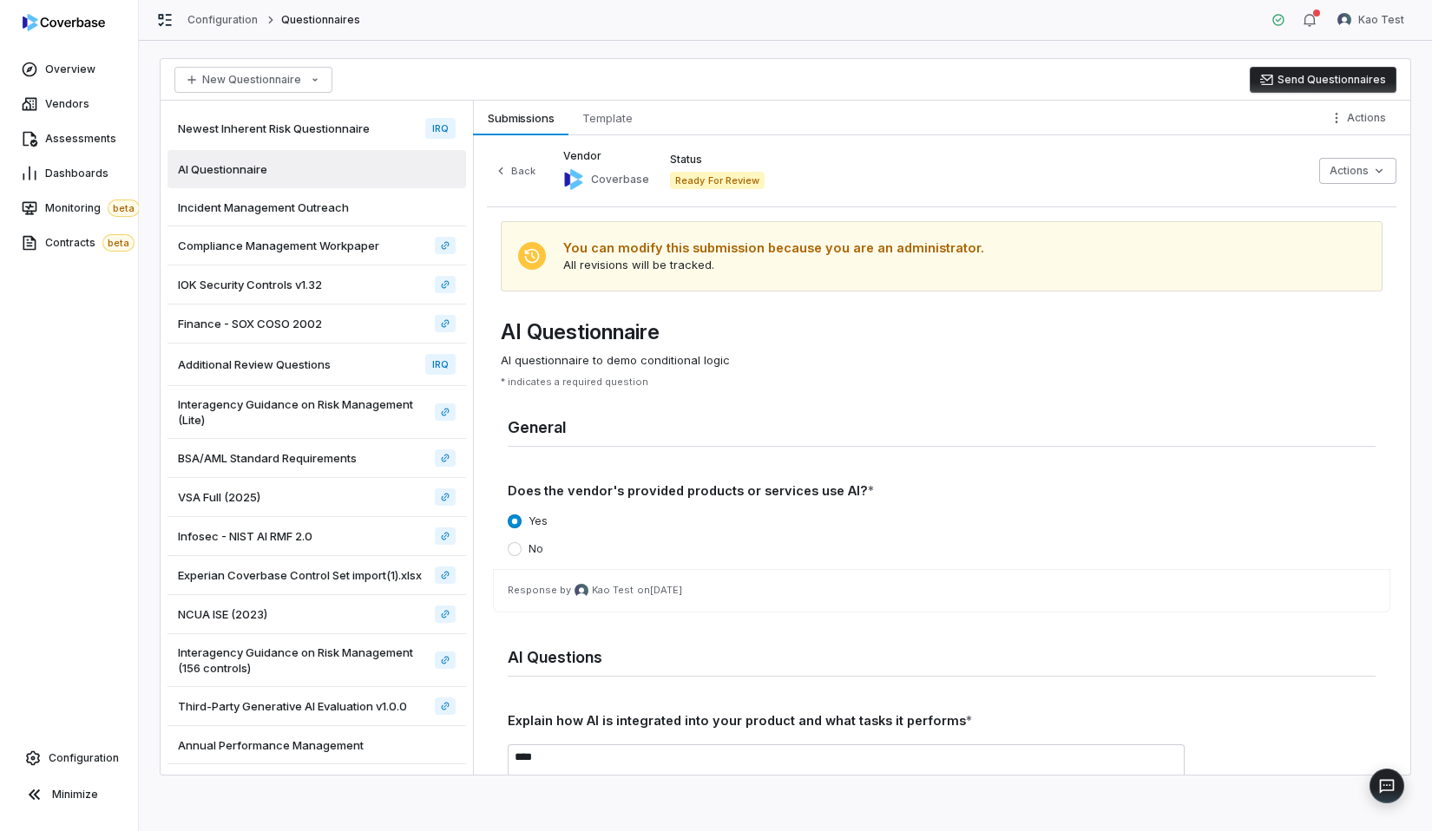
scroll to position [259, 0]
click at [516, 161] on button "Back" at bounding box center [515, 171] width 56 height 21
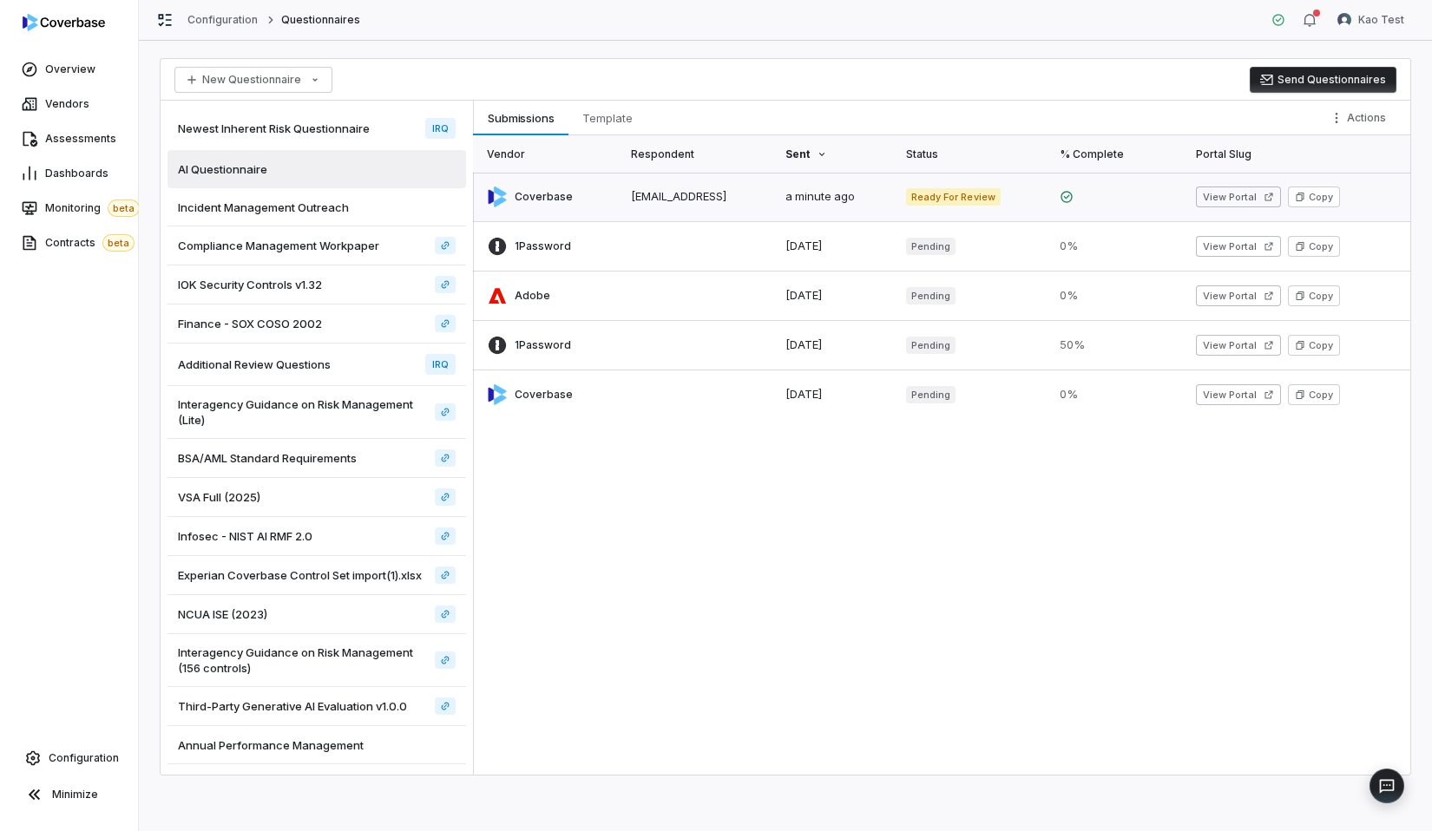
click at [772, 209] on link at bounding box center [698, 197] width 155 height 49
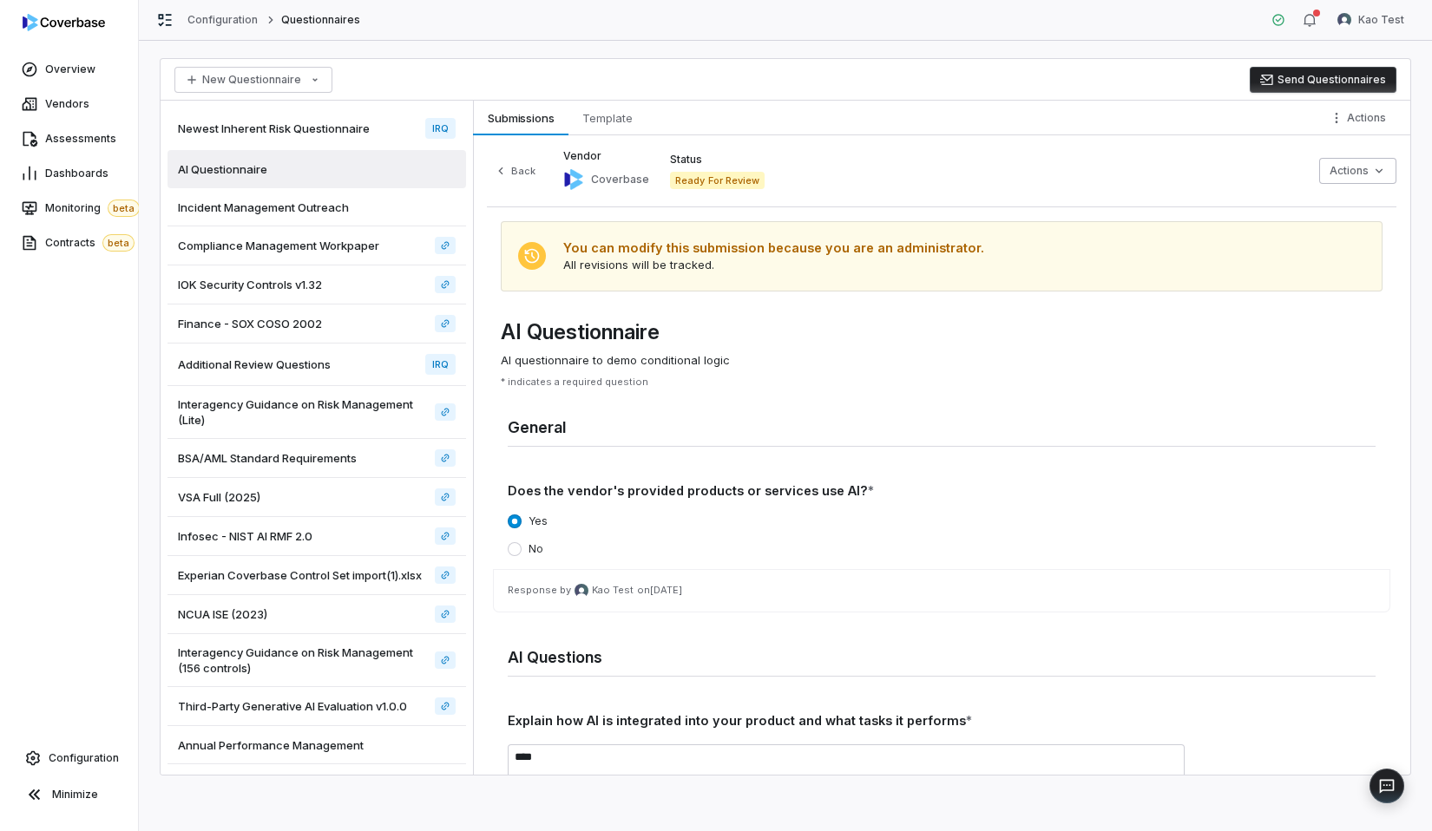
click at [619, 96] on div "New Questionnaire Send Questionnaires" at bounding box center [786, 80] width 1250 height 42
click at [621, 116] on span "Template" at bounding box center [607, 118] width 64 height 23
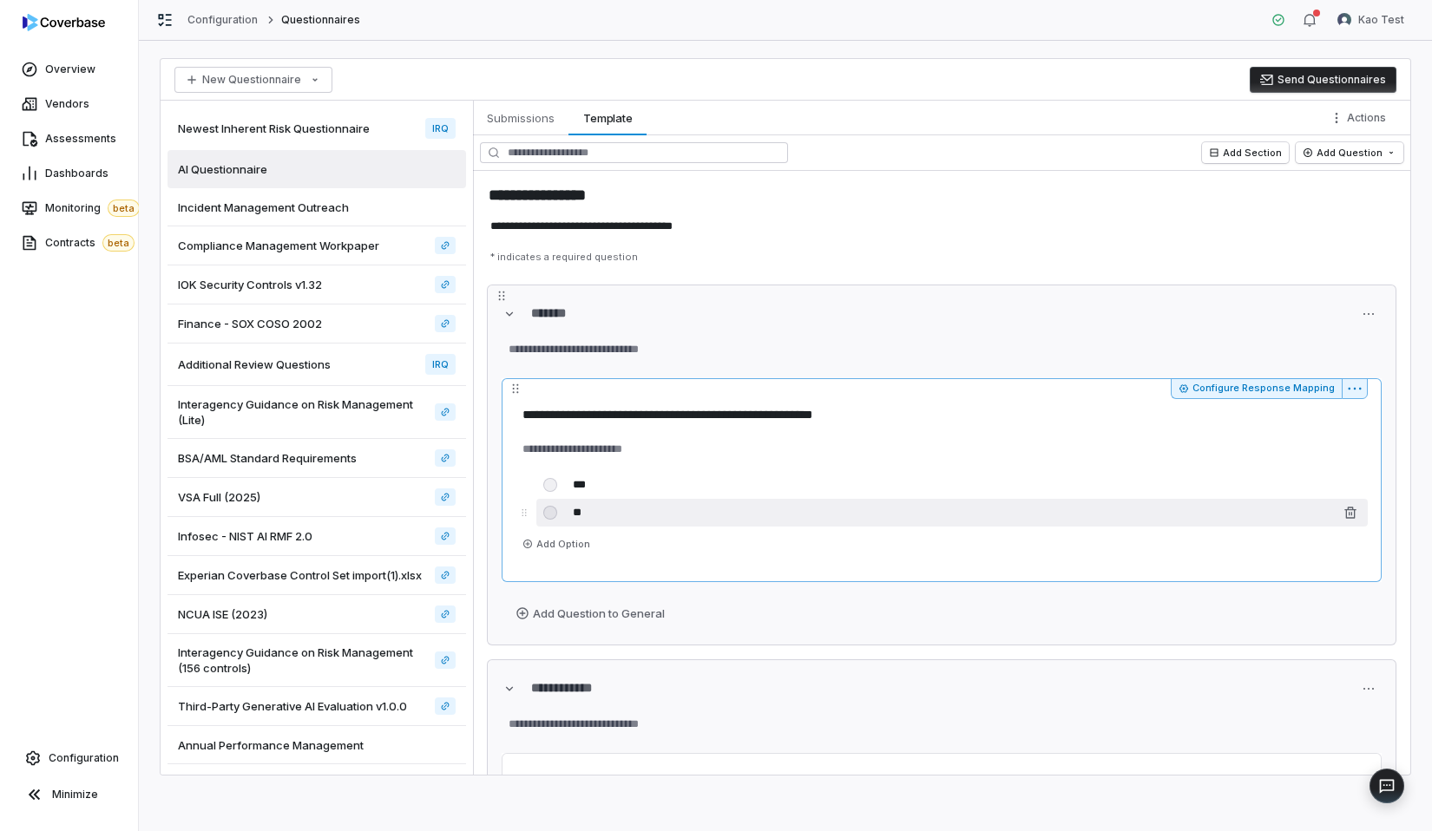
scroll to position [498, 0]
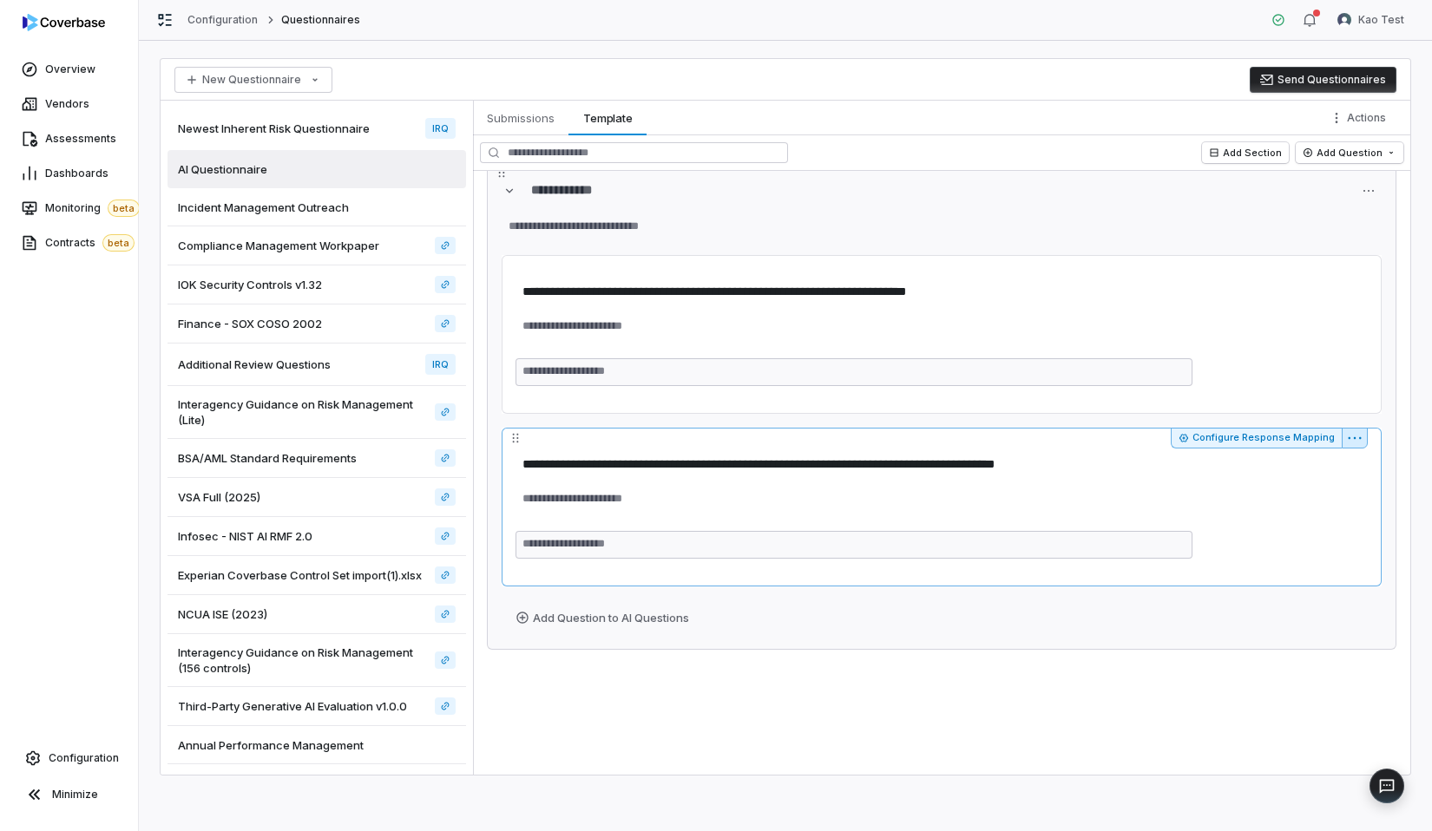
click at [1357, 442] on html "**********" at bounding box center [716, 415] width 1432 height 831
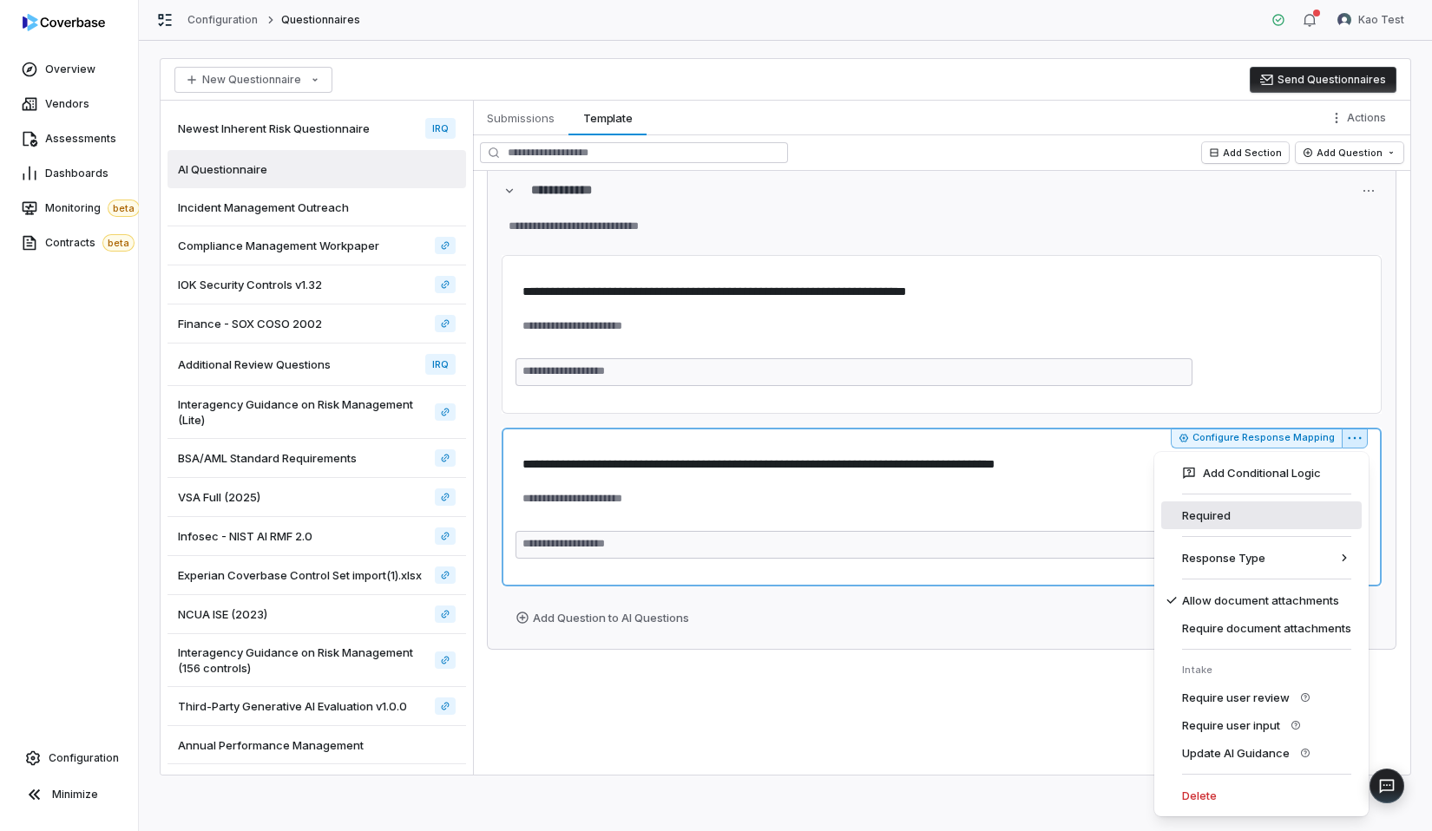
click at [1233, 525] on div "Required" at bounding box center [1261, 516] width 200 height 28
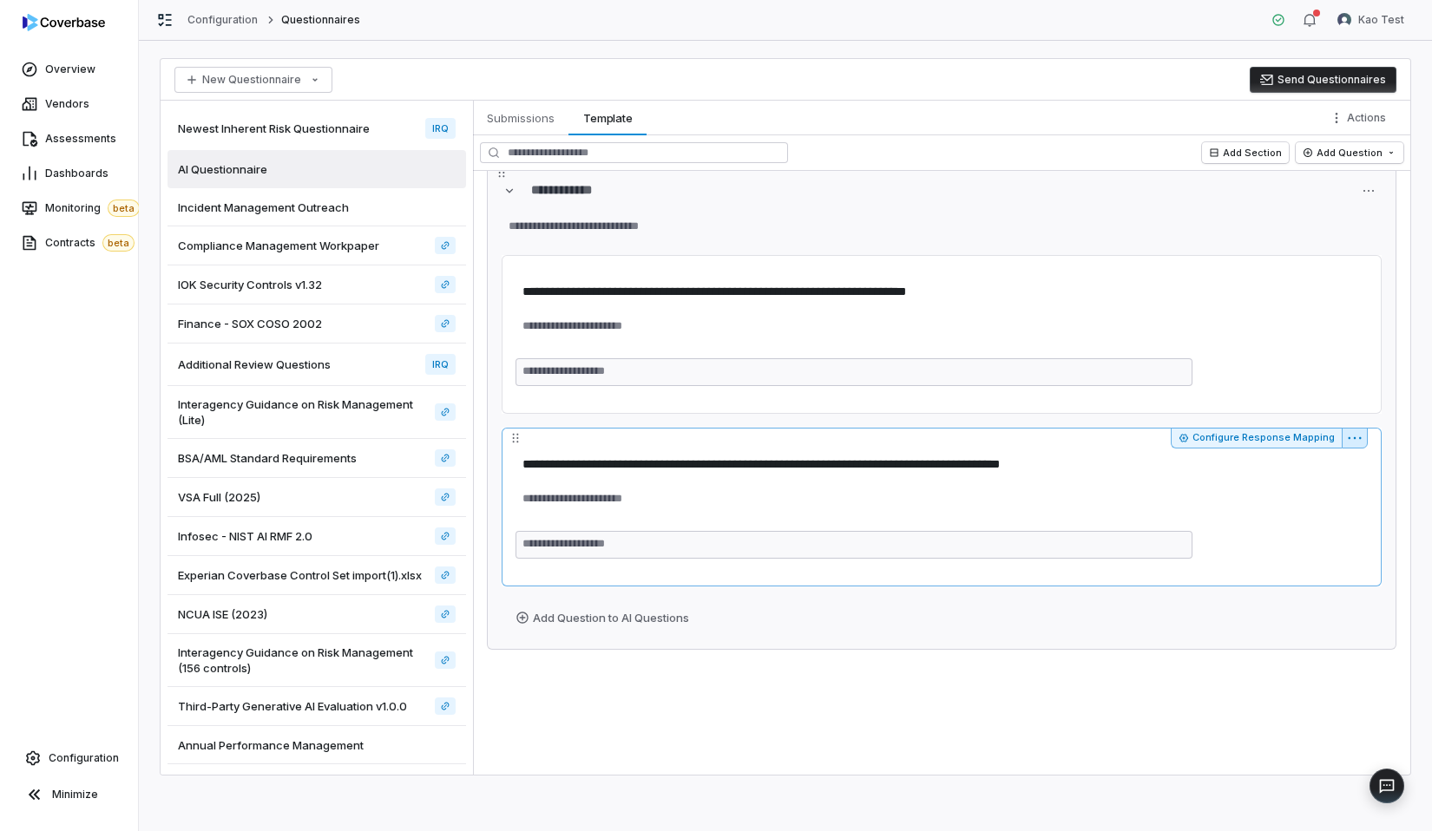
click at [1361, 440] on html "**********" at bounding box center [716, 415] width 1432 height 831
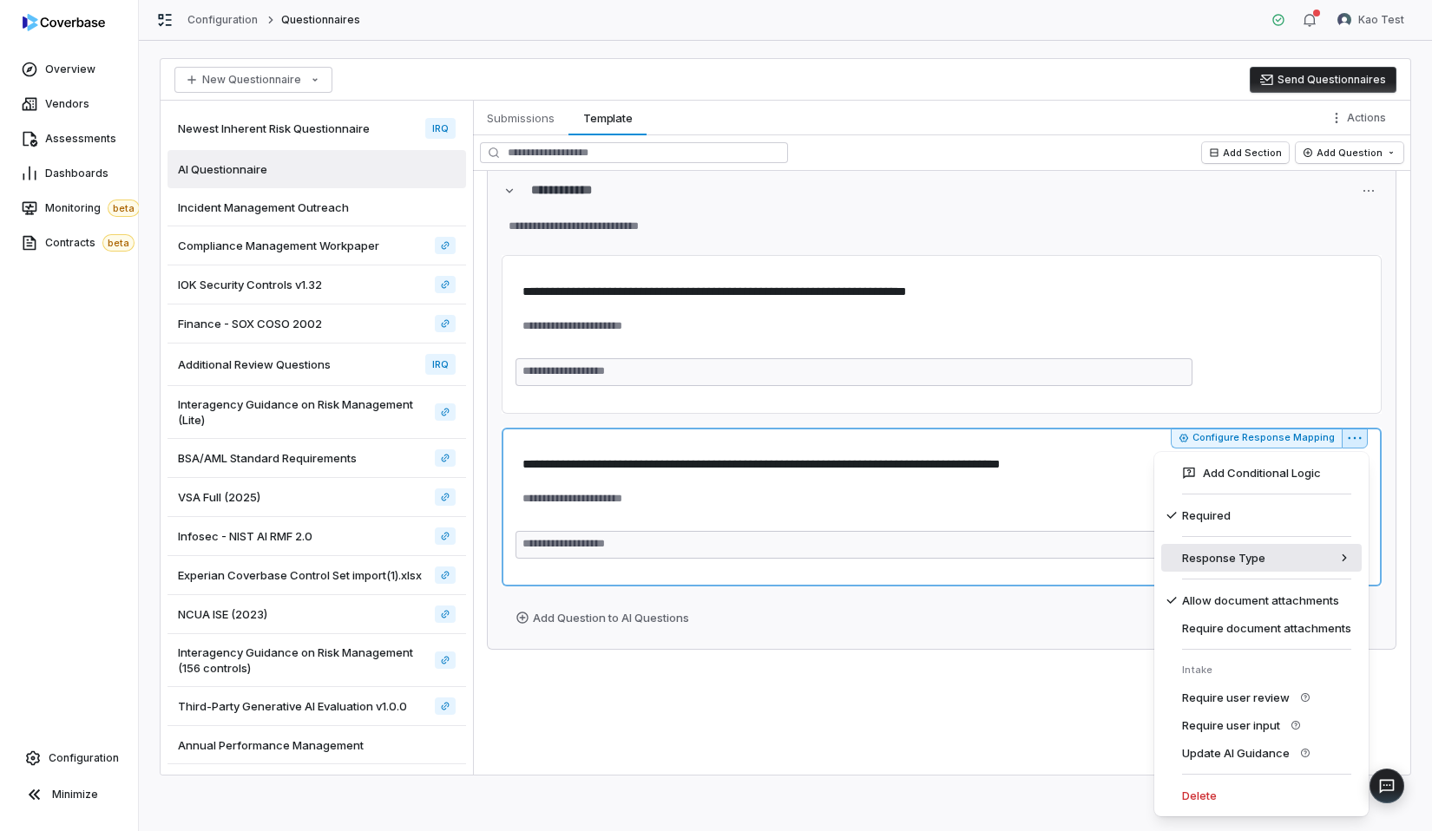
click at [1202, 548] on div "Response Type" at bounding box center [1261, 558] width 200 height 28
click at [1093, 578] on div "Select Multiple" at bounding box center [1085, 586] width 120 height 28
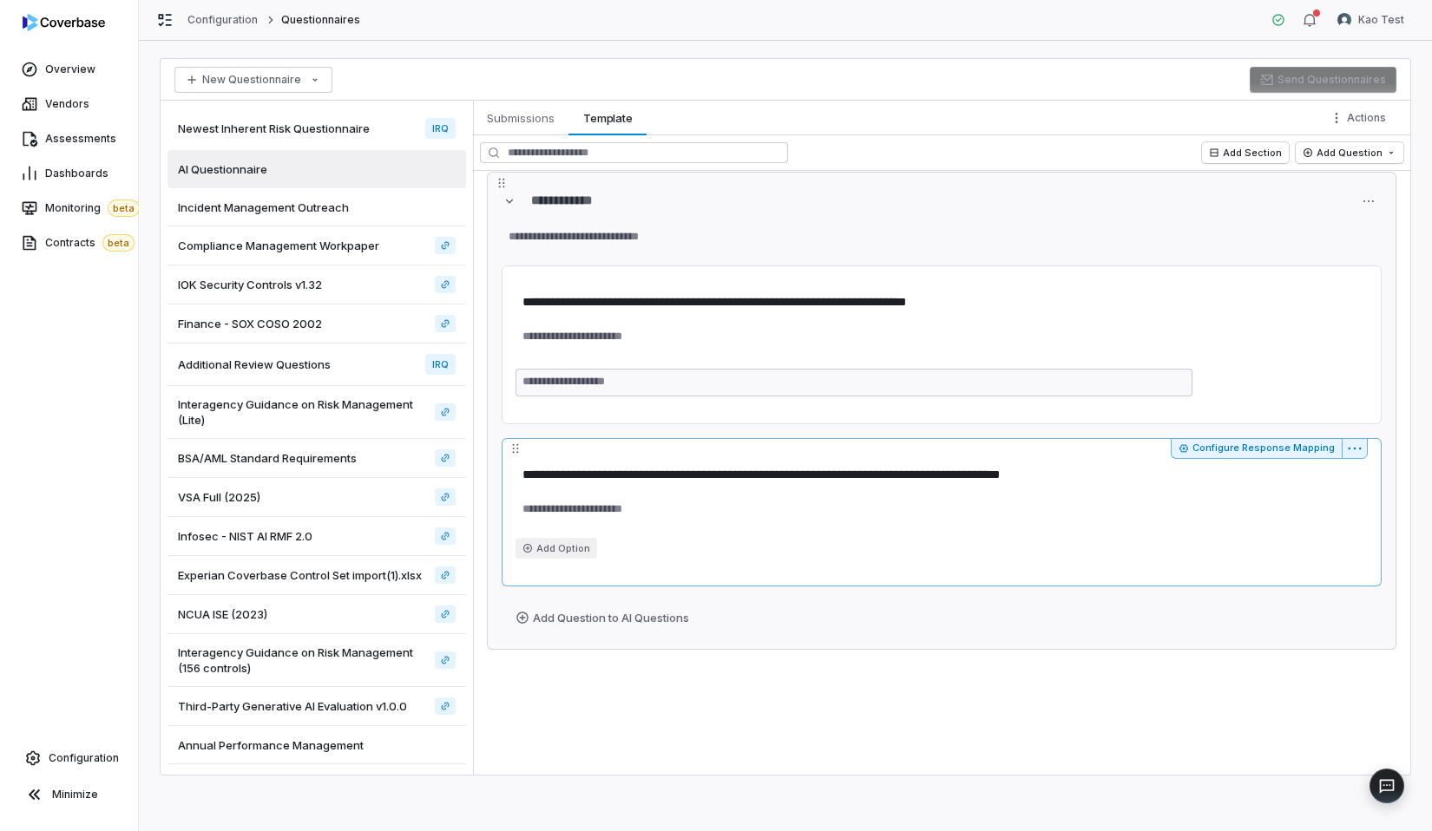
scroll to position [488, 0]
click at [553, 551] on button "Add Option" at bounding box center [556, 548] width 82 height 21
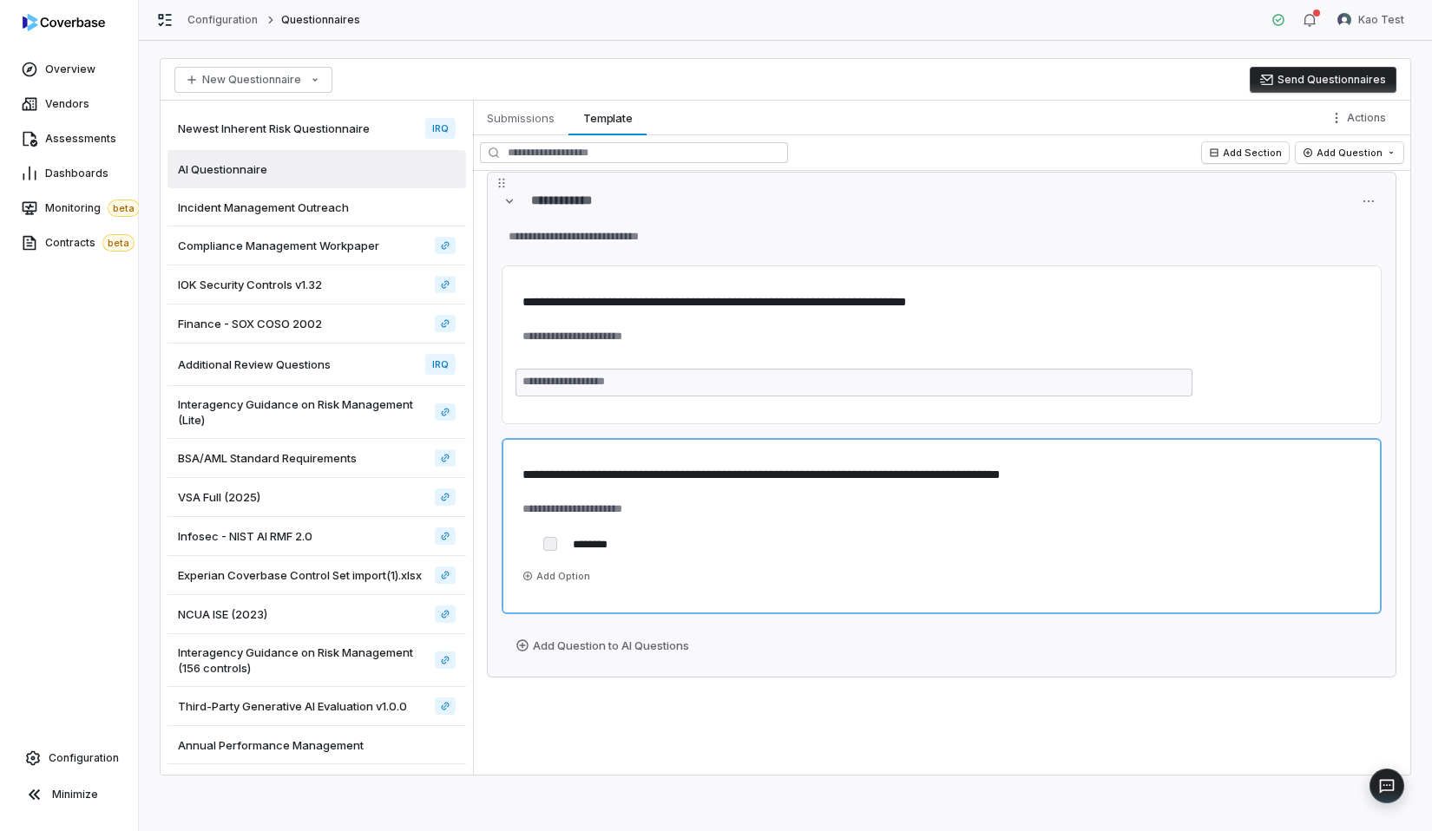
click at [548, 581] on button "Add Option" at bounding box center [556, 576] width 82 height 21
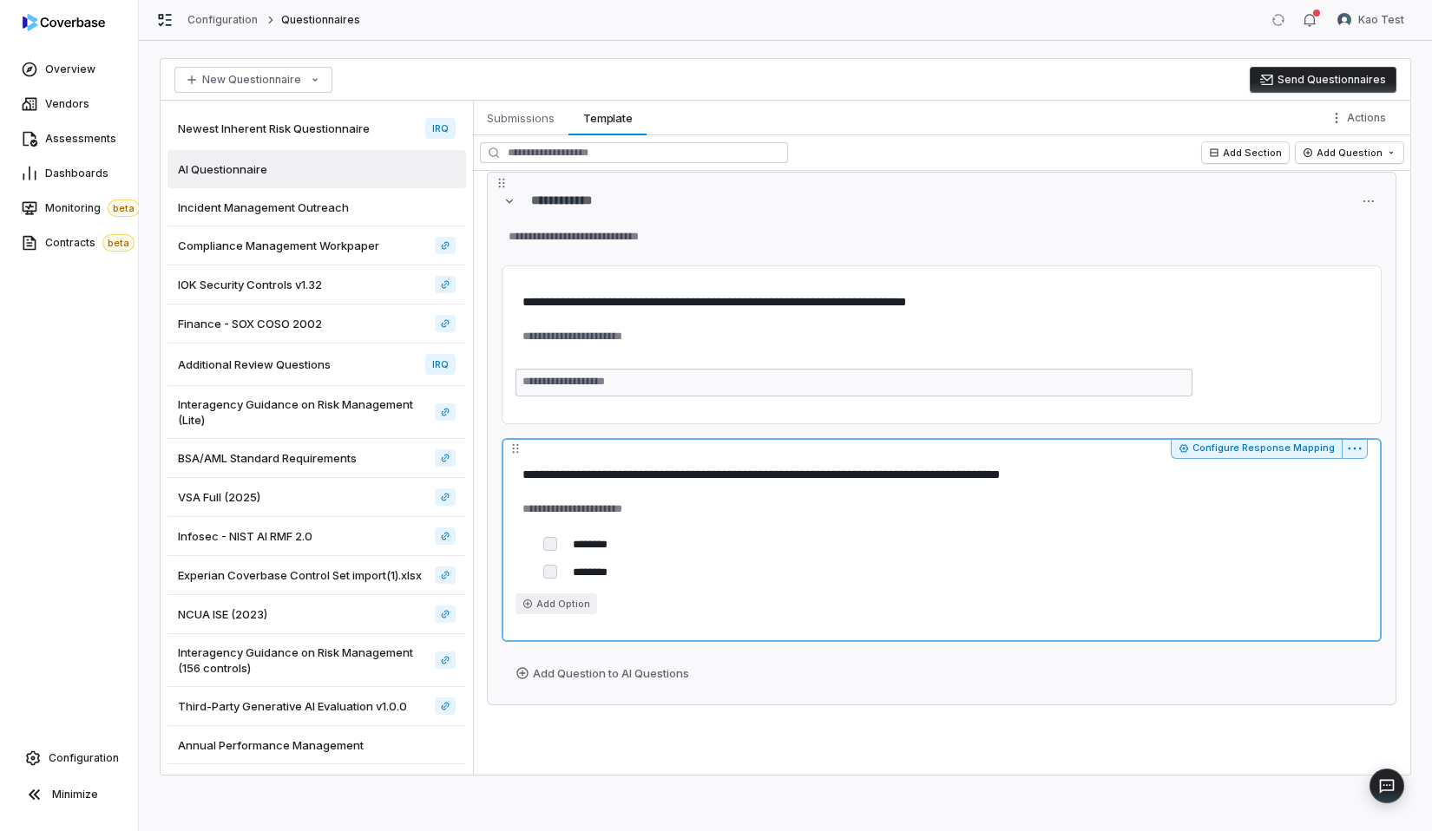
click at [552, 605] on button "Add Option" at bounding box center [556, 604] width 82 height 21
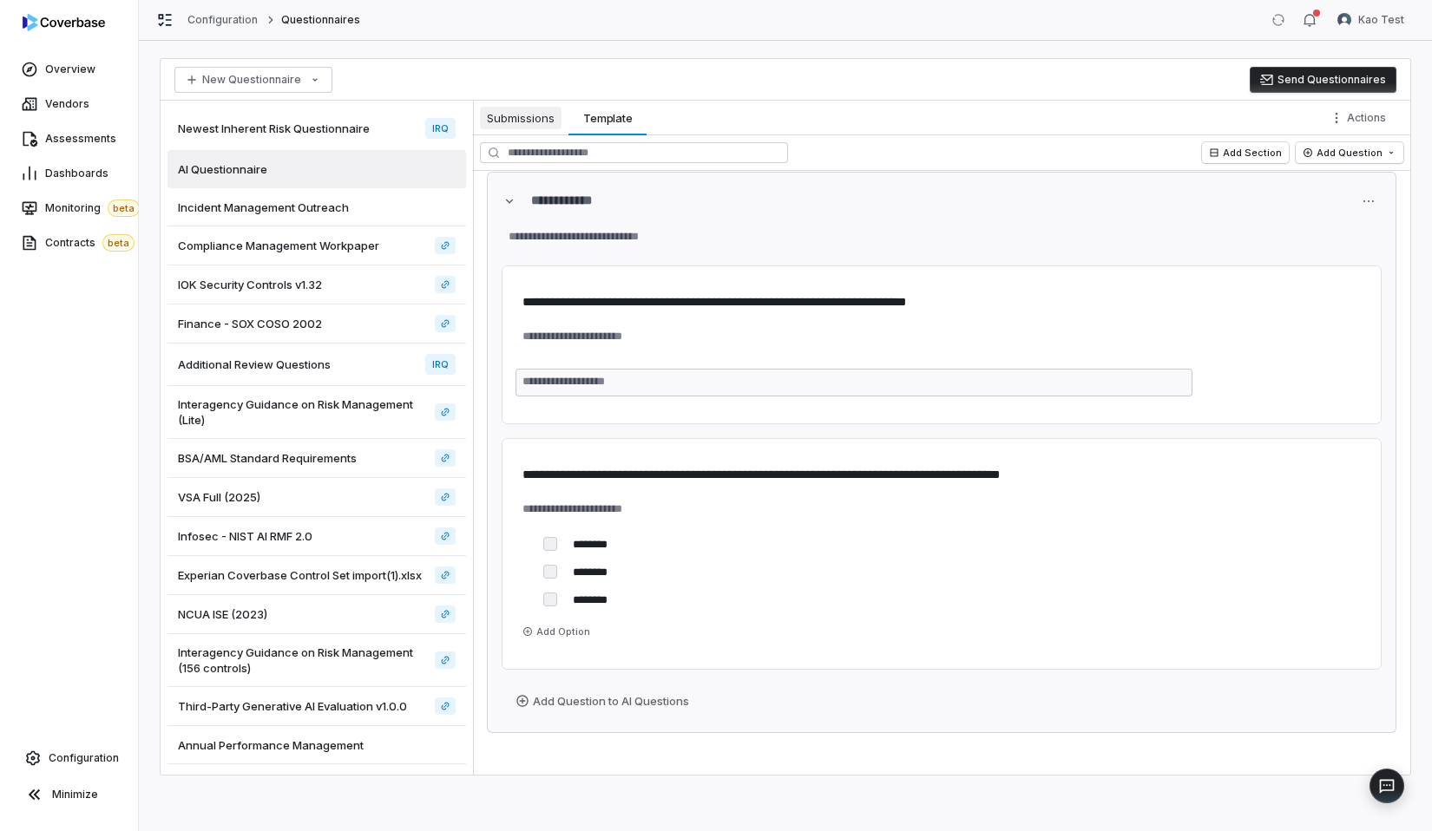
click at [533, 130] on button "Submissions Submissions" at bounding box center [520, 118] width 95 height 35
type textarea "*"
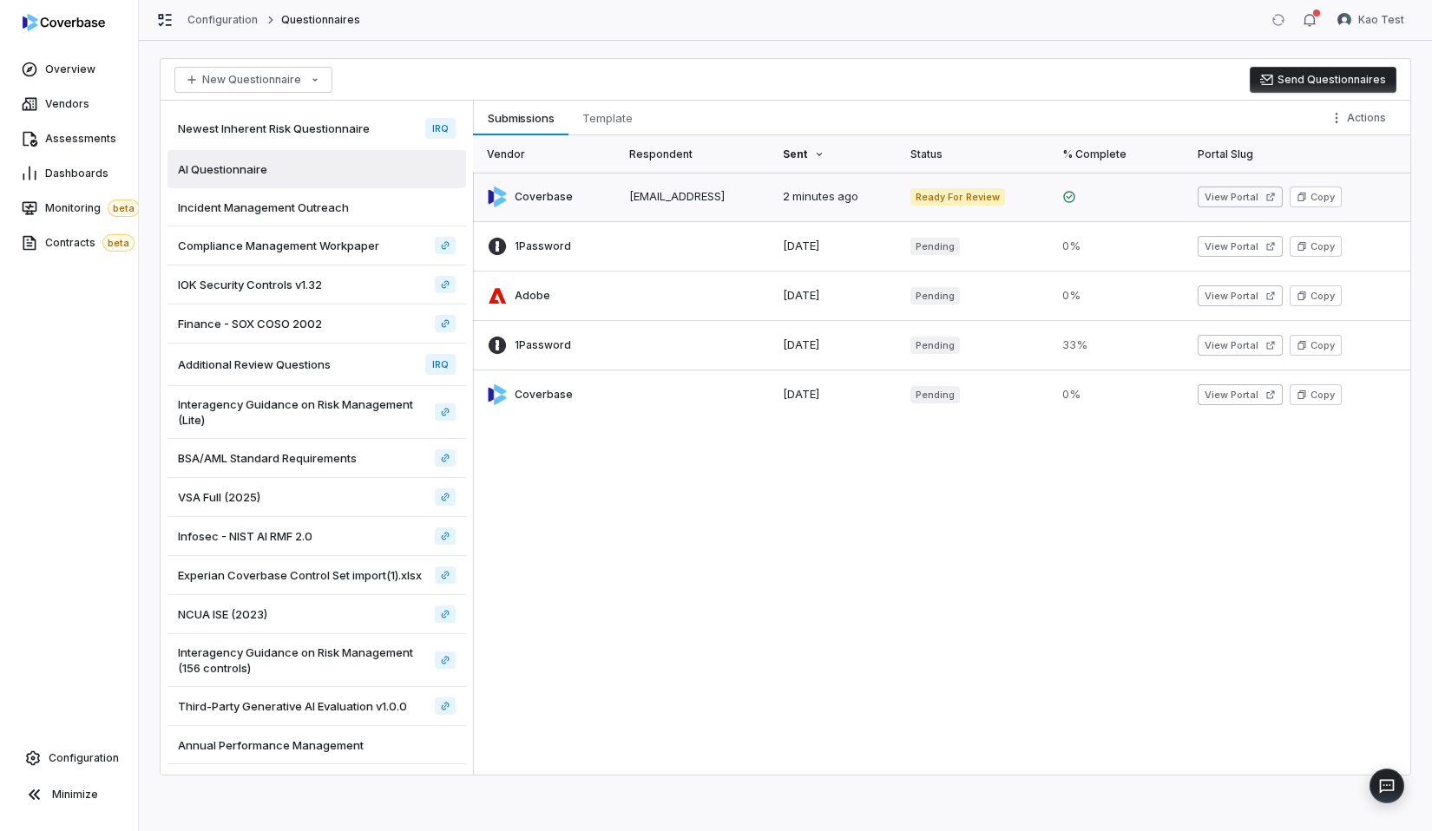
click at [591, 192] on link at bounding box center [546, 197] width 146 height 49
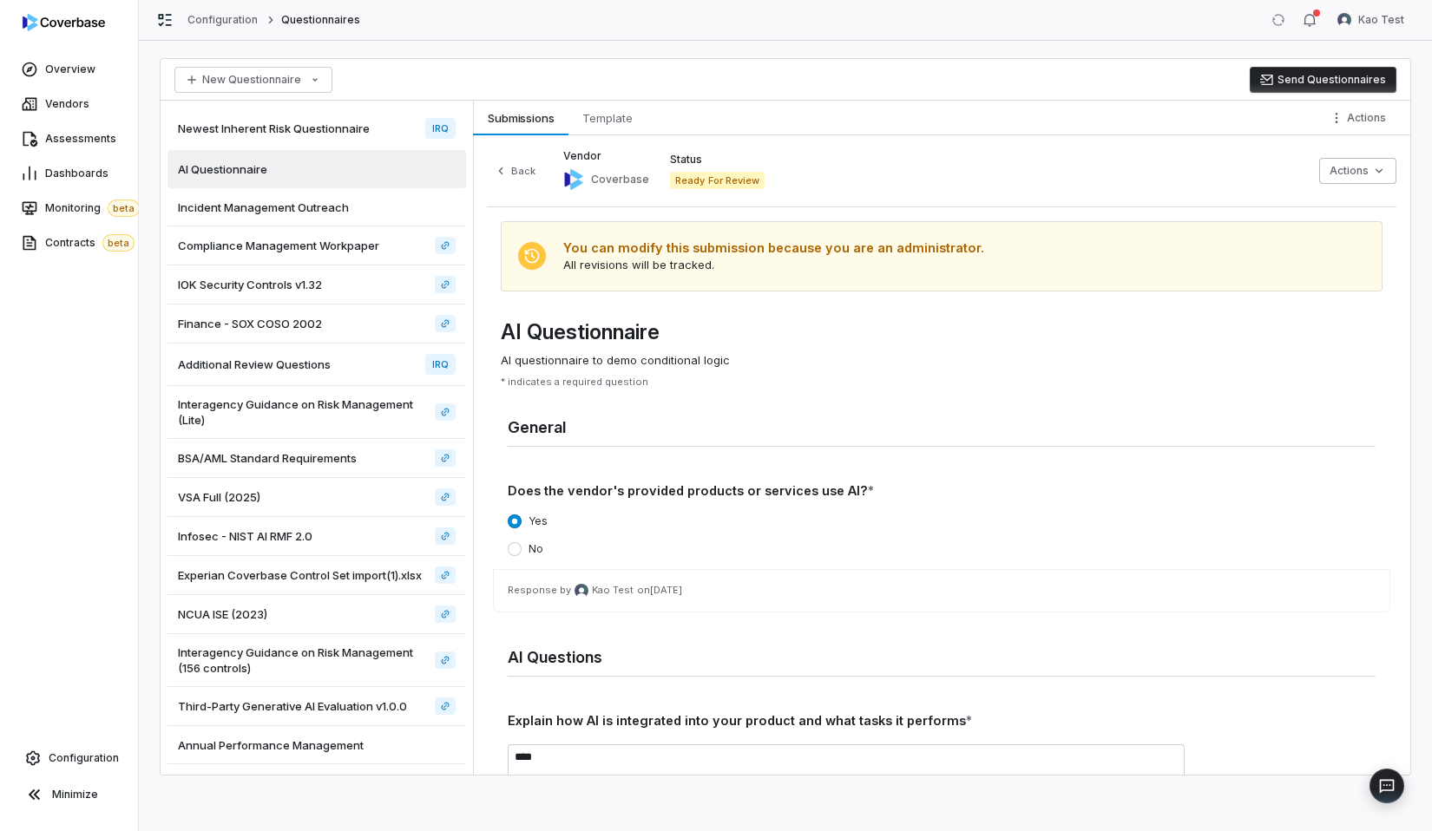
scroll to position [259, 0]
click at [600, 116] on span "Template" at bounding box center [607, 118] width 64 height 23
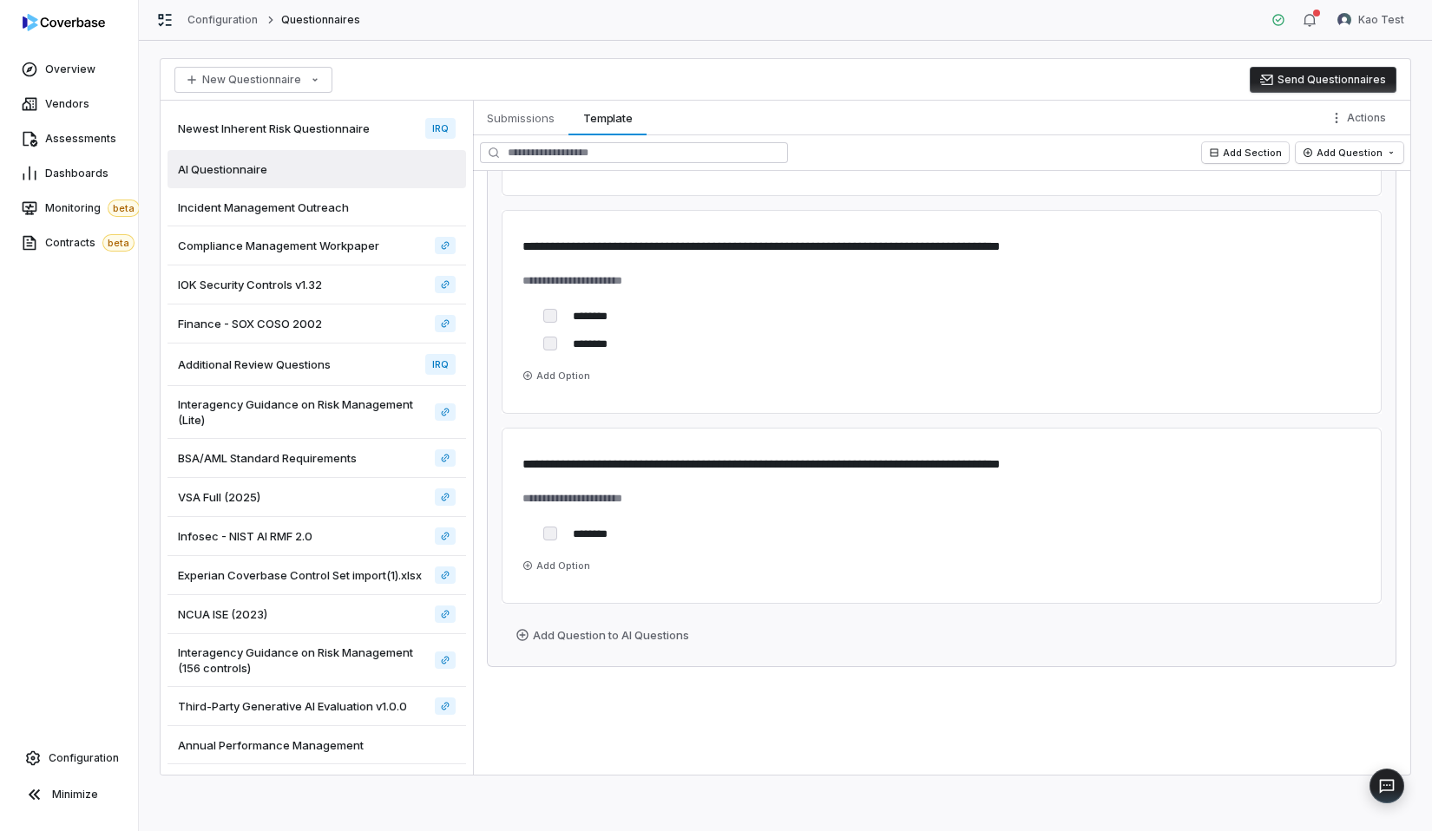
scroll to position [733, 0]
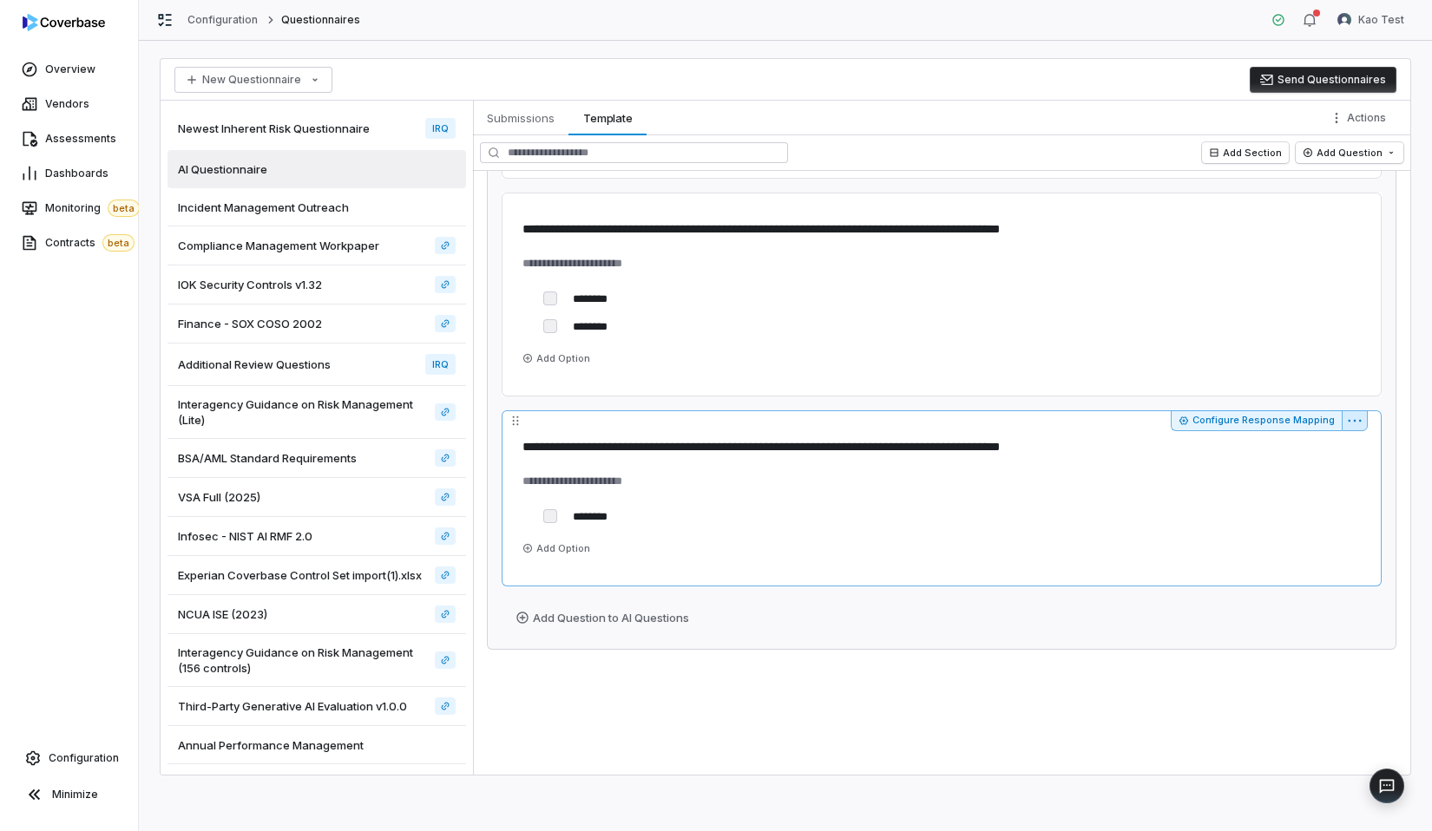
click at [1354, 421] on html "**********" at bounding box center [716, 415] width 1432 height 831
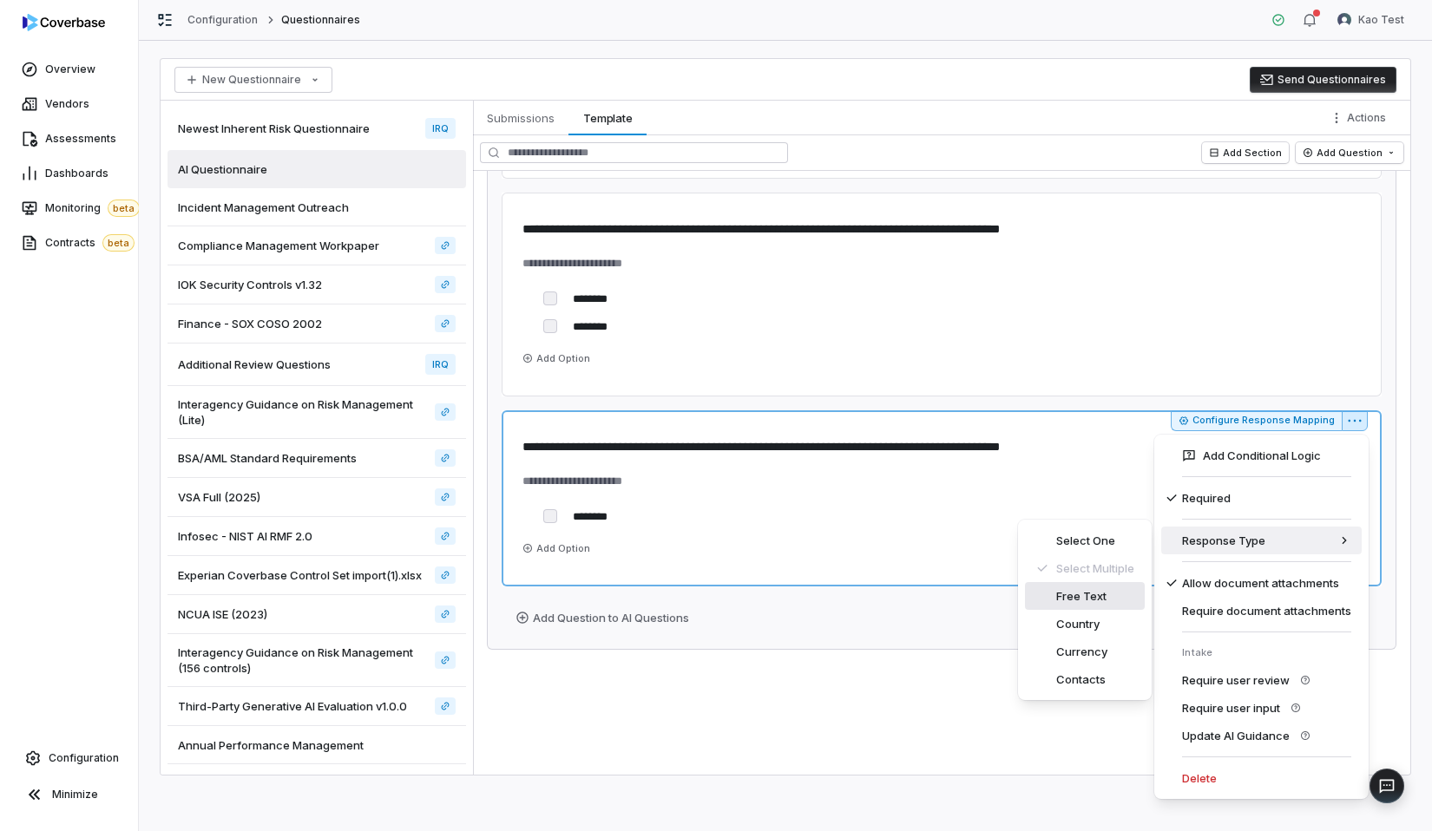
click at [1078, 600] on div "Free Text" at bounding box center [1085, 596] width 120 height 28
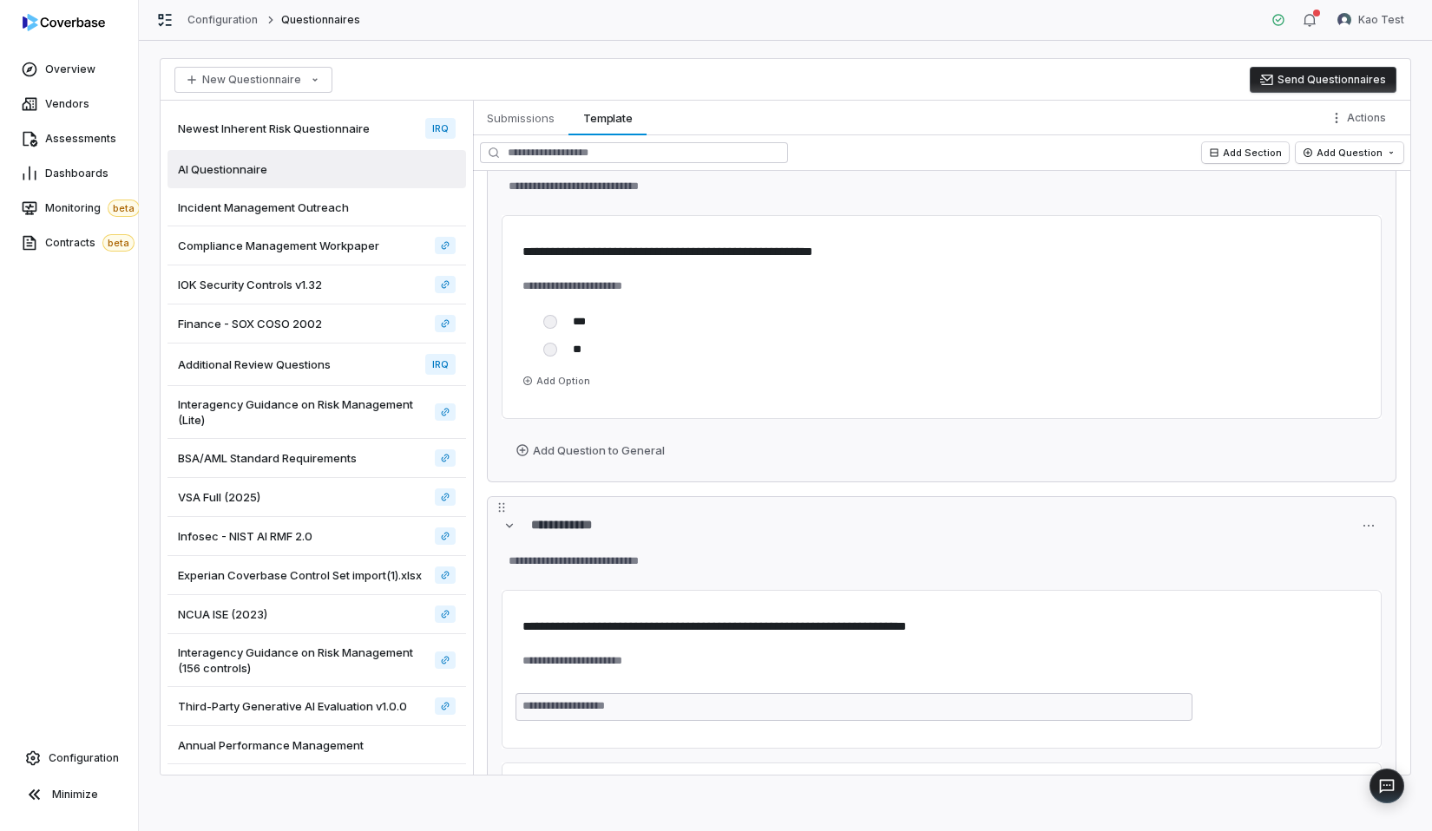
scroll to position [0, 0]
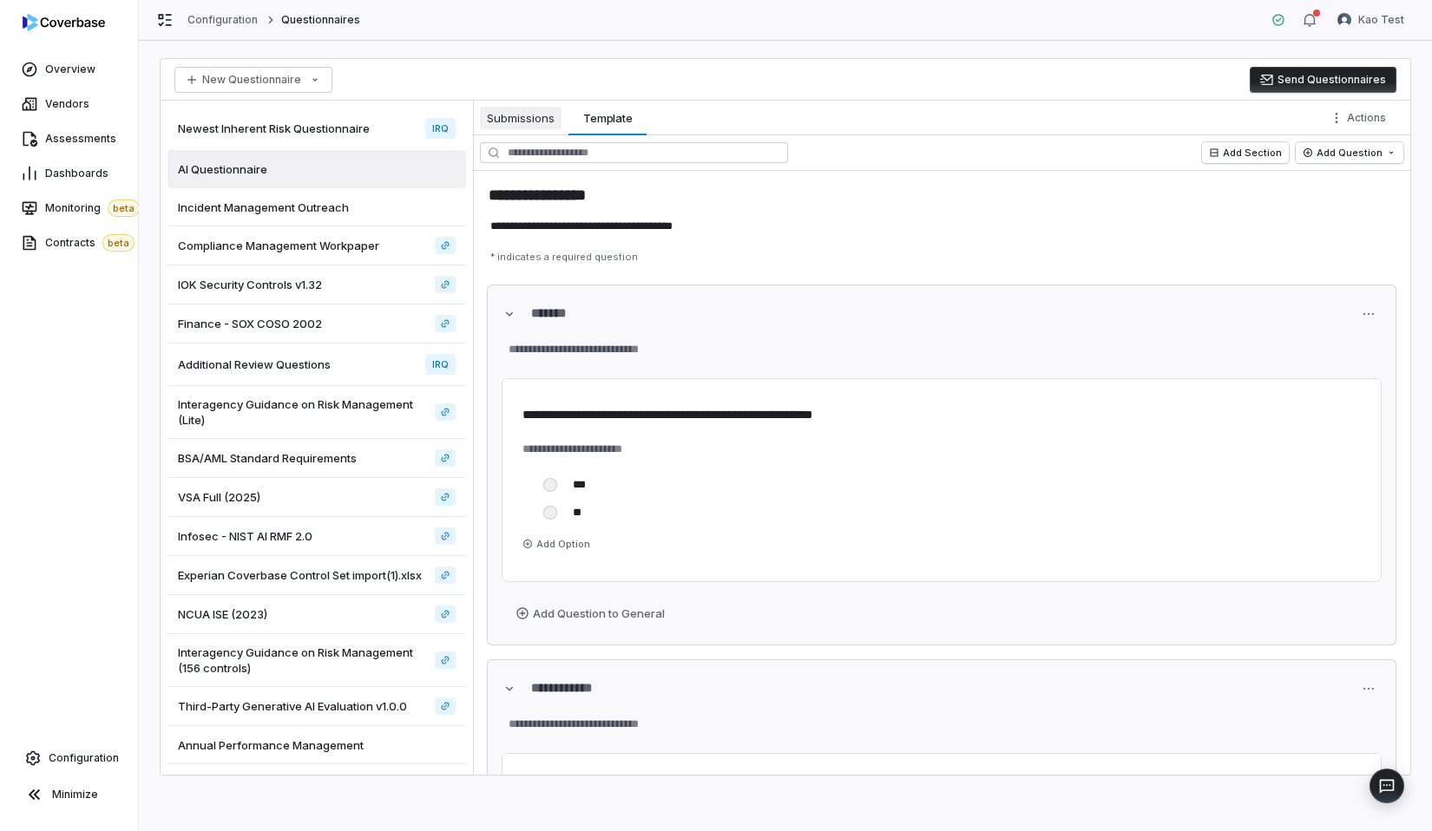
click at [530, 116] on span "Submissions" at bounding box center [521, 118] width 82 height 23
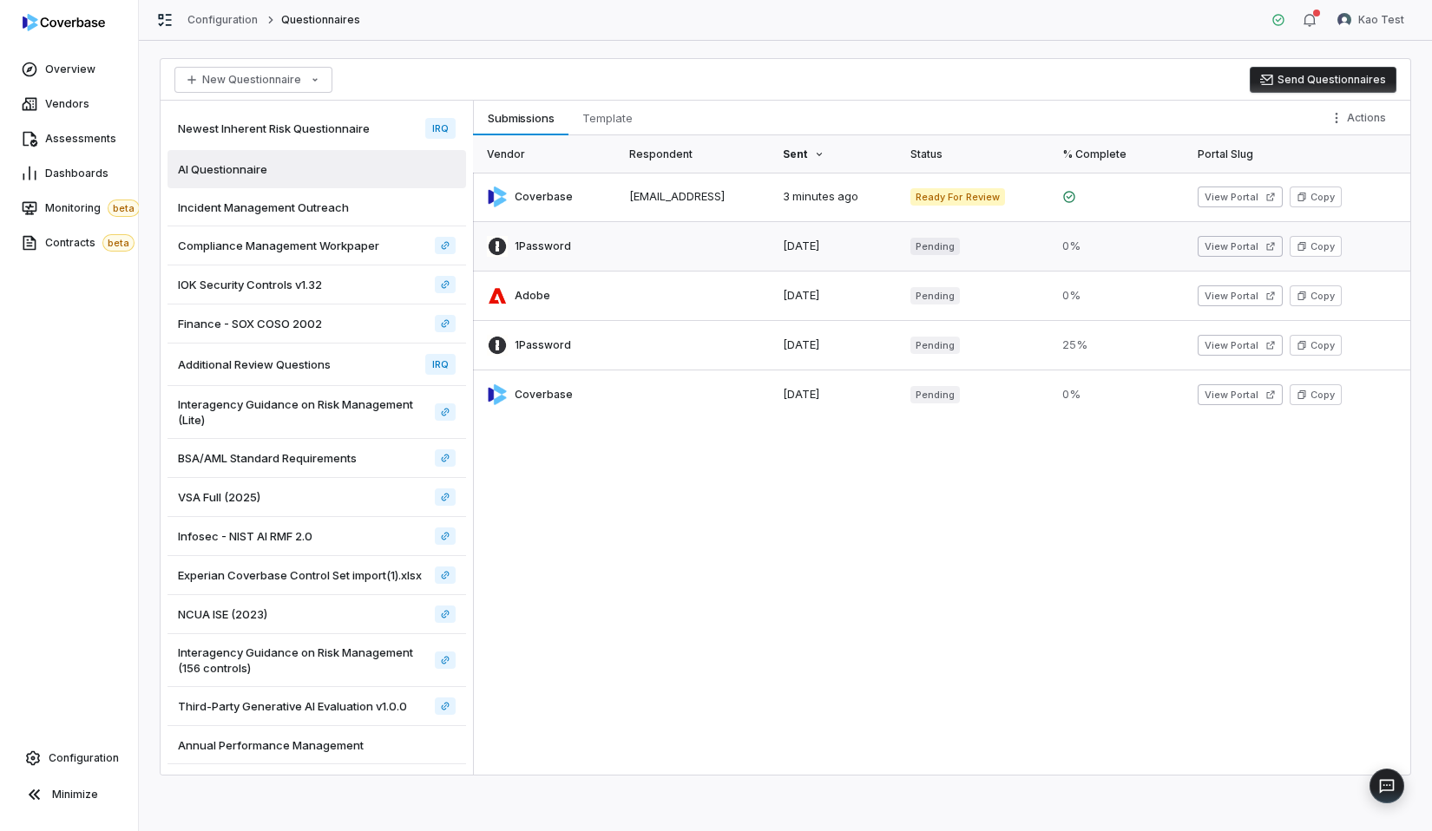
click at [622, 261] on link at bounding box center [696, 246] width 154 height 49
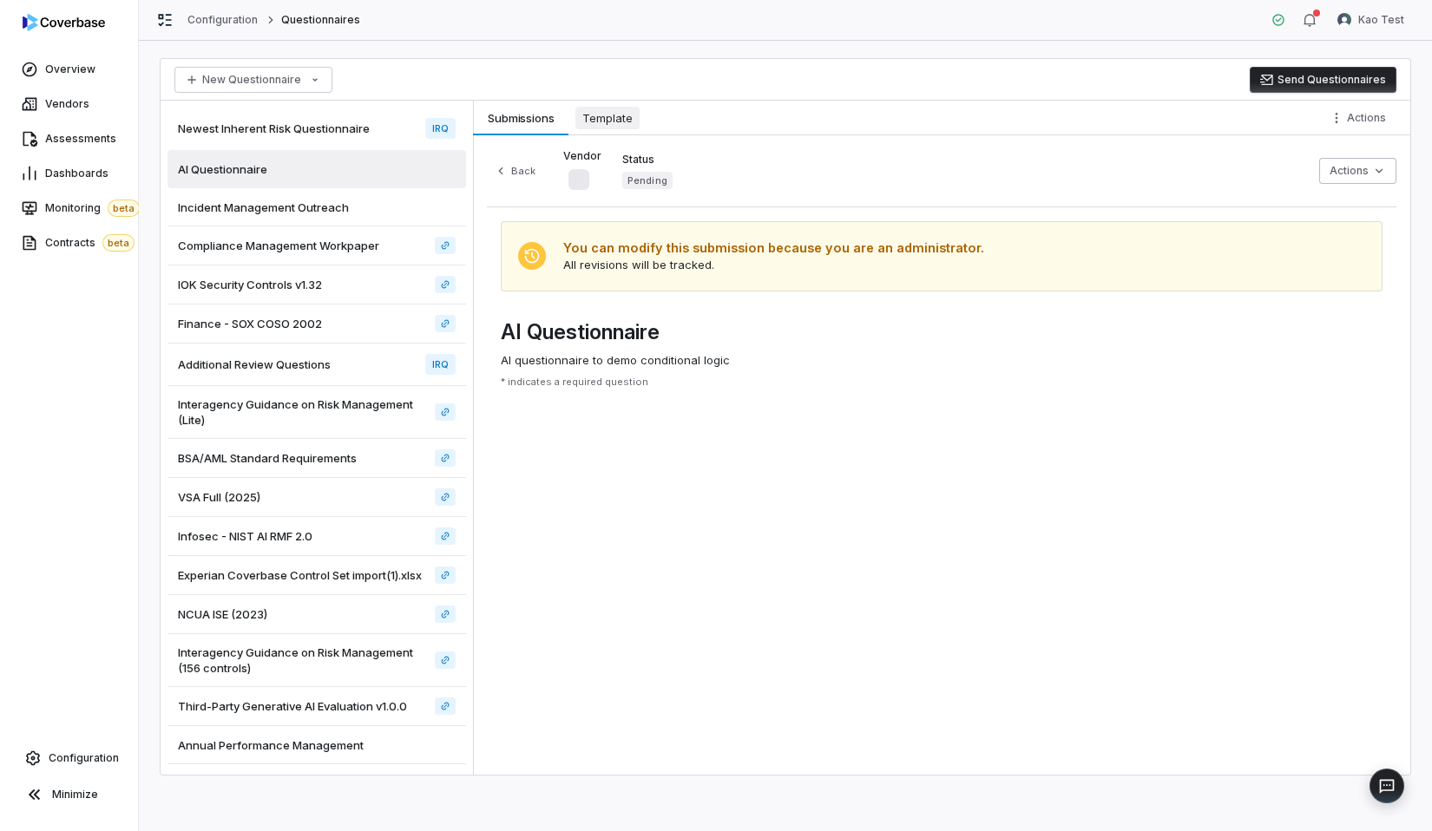
click at [607, 126] on span "Template" at bounding box center [607, 118] width 64 height 23
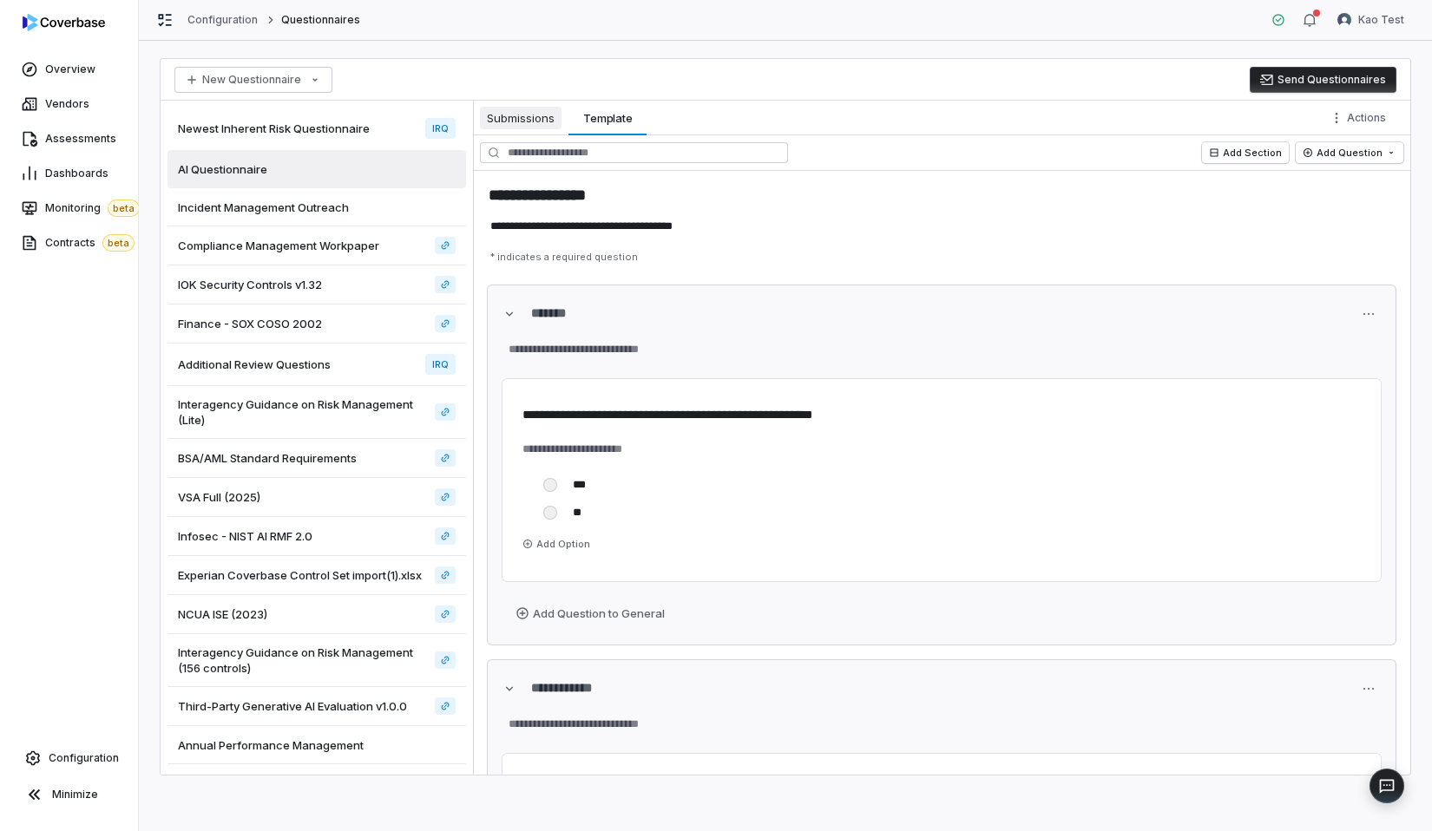
click at [529, 121] on span "Submissions" at bounding box center [521, 118] width 82 height 23
type textarea "*"
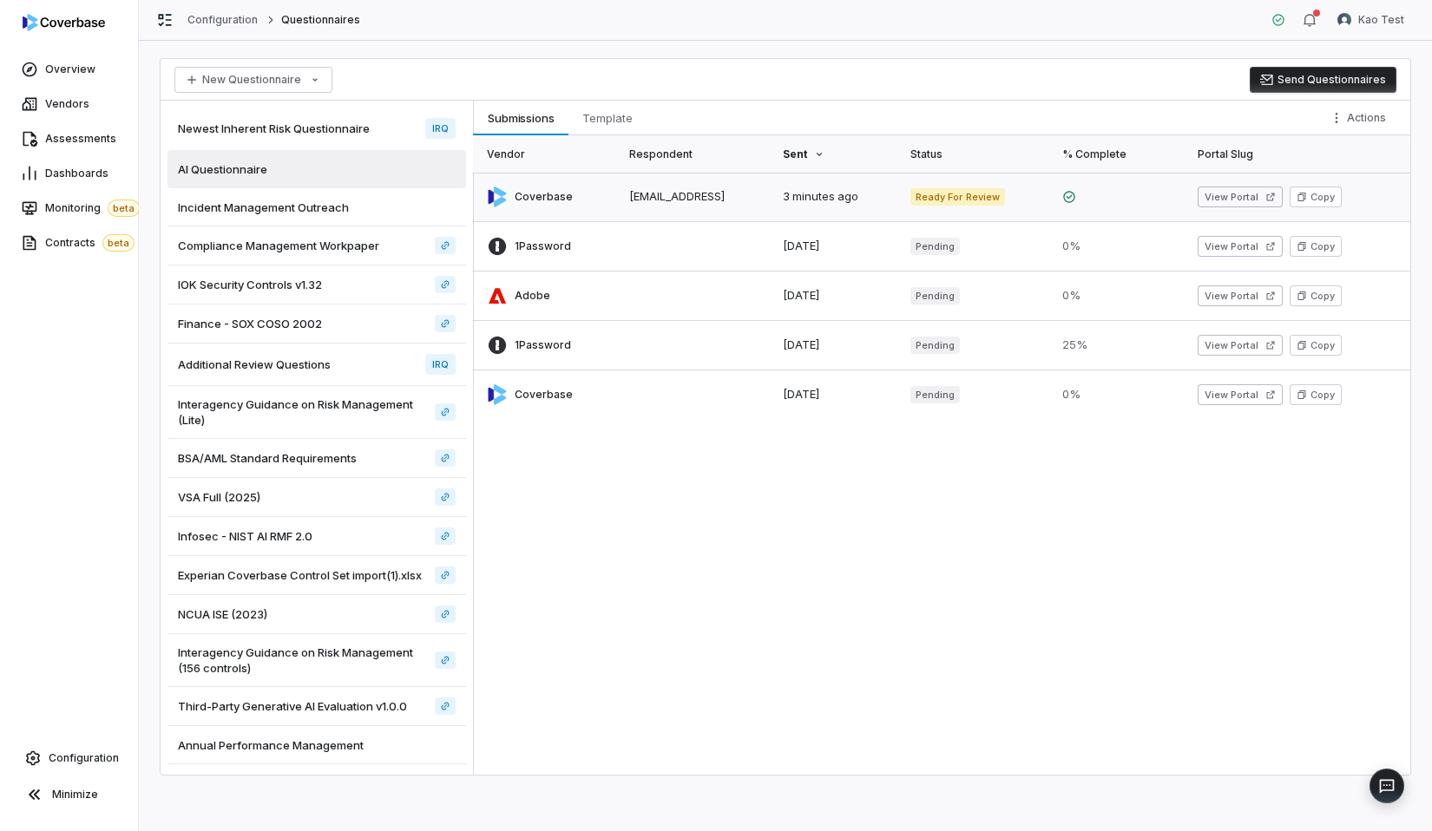
click at [536, 200] on link at bounding box center [546, 197] width 146 height 49
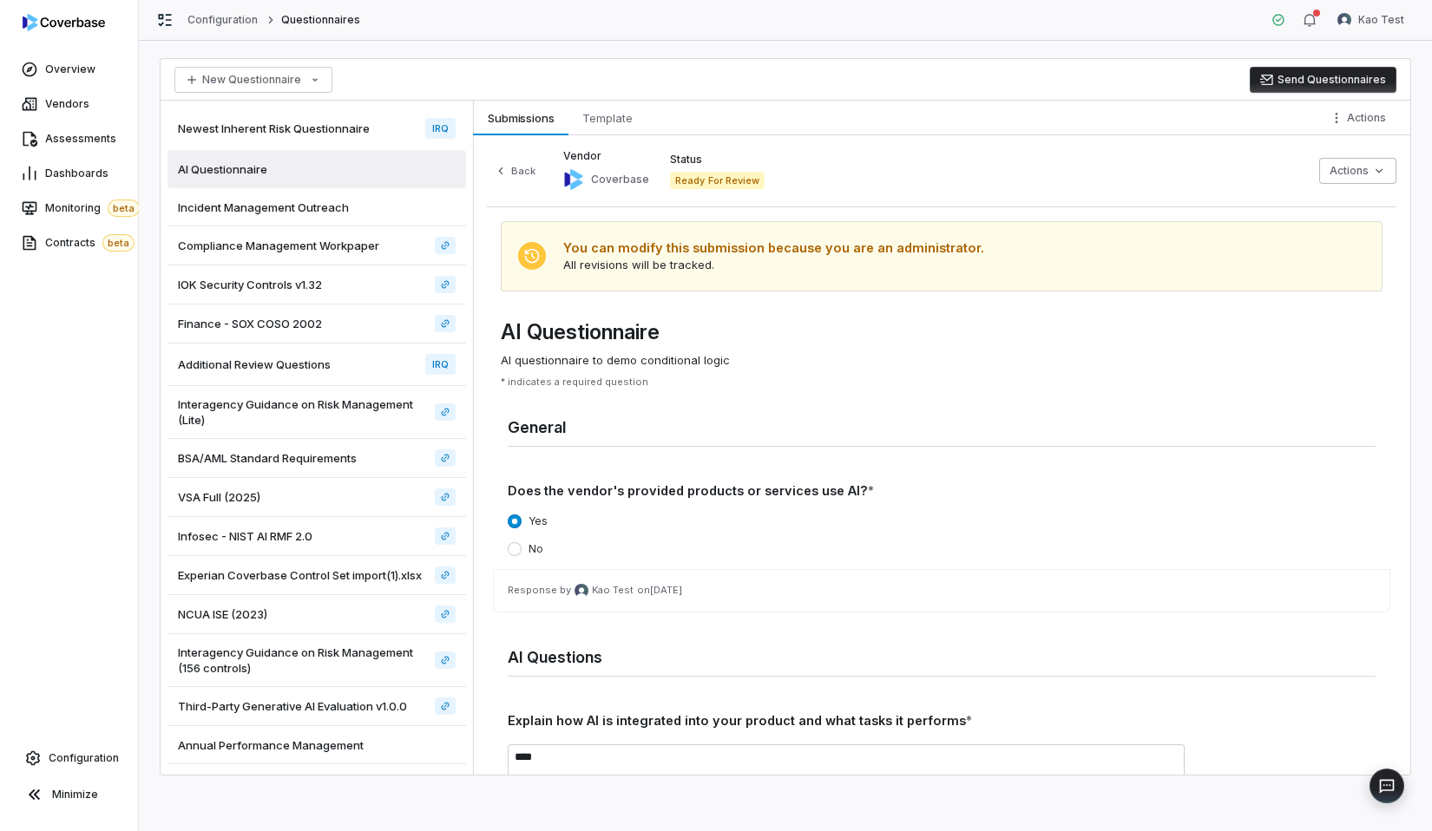
scroll to position [259, 0]
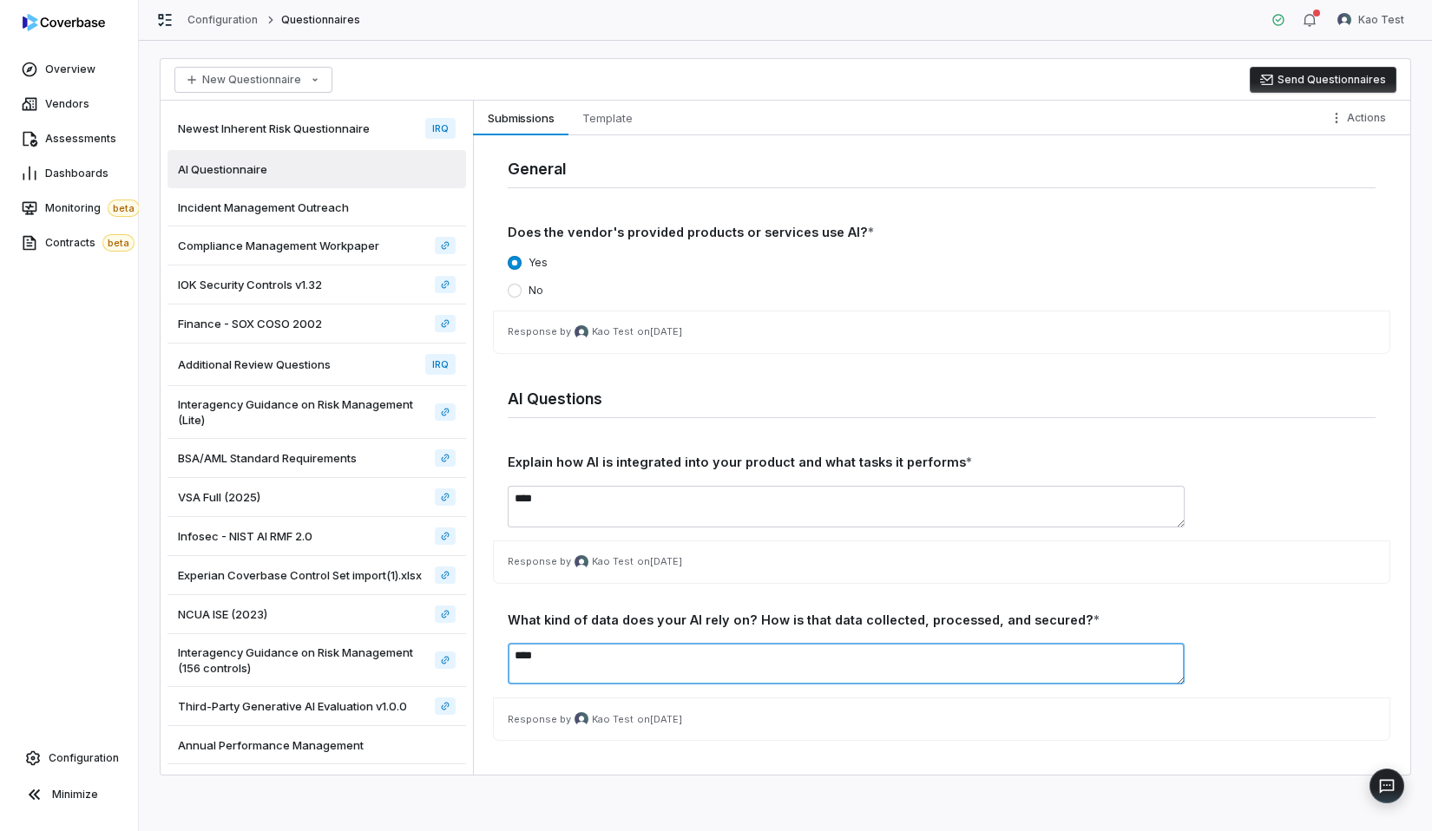
click at [785, 655] on textarea "****" at bounding box center [846, 664] width 677 height 42
click at [819, 621] on div "What kind of data does your AI rely on? How is that data collected, processed, …" at bounding box center [942, 620] width 868 height 19
click at [742, 656] on textarea "****" at bounding box center [846, 664] width 677 height 42
click at [791, 624] on div "What kind of data does your AI rely on? How is that data collected, processed, …" at bounding box center [942, 620] width 868 height 19
click at [777, 660] on textarea "*****" at bounding box center [846, 664] width 677 height 42
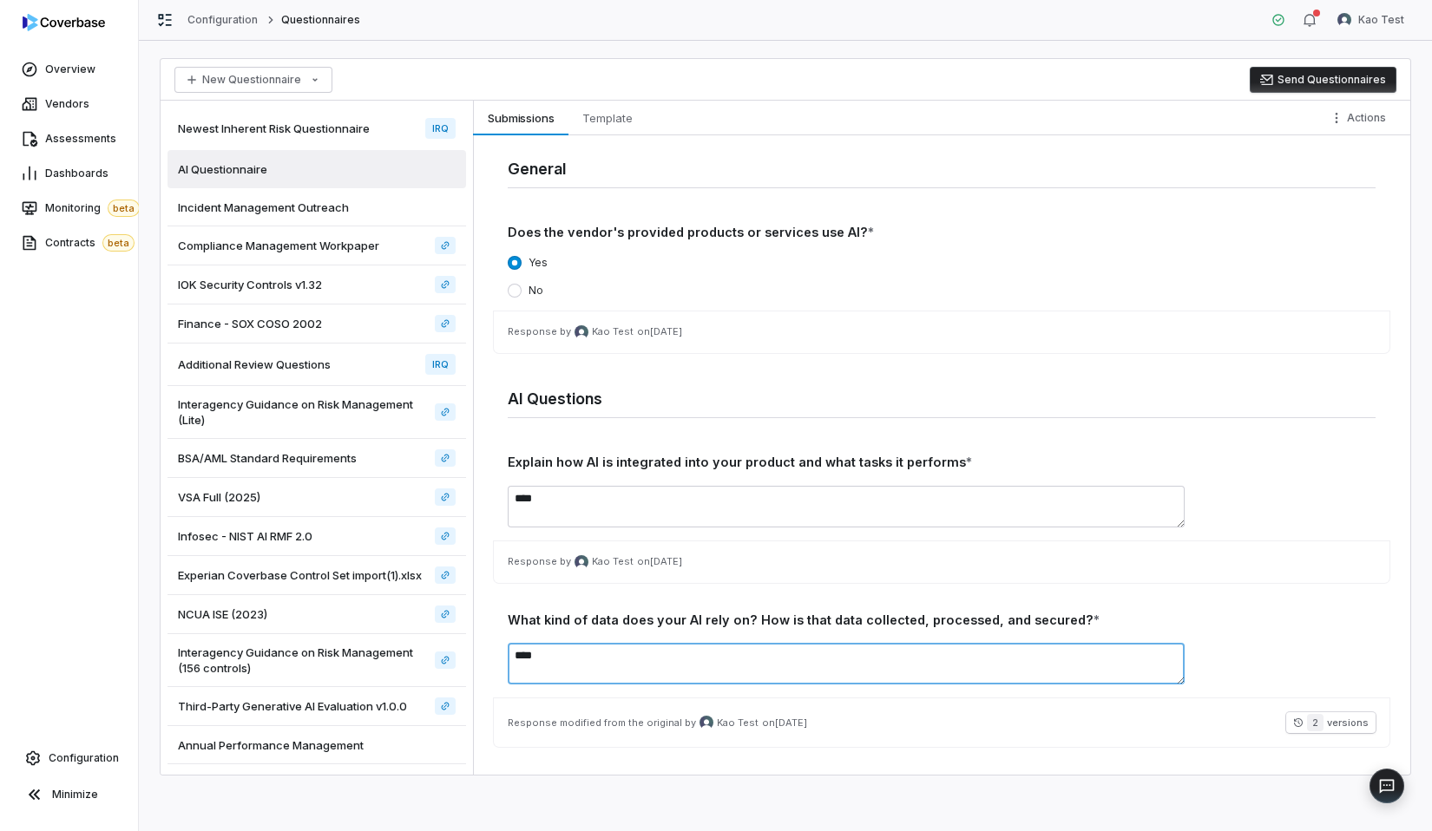
type textarea "****"
click at [865, 695] on div "**** Response modified from the original by Kao Test on Sep 22, 2025 2 versions" at bounding box center [942, 688] width 868 height 118
click at [1303, 713] on button "3 versions" at bounding box center [1330, 722] width 89 height 21
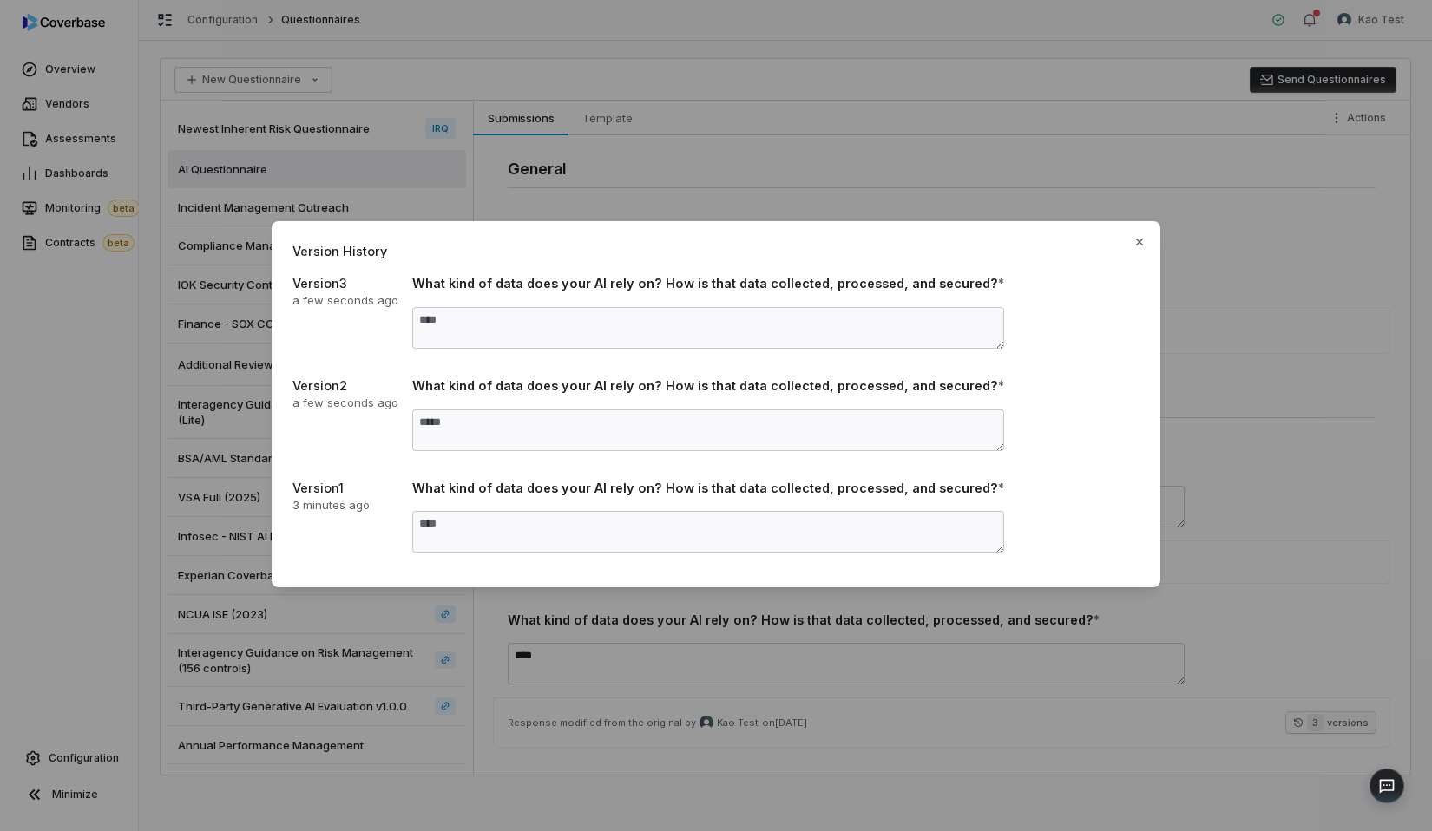
click at [1233, 439] on div "Version History Version 3 a few seconds ago What kind of data does your AI rely…" at bounding box center [716, 416] width 1432 height 444
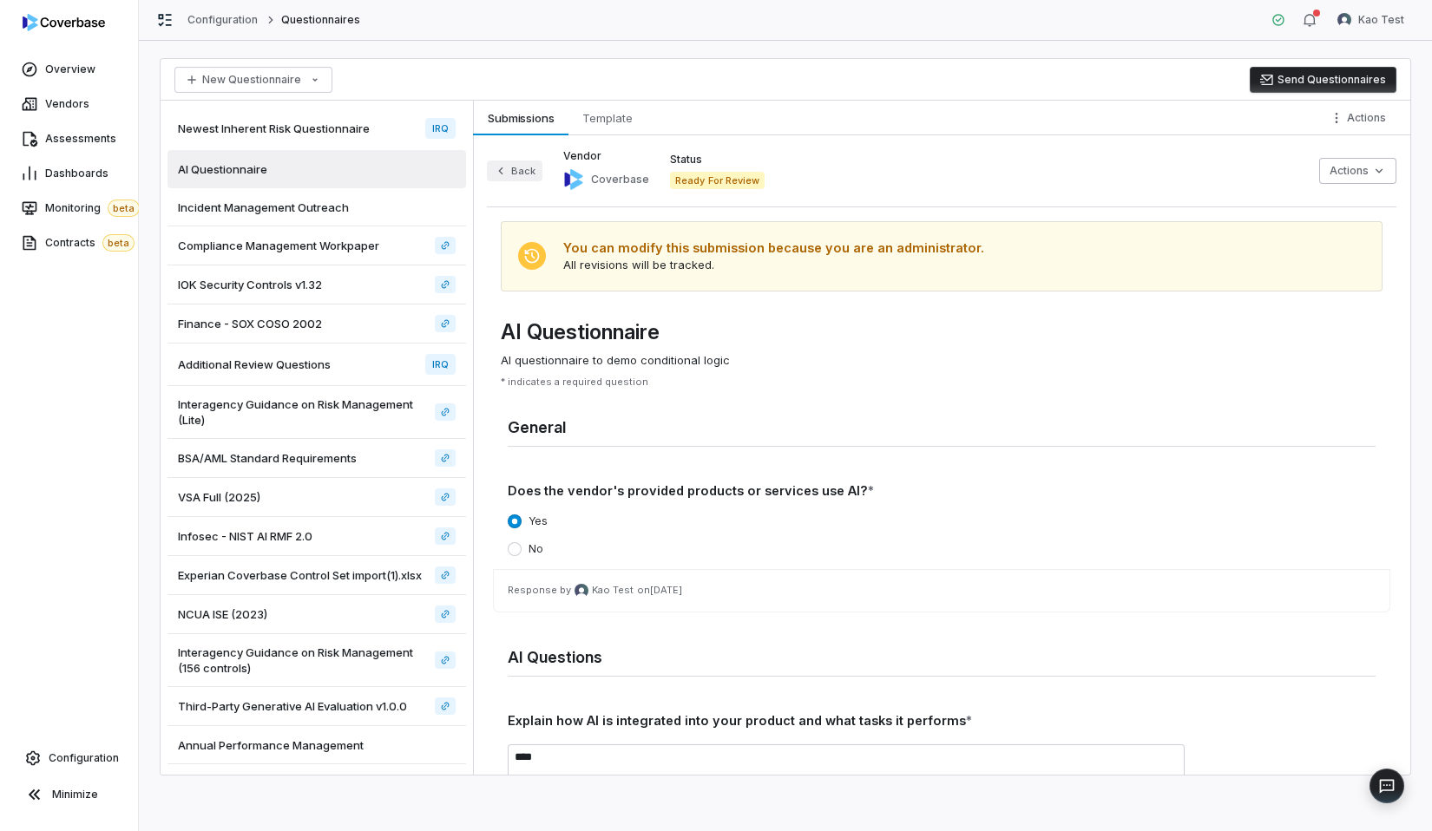
click at [520, 161] on button "Back" at bounding box center [515, 171] width 56 height 21
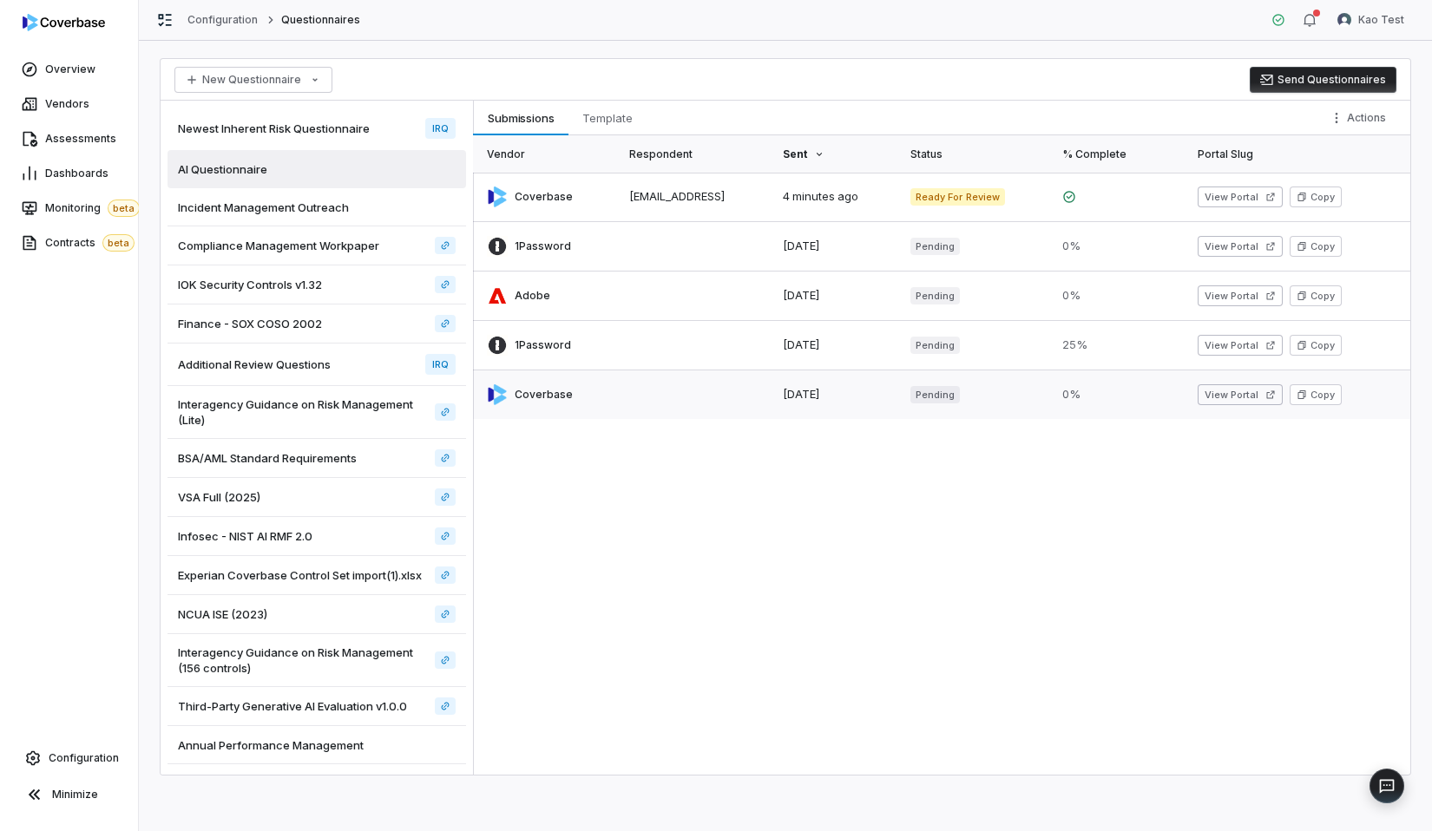
click at [619, 411] on link at bounding box center [696, 395] width 154 height 49
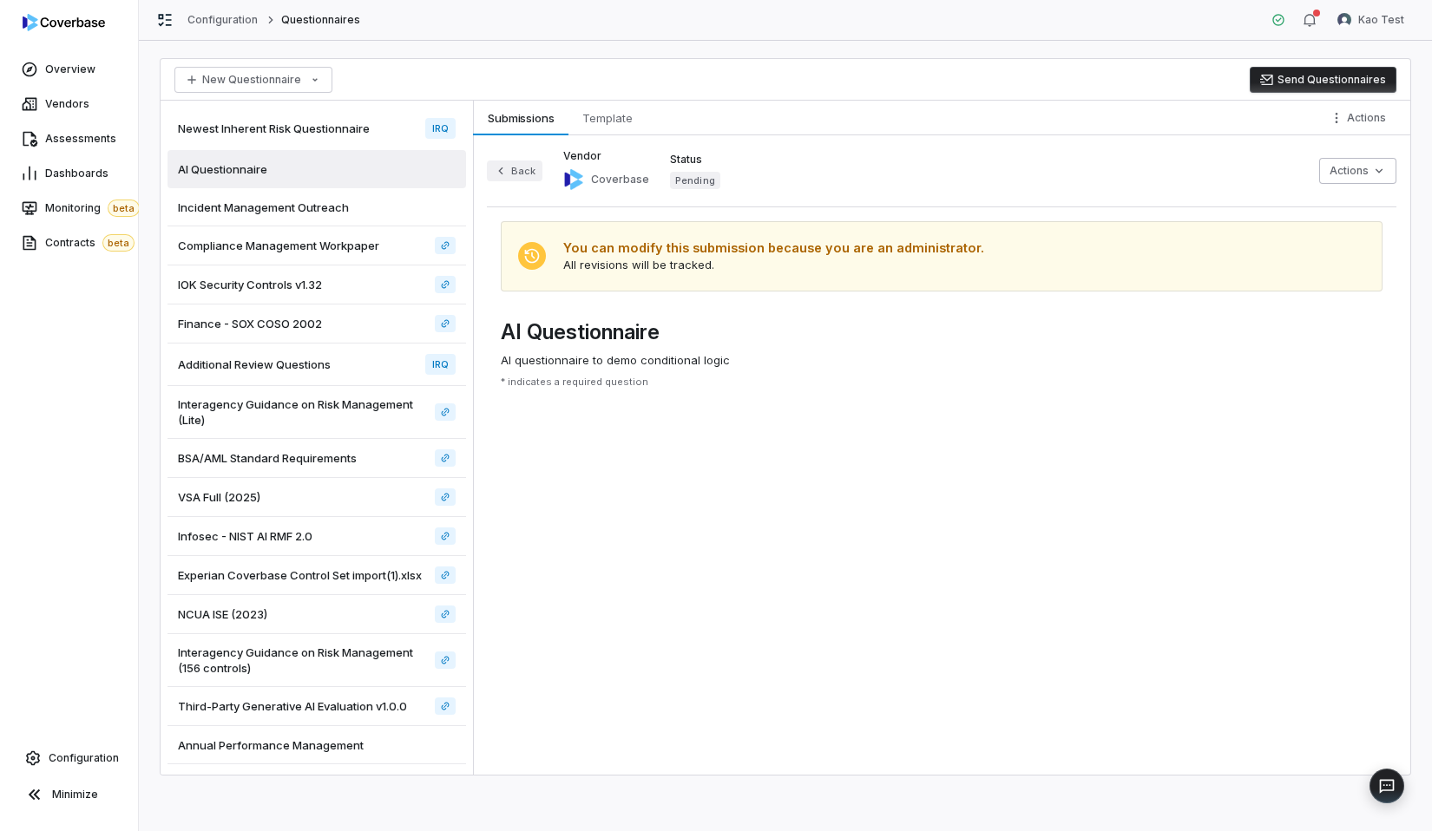
click at [518, 167] on button "Back" at bounding box center [515, 171] width 56 height 21
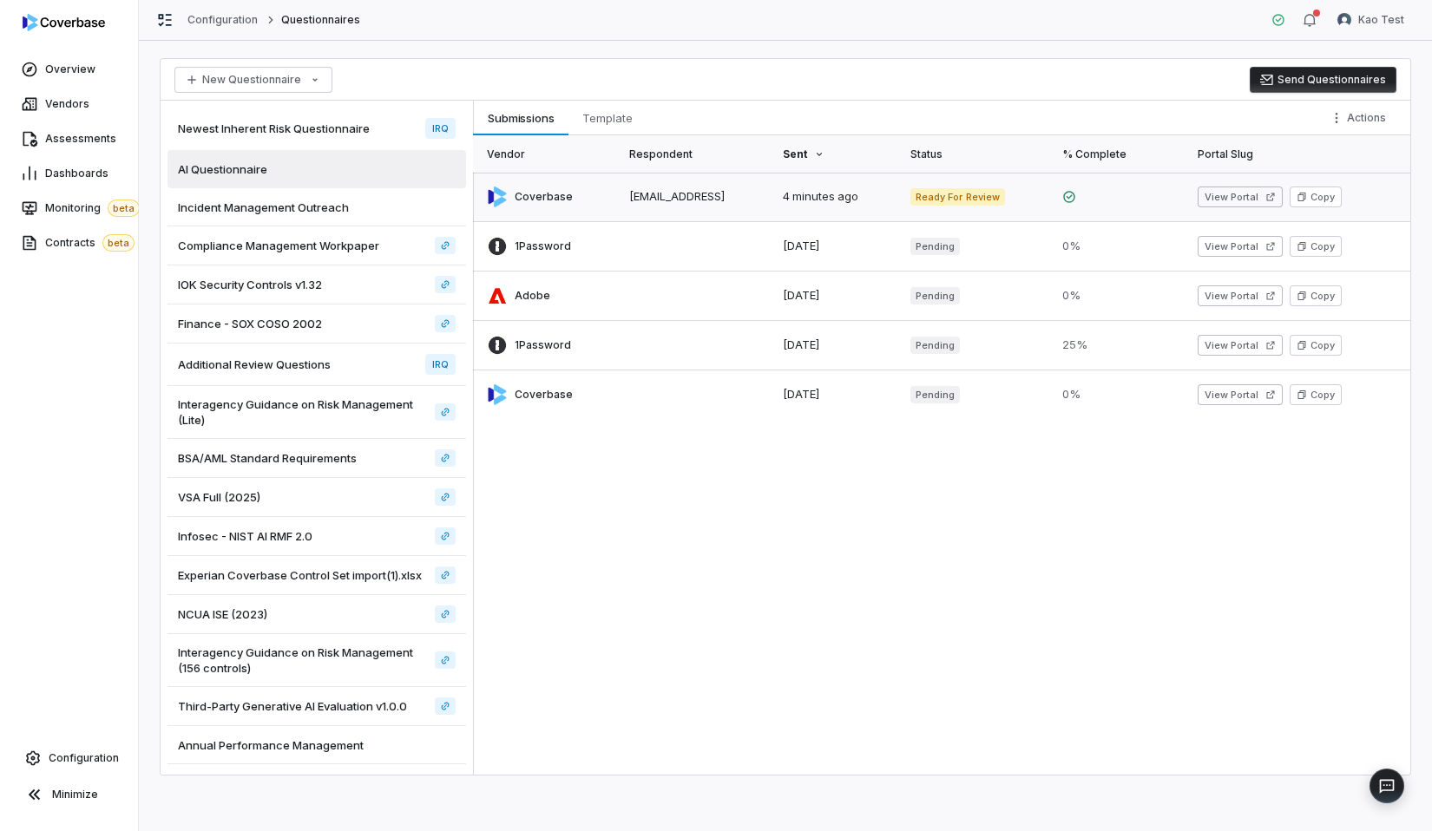
click at [604, 193] on link at bounding box center [546, 197] width 146 height 49
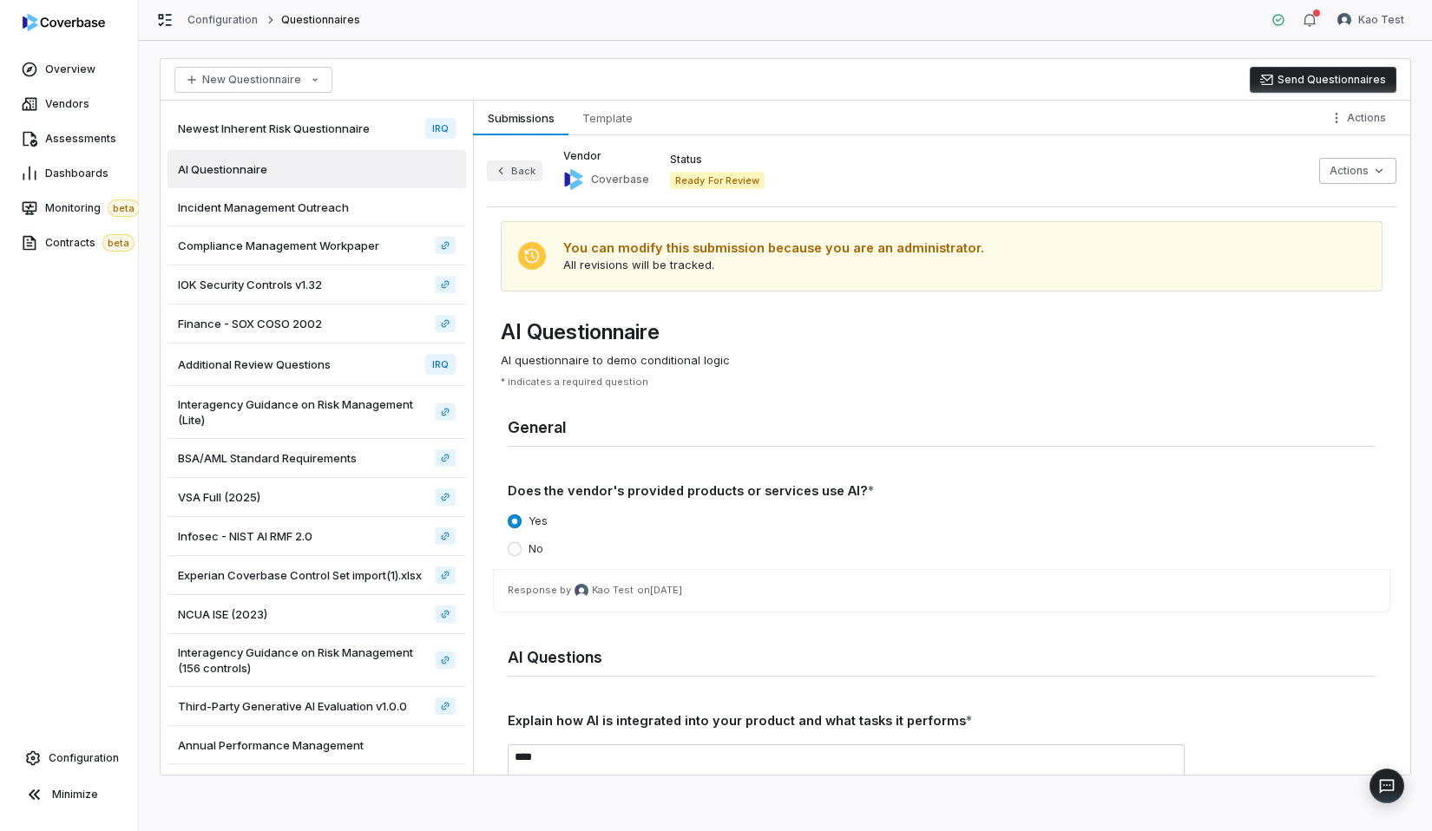
click at [529, 174] on button "Back" at bounding box center [515, 171] width 56 height 21
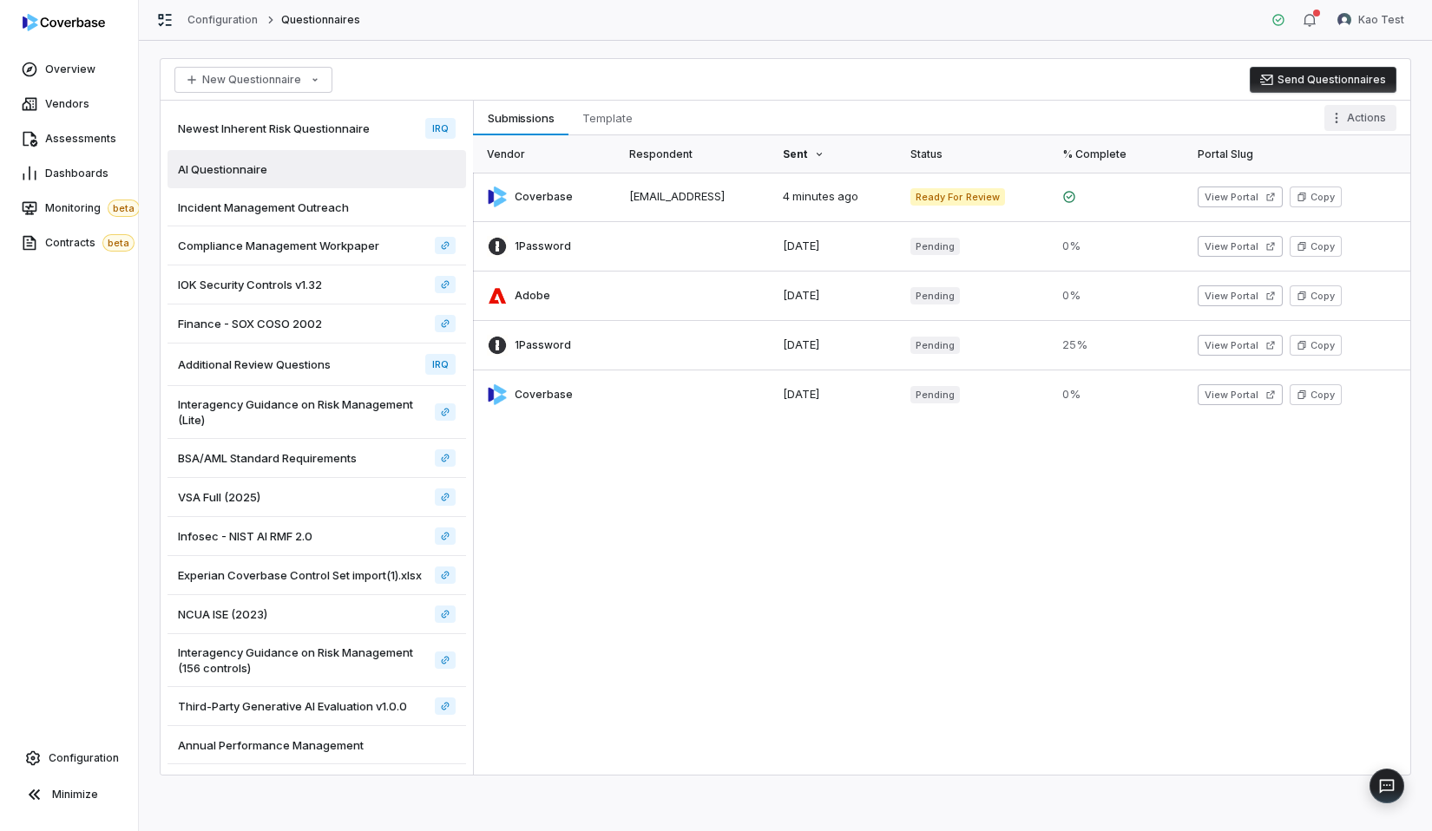
click at [1393, 113] on html "Overview Vendors Assessments Dashboards Monitoring beta Contracts beta Configur…" at bounding box center [716, 415] width 1432 height 831
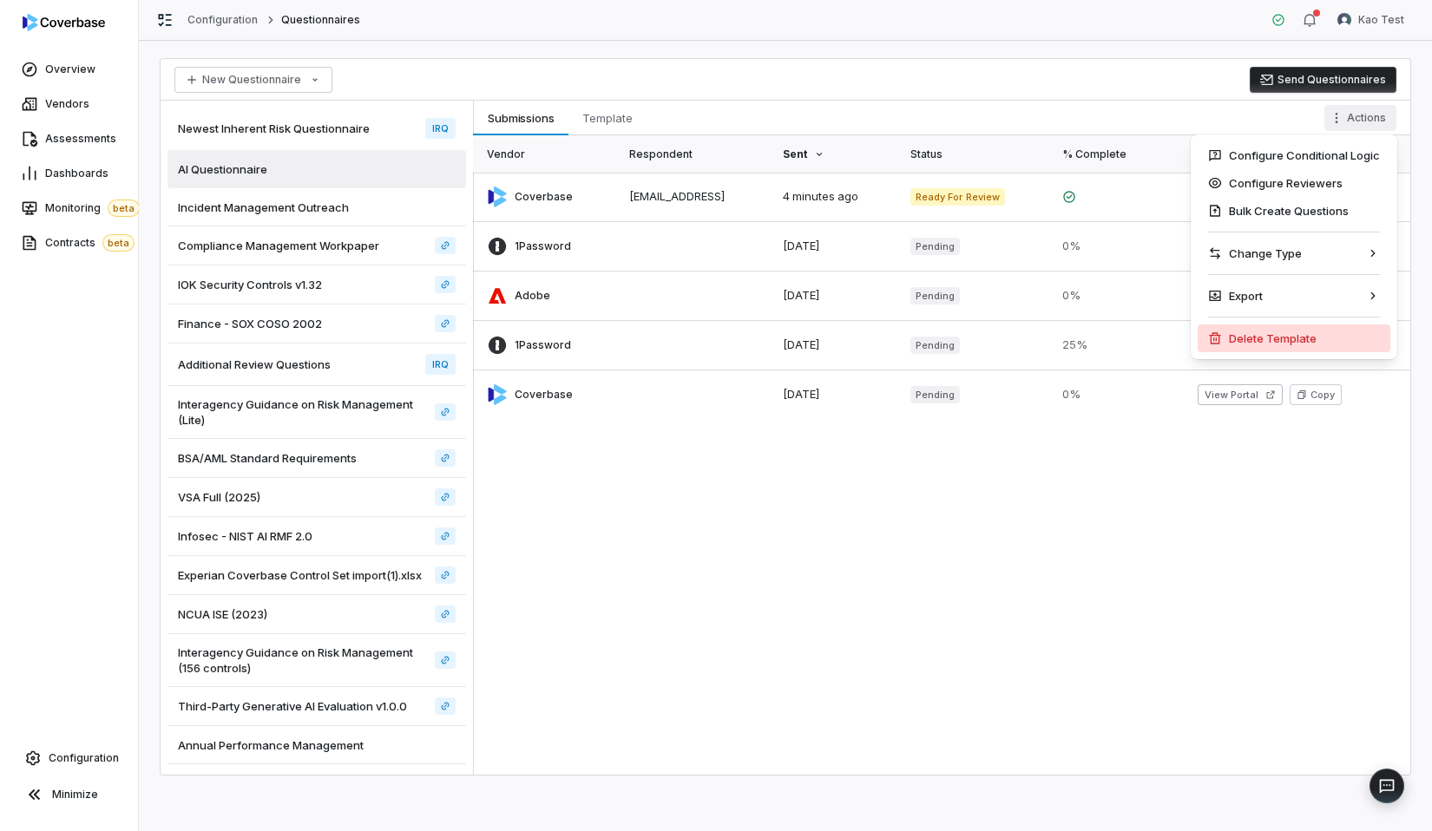
click at [1245, 336] on div "Delete Template" at bounding box center [1294, 339] width 193 height 28
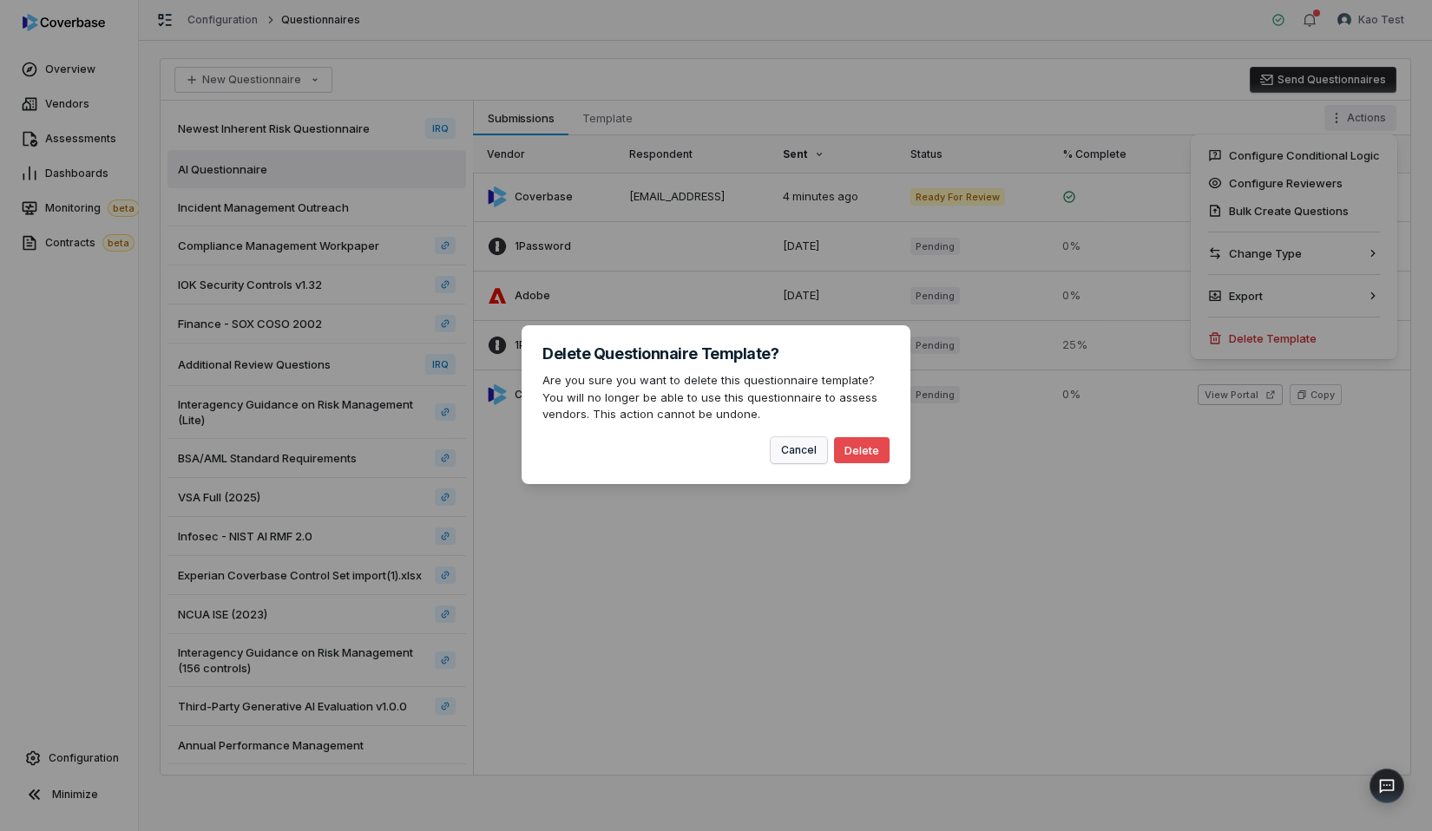
click at [812, 449] on button "Cancel" at bounding box center [799, 450] width 56 height 26
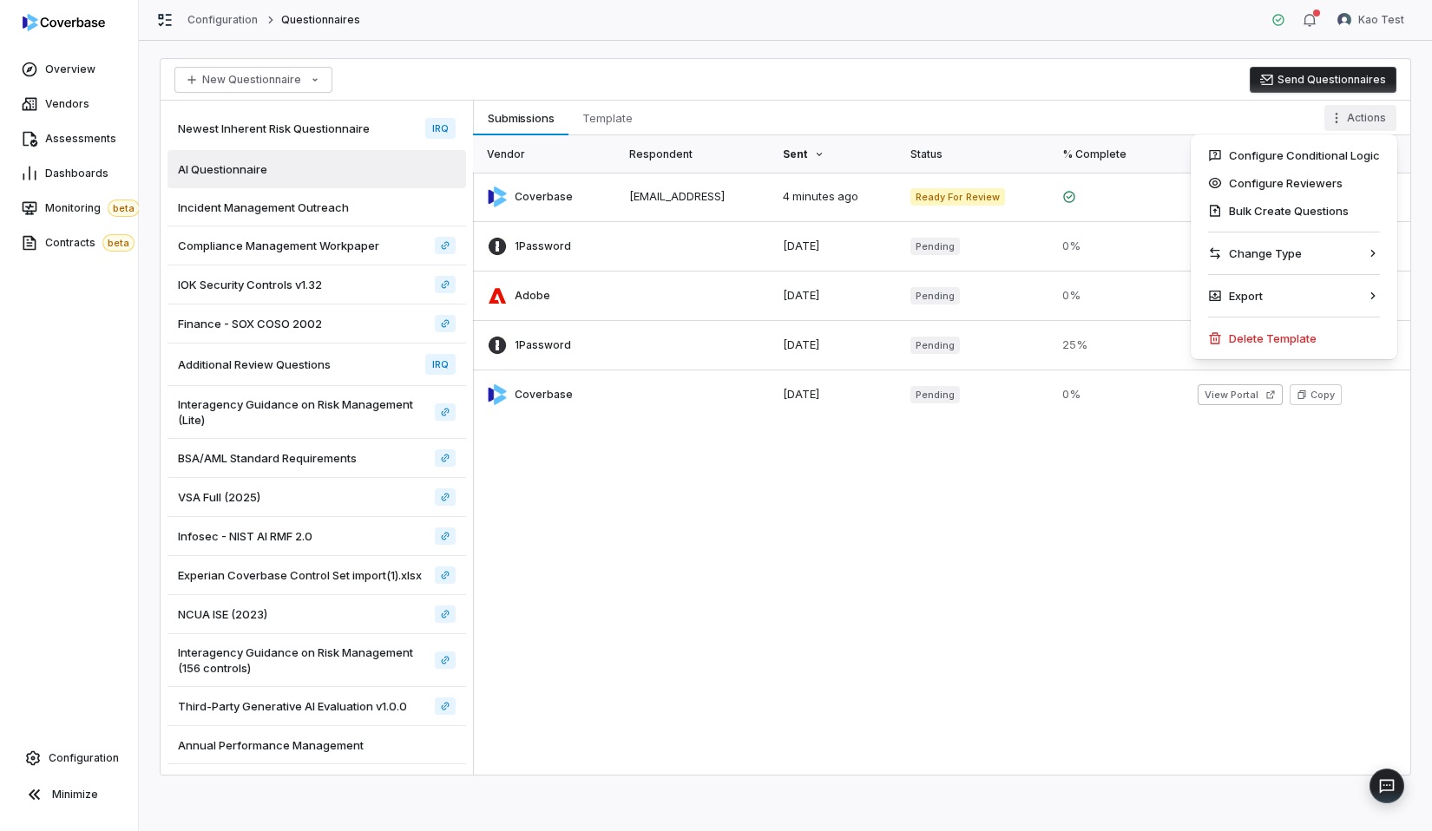
click at [739, 204] on html "Overview Vendors Assessments Dashboards Monitoring beta Contracts beta Configur…" at bounding box center [716, 415] width 1432 height 831
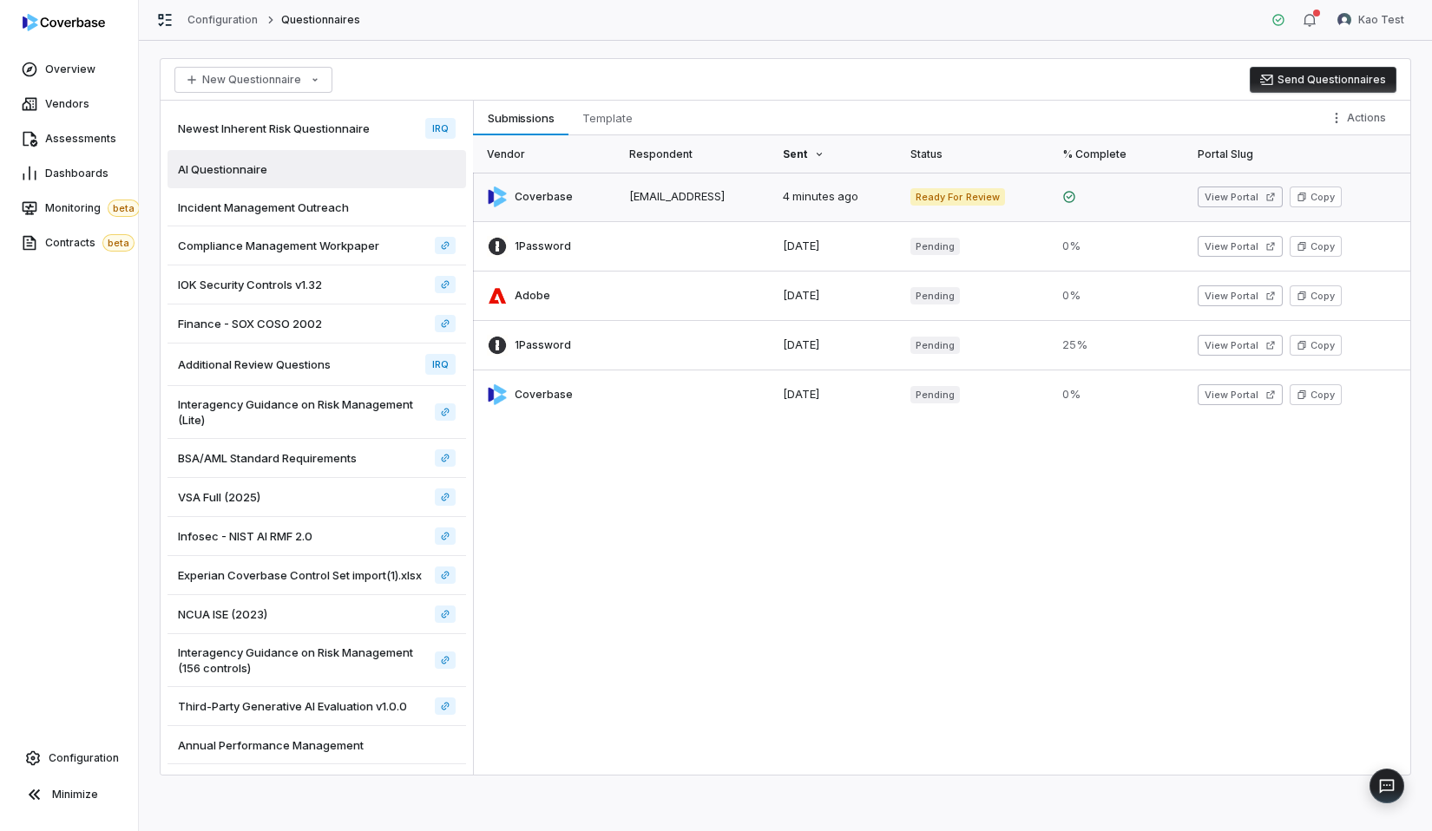
click at [754, 204] on link at bounding box center [696, 197] width 154 height 49
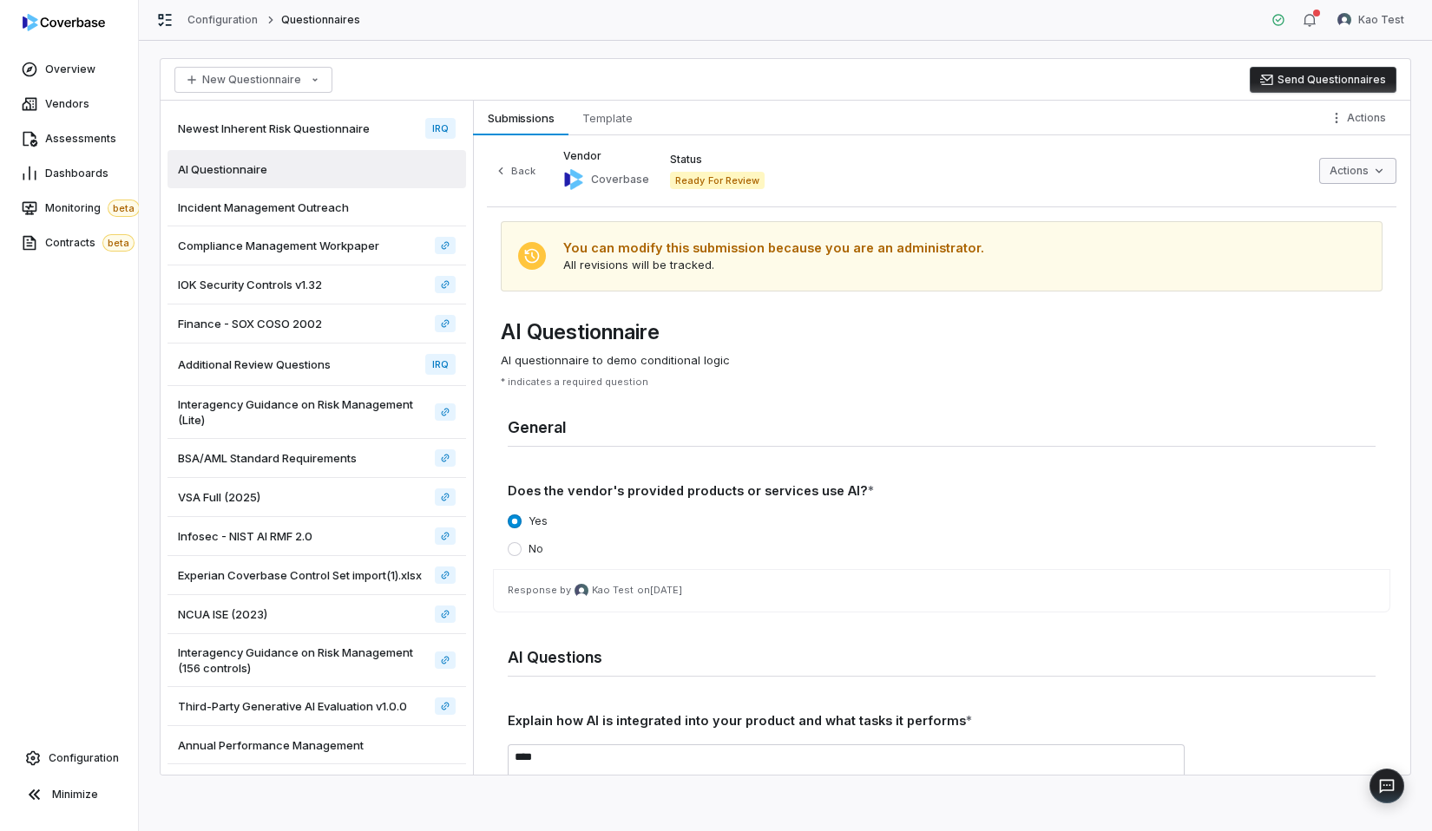
click at [1386, 180] on html "Overview Vendors Assessments Dashboards Monitoring beta Contracts beta Configur…" at bounding box center [716, 415] width 1432 height 831
click at [1329, 246] on div "Archive Submission" at bounding box center [1289, 236] width 204 height 28
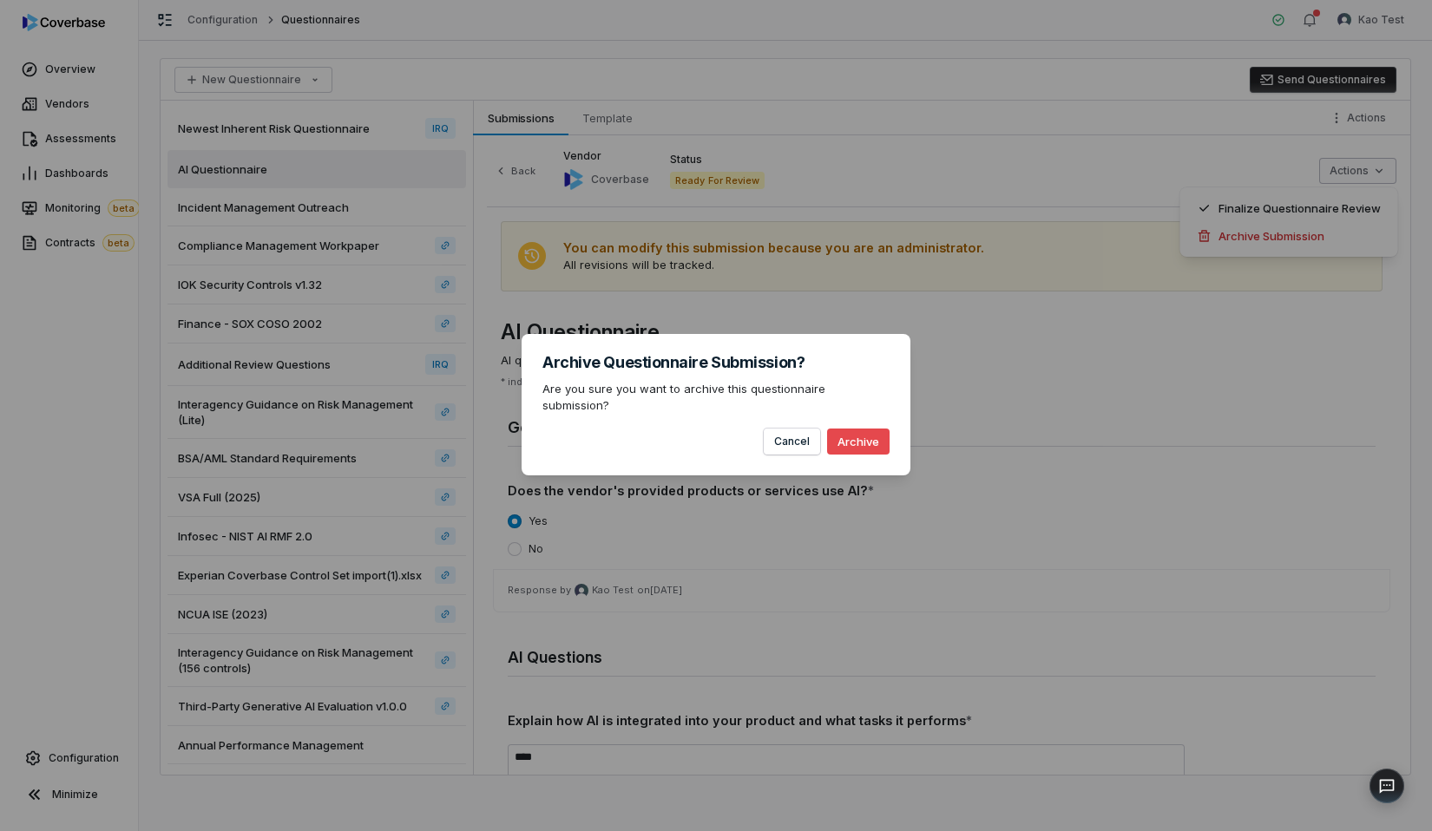
click at [844, 442] on button "Archive" at bounding box center [858, 442] width 62 height 26
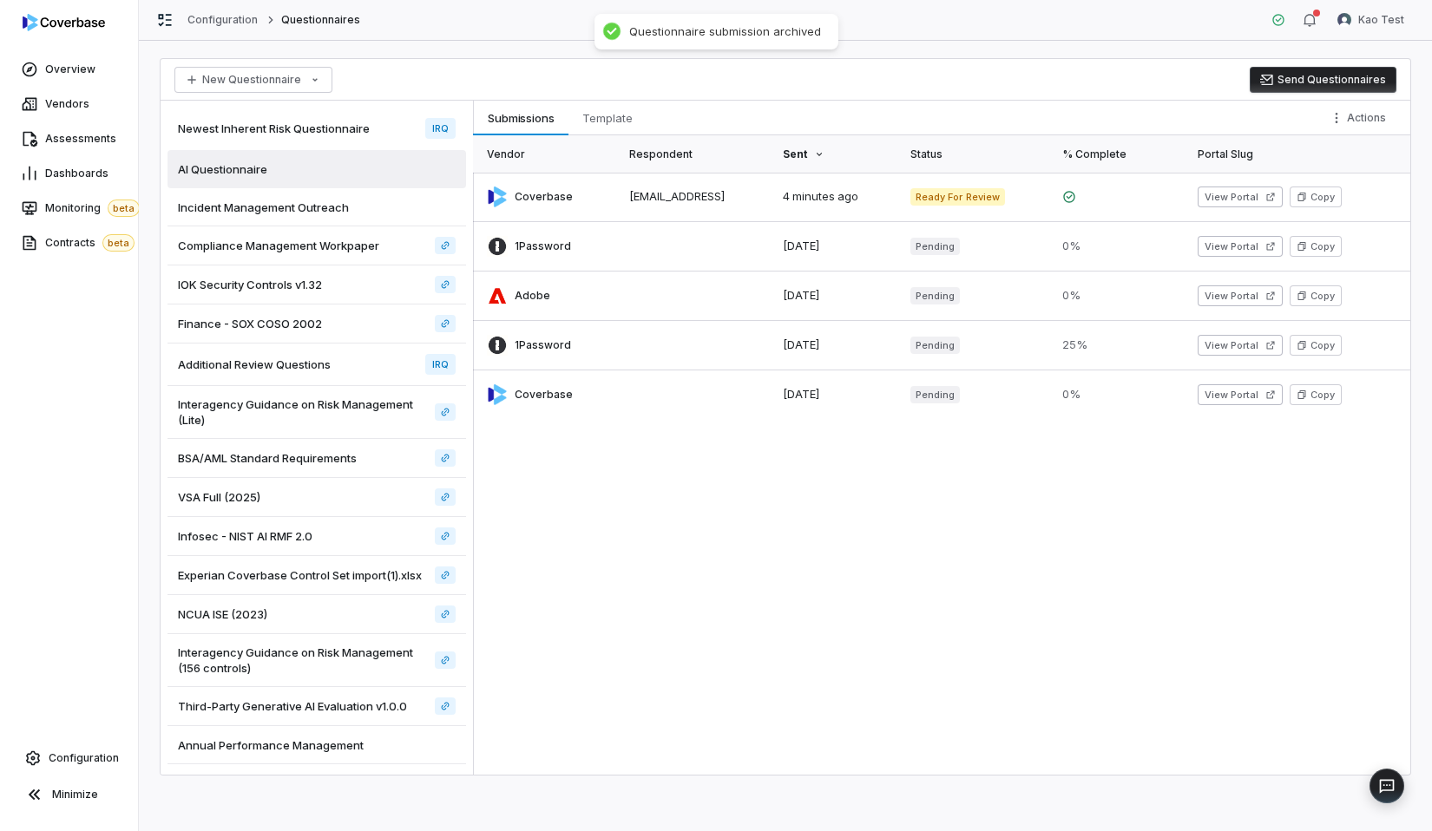
click at [597, 457] on div "Vendor Respondent Sent Status % Complete Portal Slug Coverbase [EMAIL_ADDRESS] …" at bounding box center [941, 455] width 937 height 640
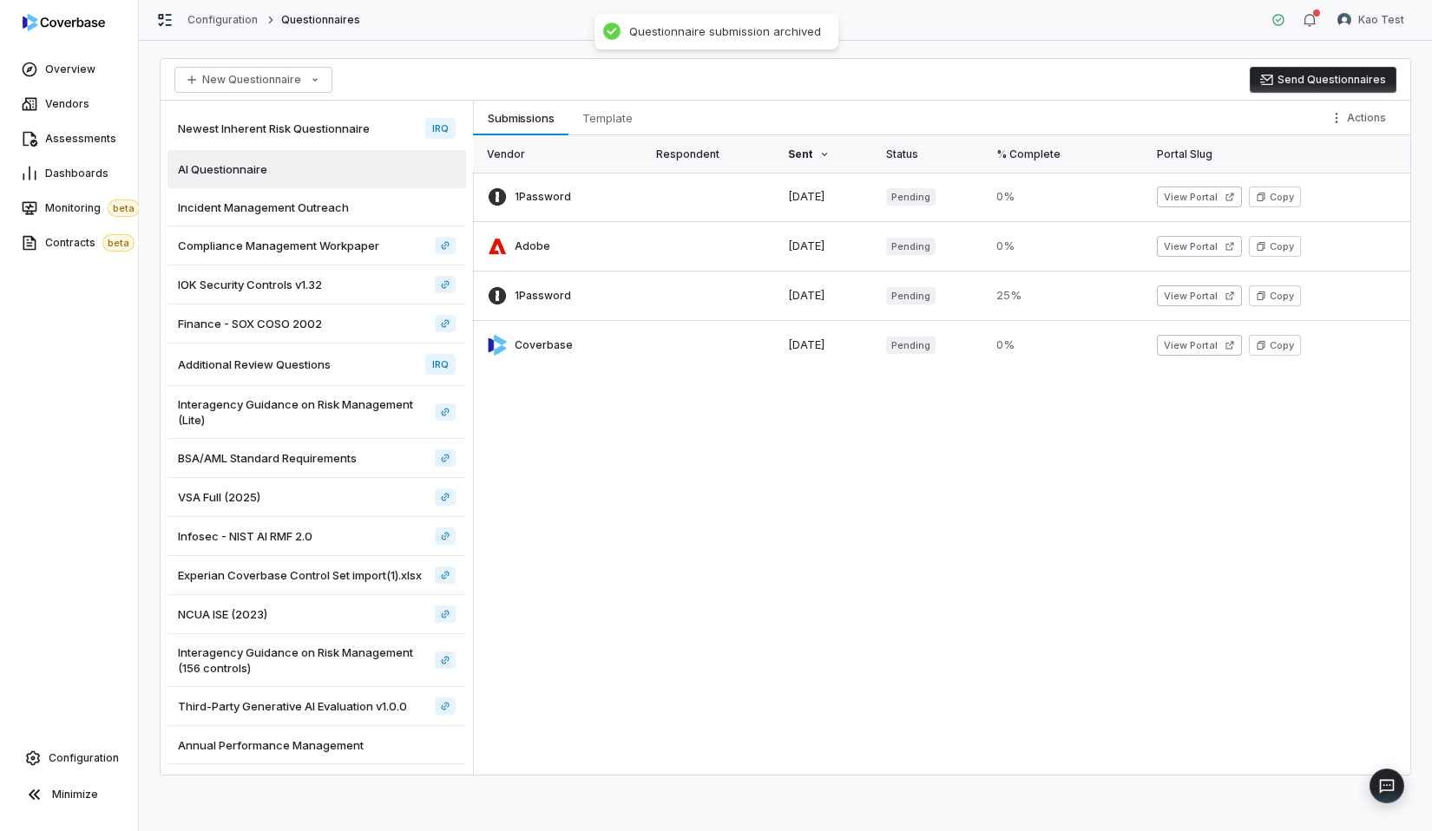
click at [602, 536] on div "Vendor Respondent Sent Status % Complete Portal Slug 1Password [DATE] Pending 0…" at bounding box center [941, 455] width 937 height 640
